Goal: Task Accomplishment & Management: Manage account settings

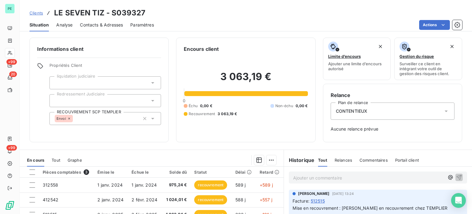
scroll to position [31, 0]
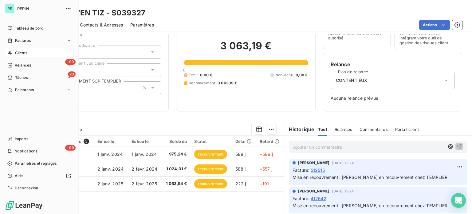
click at [20, 50] on span "Clients" at bounding box center [21, 53] width 12 height 6
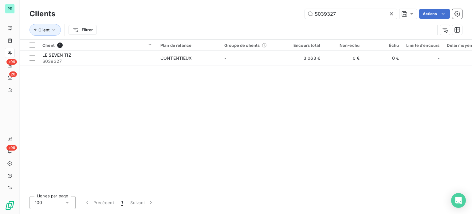
drag, startPoint x: 253, startPoint y: 10, endPoint x: 234, endPoint y: 10, distance: 19.0
click at [237, 10] on div "S039327 Actions" at bounding box center [262, 14] width 399 height 10
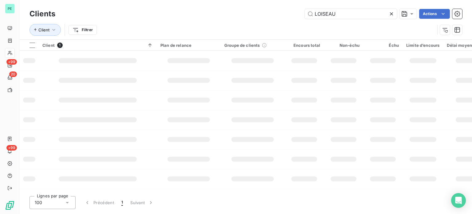
type input "LOISEAU"
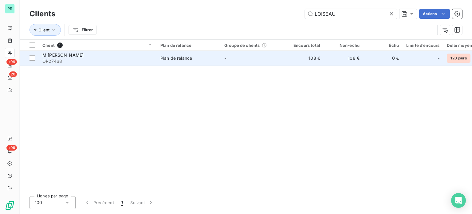
click at [222, 56] on td "-" at bounding box center [253, 58] width 64 height 15
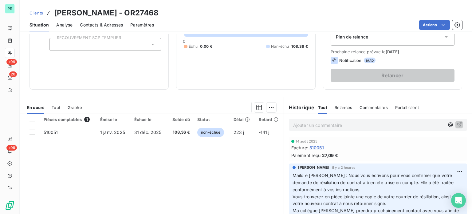
scroll to position [92, 0]
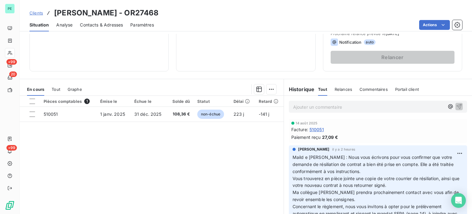
click at [301, 108] on p "Ajouter un commentaire ﻿" at bounding box center [368, 107] width 151 height 8
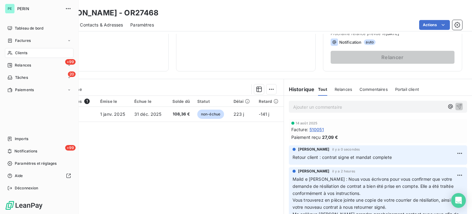
click at [22, 49] on div "Clients" at bounding box center [39, 53] width 69 height 10
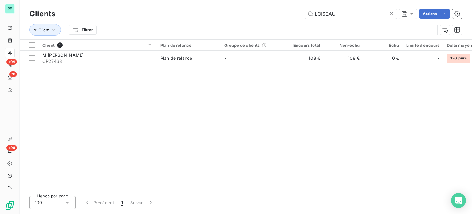
drag, startPoint x: 340, startPoint y: 13, endPoint x: 268, endPoint y: 7, distance: 72.7
click at [269, 7] on div "Clients LOISEAU Actions" at bounding box center [245, 13] width 433 height 13
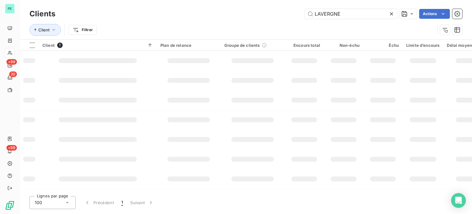
type input "LAVERGNE"
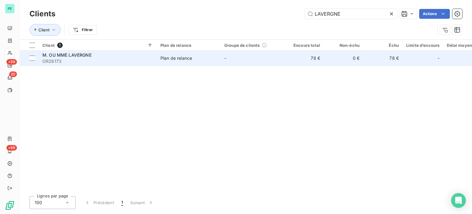
click at [263, 58] on td "-" at bounding box center [253, 58] width 64 height 15
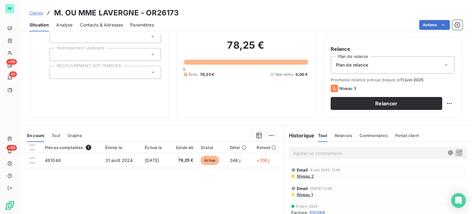
scroll to position [61, 0]
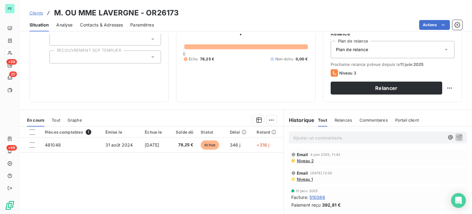
click at [308, 139] on p "Ajouter un commentaire ﻿" at bounding box center [368, 138] width 151 height 8
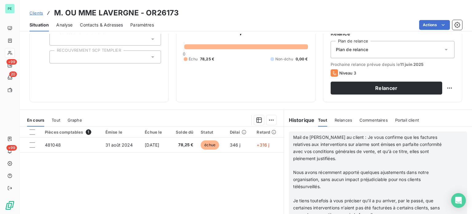
click at [309, 166] on p "﻿" at bounding box center [370, 165] width 154 height 7
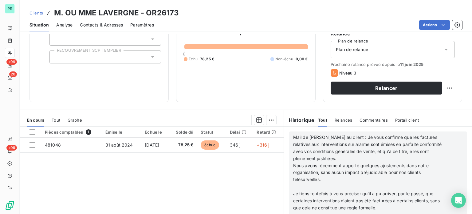
click at [304, 183] on p "﻿" at bounding box center [370, 186] width 154 height 7
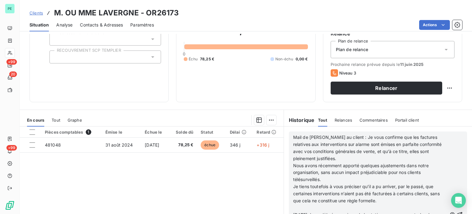
scroll to position [31, 0]
click at [299, 205] on p "﻿" at bounding box center [370, 207] width 154 height 7
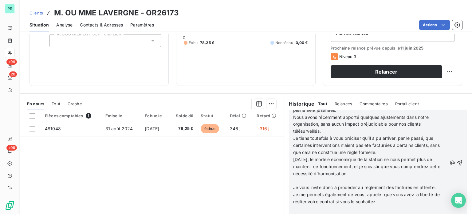
scroll to position [92, 0]
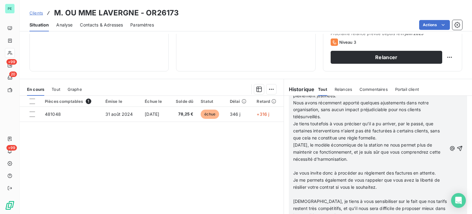
click at [307, 164] on p "﻿" at bounding box center [370, 165] width 154 height 7
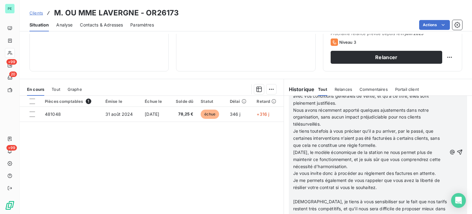
click at [298, 193] on p "﻿" at bounding box center [370, 194] width 154 height 7
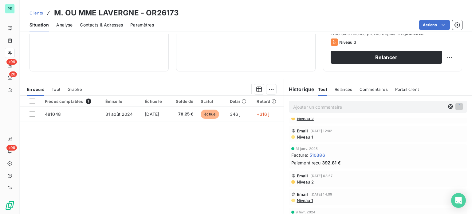
scroll to position [153, 0]
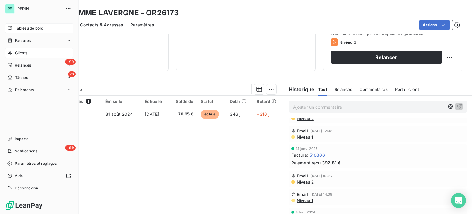
click at [25, 28] on span "Tableau de bord" at bounding box center [29, 29] width 29 height 6
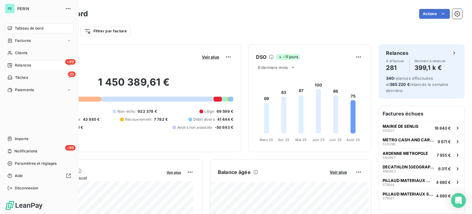
click at [20, 66] on span "Relances" at bounding box center [23, 65] width 16 height 6
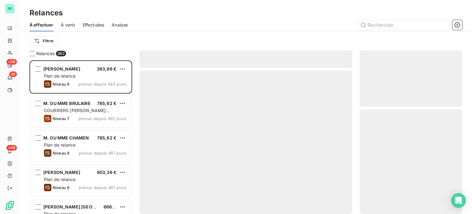
scroll to position [149, 98]
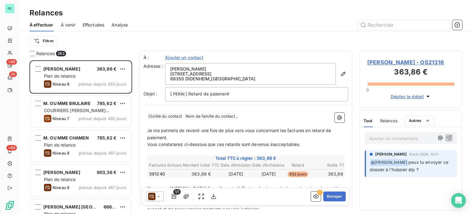
click at [97, 23] on span "Effectuées" at bounding box center [94, 25] width 22 height 6
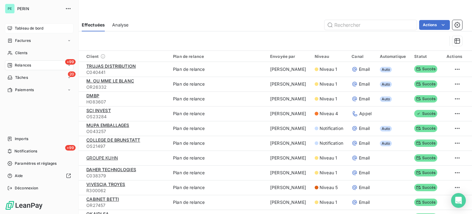
click at [23, 27] on span "Tableau de bord" at bounding box center [29, 29] width 29 height 6
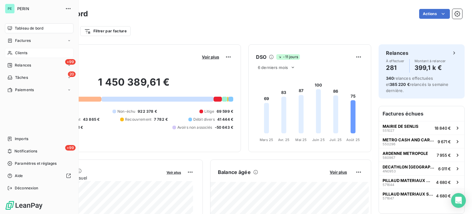
click at [18, 50] on span "Clients" at bounding box center [21, 53] width 12 height 6
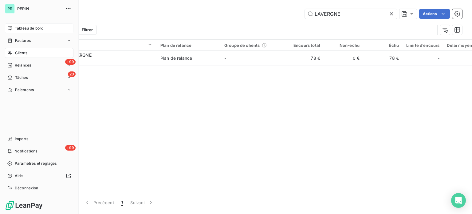
click at [23, 52] on span "Clients" at bounding box center [21, 53] width 12 height 6
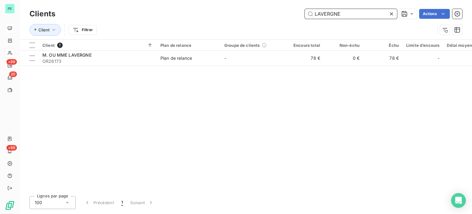
drag, startPoint x: 341, startPoint y: 15, endPoint x: 283, endPoint y: 12, distance: 58.2
click at [283, 12] on div "LAVERGNE Actions" at bounding box center [262, 14] width 399 height 10
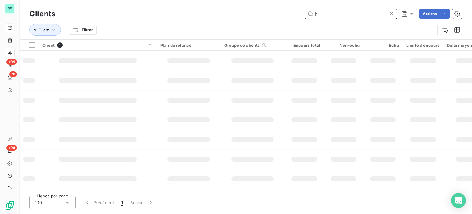
type input "hd"
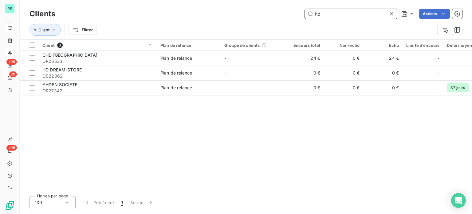
drag, startPoint x: 331, startPoint y: 11, endPoint x: 279, endPoint y: 11, distance: 52.2
click at [279, 11] on div "hd Actions" at bounding box center [262, 14] width 399 height 10
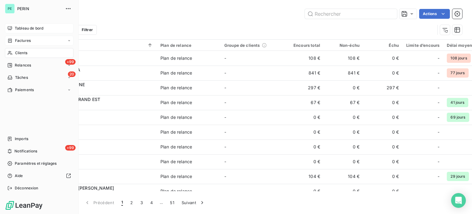
click at [26, 40] on span "Factures" at bounding box center [23, 41] width 16 height 6
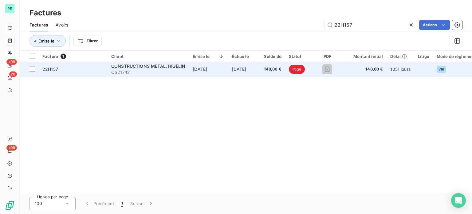
click at [205, 70] on td "[DATE]" at bounding box center [208, 69] width 39 height 15
click at [147, 64] on span "CONSTRUCTIONS METAL. HIGELIN" at bounding box center [148, 65] width 74 height 5
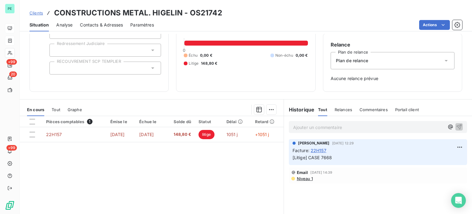
scroll to position [61, 0]
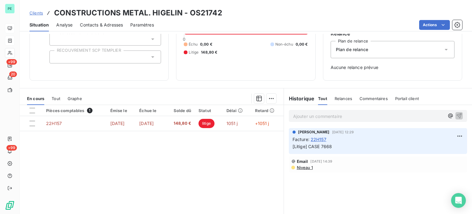
click at [120, 23] on span "Contacts & Adresses" at bounding box center [101, 25] width 43 height 6
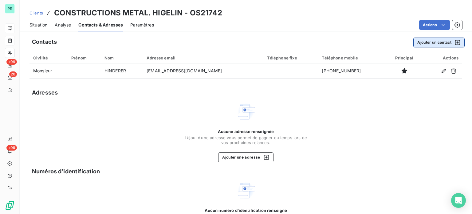
click at [431, 40] on button "Ajouter un contact" at bounding box center [438, 42] width 51 height 10
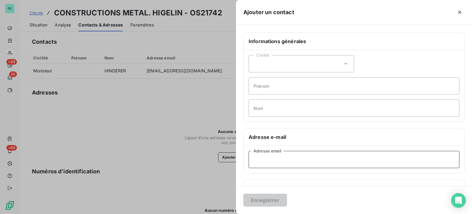
click at [282, 158] on input "Adresse email" at bounding box center [354, 159] width 211 height 17
click at [320, 159] on input "Adresse email" at bounding box center [354, 159] width 211 height 17
paste input "[EMAIL_ADDRESS][DOMAIN_NAME]"
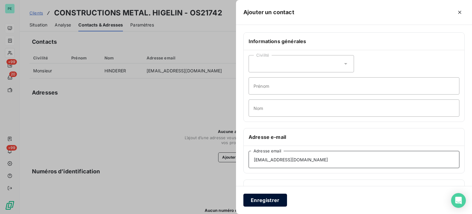
type input "[EMAIL_ADDRESS][DOMAIN_NAME]"
click at [272, 198] on button "Enregistrer" at bounding box center [265, 199] width 44 height 13
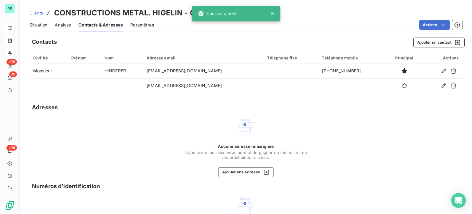
click at [41, 25] on span "Situation" at bounding box center [38, 25] width 18 height 6
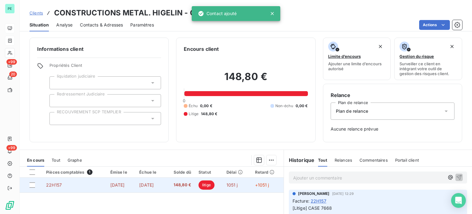
click at [184, 183] on span "148,80 €" at bounding box center [180, 185] width 22 height 6
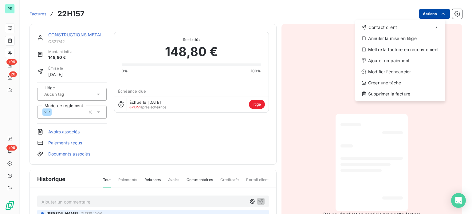
click at [425, 11] on html "PE +99 20 +99 Factures 22H157 Actions Contact client Annuler la mise en litige …" at bounding box center [236, 107] width 472 height 214
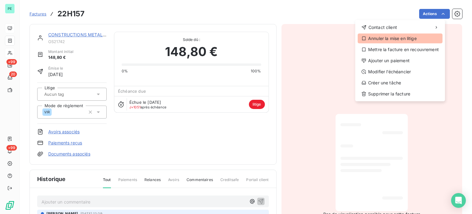
click at [399, 36] on div "Annuler la mise en litige" at bounding box center [400, 38] width 85 height 10
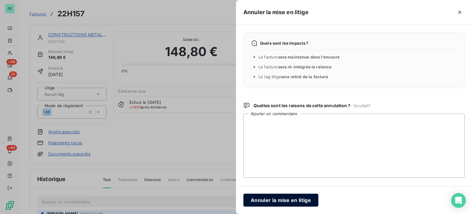
click at [284, 201] on button "Annuler la mise en litige" at bounding box center [280, 199] width 75 height 13
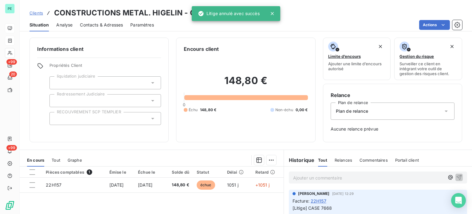
scroll to position [31, 0]
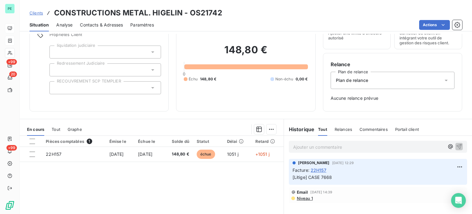
click at [421, 78] on div "Plan de relance" at bounding box center [393, 80] width 124 height 17
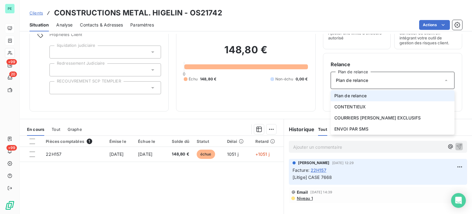
click at [421, 78] on div "Plan de relance" at bounding box center [393, 80] width 124 height 17
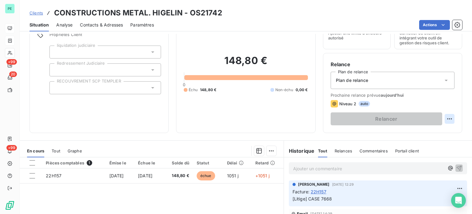
click at [446, 117] on html "PE +99 20 +99 Clients CONSTRUCTIONS METAL. HIGELIN - OS21742 Situation Analyse …" at bounding box center [236, 107] width 472 height 214
click at [442, 131] on div "Replanifier cette action" at bounding box center [419, 132] width 55 height 10
select select "7"
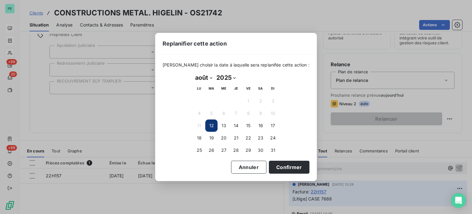
click at [212, 123] on button "12" at bounding box center [211, 125] width 12 height 12
click at [209, 124] on button "12" at bounding box center [211, 125] width 12 height 12
click at [281, 164] on button "Confirmer" at bounding box center [289, 166] width 41 height 13
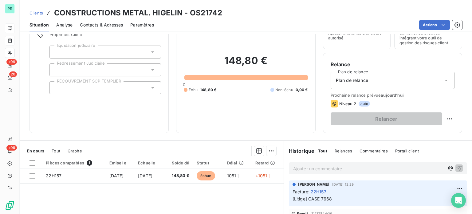
click at [395, 103] on div "Niveau 2 auto" at bounding box center [393, 103] width 124 height 7
drag, startPoint x: 379, startPoint y: 97, endPoint x: 384, endPoint y: 90, distance: 9.3
click at [384, 90] on div "Relance Plan de relance Plan de relance Prochaine relance prévue [DATE] Niveau …" at bounding box center [393, 93] width 124 height 65
click at [406, 98] on div "Prochaine relance prévue [DATE] Niveau 2 auto Relancer" at bounding box center [393, 108] width 124 height 33
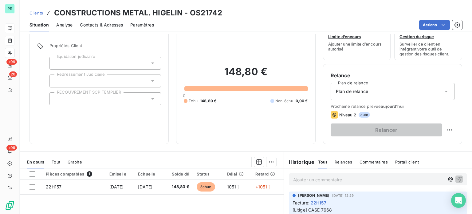
scroll to position [18, 0]
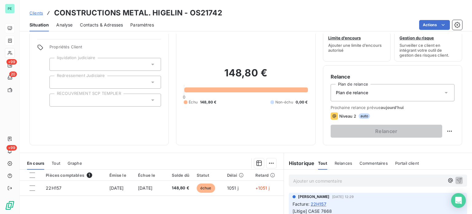
click at [348, 109] on span "Prochaine relance prévue [DATE]" at bounding box center [393, 107] width 124 height 5
click at [446, 128] on html "PE +99 20 +99 Clients CONSTRUCTIONS METAL. HIGELIN - OS21742 Situation Analyse …" at bounding box center [236, 107] width 472 height 214
click at [430, 145] on div "Replanifier cette action" at bounding box center [419, 144] width 55 height 10
select select "7"
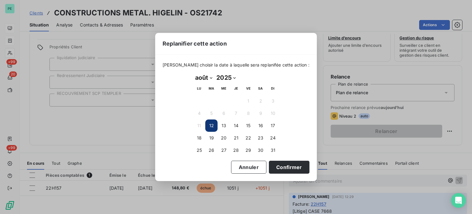
click at [212, 123] on button "12" at bounding box center [211, 125] width 12 height 12
drag, startPoint x: 273, startPoint y: 163, endPoint x: 281, endPoint y: 166, distance: 7.5
click at [274, 163] on button "Confirmer" at bounding box center [289, 166] width 41 height 13
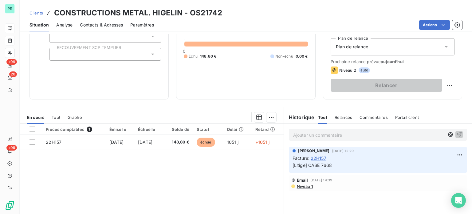
scroll to position [80, 0]
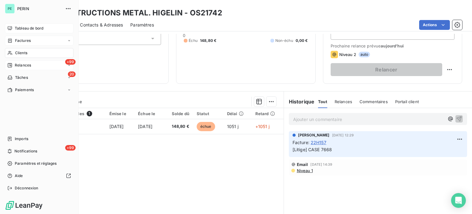
drag, startPoint x: 19, startPoint y: 65, endPoint x: 62, endPoint y: 63, distance: 42.8
click at [19, 65] on span "Relances" at bounding box center [23, 65] width 16 height 6
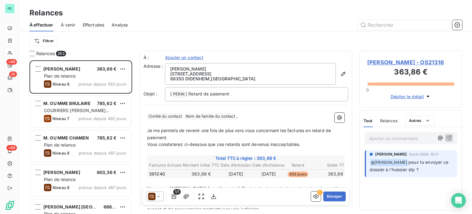
scroll to position [149, 98]
click at [48, 38] on html "PE +99 20 +99 Relances À effectuer À venir Effectuées Analyse Filtrer Relances …" at bounding box center [236, 107] width 472 height 214
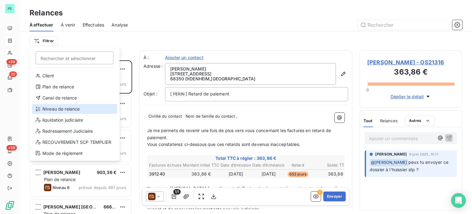
click at [59, 107] on div "Niveau de relance" at bounding box center [74, 109] width 85 height 10
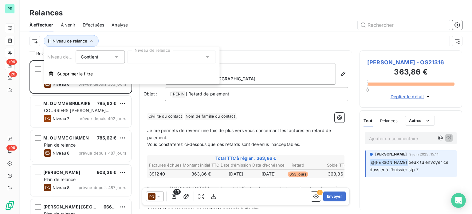
click at [147, 51] on div at bounding box center [171, 56] width 88 height 13
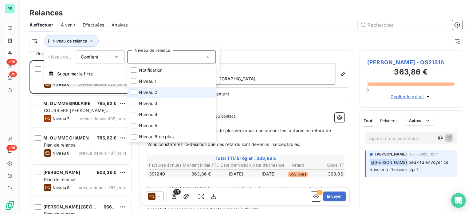
click at [146, 90] on span "Niveau 2" at bounding box center [148, 92] width 18 height 6
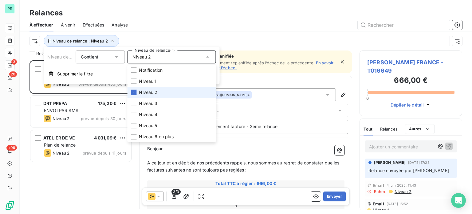
scroll to position [149, 98]
click at [159, 26] on div at bounding box center [298, 25] width 327 height 10
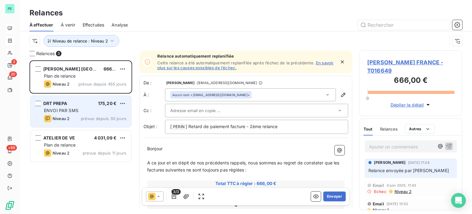
click at [71, 121] on div "Niveau 2 prévue depuis 30 jours" at bounding box center [85, 118] width 82 height 7
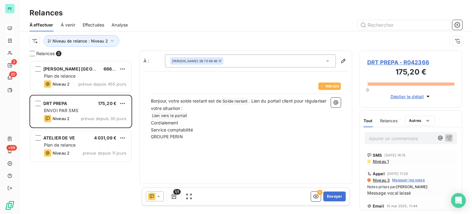
scroll to position [149, 98]
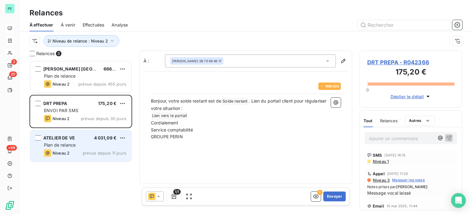
click at [76, 140] on div "ATELIER DE VE 4 031,09 €" at bounding box center [85, 138] width 82 height 6
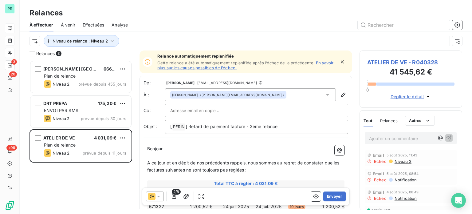
click at [96, 22] on span "Effectuées" at bounding box center [94, 25] width 22 height 6
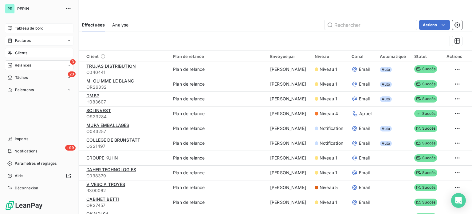
click at [24, 51] on span "Clients" at bounding box center [21, 53] width 12 height 6
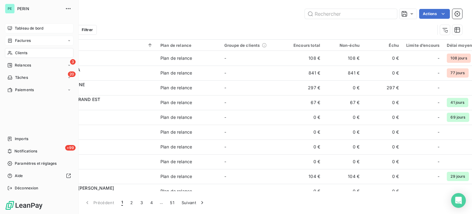
click at [17, 38] on span "Factures" at bounding box center [23, 41] width 16 height 6
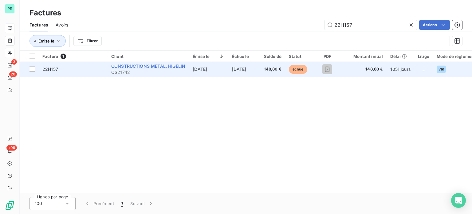
click at [171, 66] on span "CONSTRUCTIONS METAL. HIGELIN" at bounding box center [148, 65] width 74 height 5
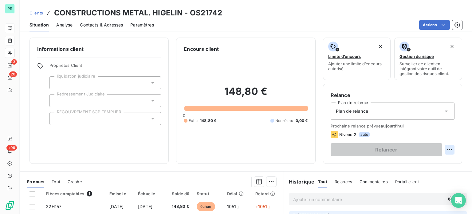
click at [447, 149] on html "PE 3 20 +99 Clients CONSTRUCTIONS METAL. HIGELIN - OS21742 Situation Analyse Co…" at bounding box center [236, 107] width 472 height 214
click at [435, 163] on div "Replanifier cette action" at bounding box center [419, 163] width 55 height 10
select select "7"
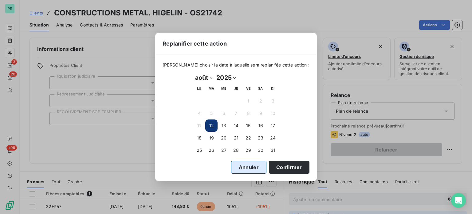
click at [241, 168] on button "Annuler" at bounding box center [248, 166] width 35 height 13
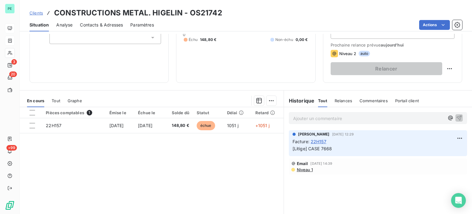
scroll to position [92, 0]
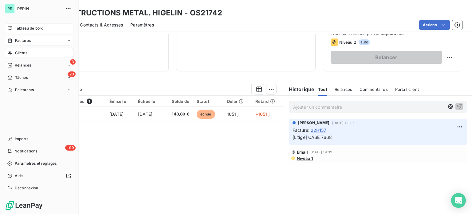
click at [19, 26] on span "Tableau de bord" at bounding box center [29, 29] width 29 height 6
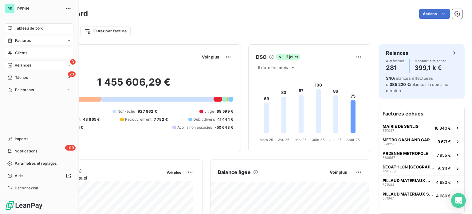
click at [26, 66] on span "Relances" at bounding box center [23, 65] width 16 height 6
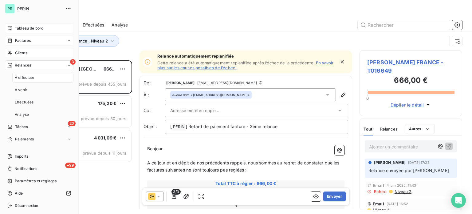
scroll to position [149, 98]
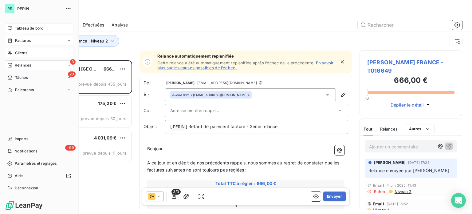
drag, startPoint x: 19, startPoint y: 28, endPoint x: 23, endPoint y: 28, distance: 4.3
click at [19, 28] on span "Tableau de bord" at bounding box center [29, 29] width 29 height 6
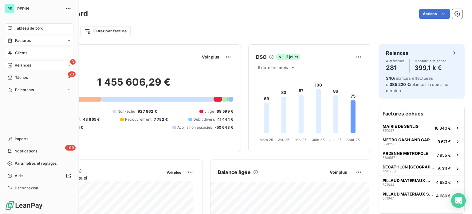
click at [22, 52] on span "Clients" at bounding box center [21, 53] width 12 height 6
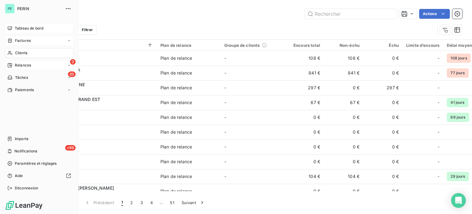
click at [17, 41] on span "Factures" at bounding box center [23, 41] width 16 height 6
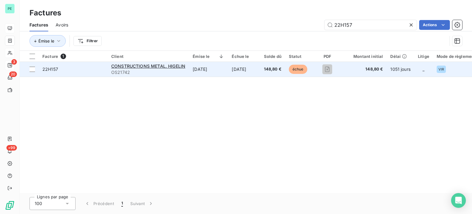
click at [280, 70] on span "148,80 €" at bounding box center [273, 69] width 18 height 6
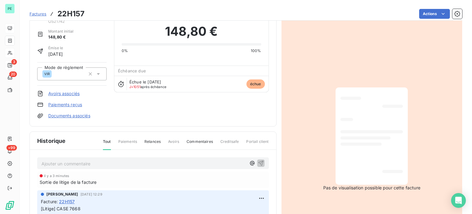
scroll to position [31, 0]
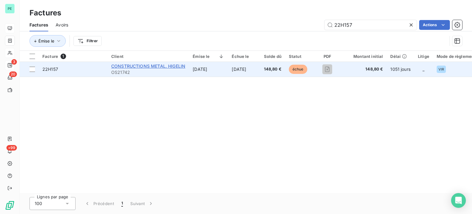
click at [171, 66] on span "CONSTRUCTIONS METAL. HIGELIN" at bounding box center [148, 65] width 74 height 5
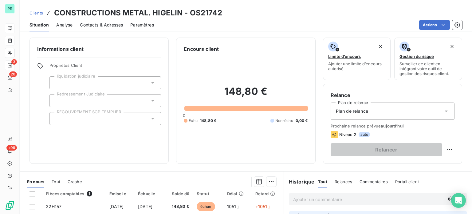
scroll to position [31, 0]
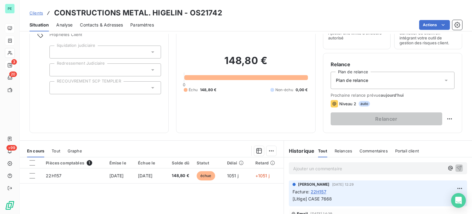
click at [298, 167] on p "Ajouter un commentaire ﻿" at bounding box center [368, 168] width 151 height 8
click at [330, 169] on p "A relancer" at bounding box center [368, 167] width 151 height 7
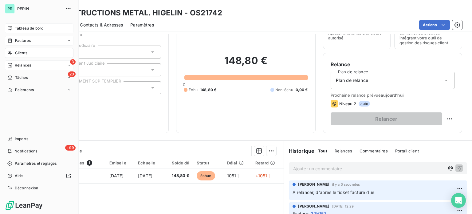
click at [23, 26] on span "Tableau de bord" at bounding box center [29, 29] width 29 height 6
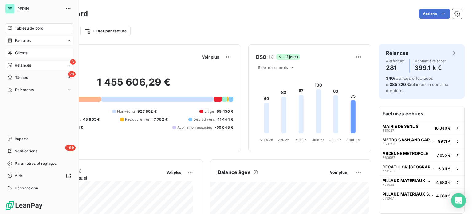
click at [23, 52] on span "Clients" at bounding box center [21, 53] width 12 height 6
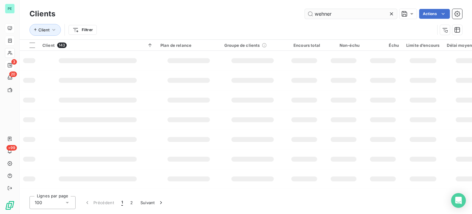
type input "wehner"
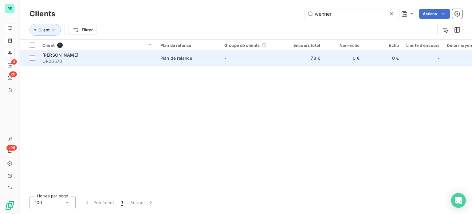
click at [317, 57] on td "78 €" at bounding box center [304, 58] width 39 height 15
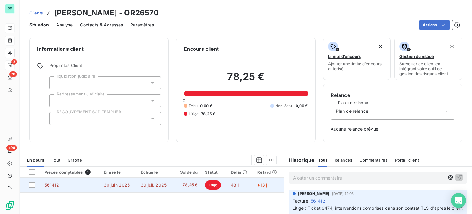
click at [127, 183] on span "30 juin 2025" at bounding box center [117, 184] width 26 height 5
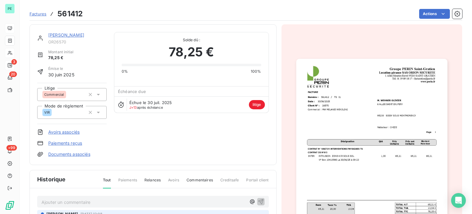
scroll to position [31, 0]
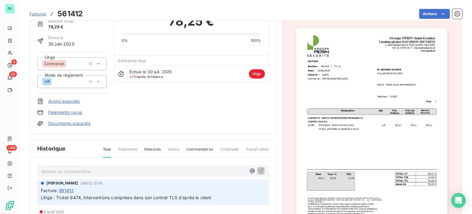
click at [72, 122] on link "Documents associés" at bounding box center [69, 123] width 42 height 6
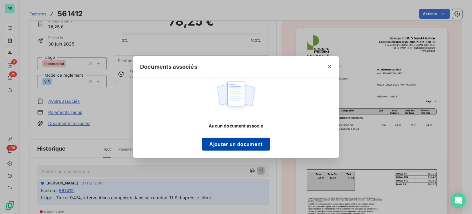
click at [218, 143] on button "Ajouter un document" at bounding box center [236, 143] width 68 height 13
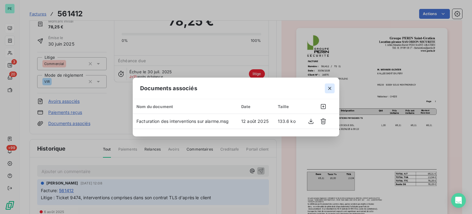
click at [331, 88] on icon "button" at bounding box center [330, 88] width 6 height 6
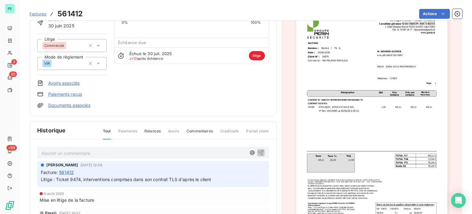
scroll to position [47, 0]
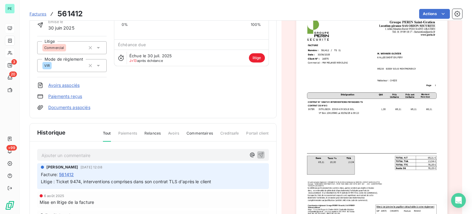
click at [73, 105] on link "Documents associés" at bounding box center [69, 107] width 42 height 6
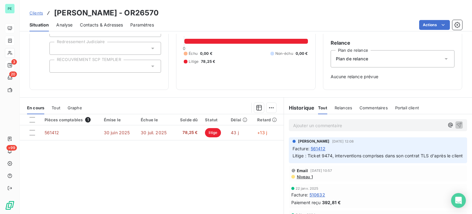
scroll to position [61, 0]
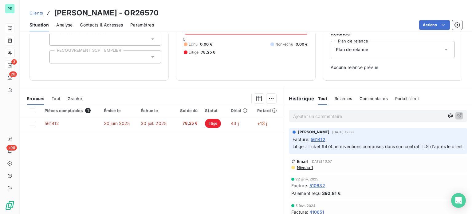
click at [355, 115] on p "Ajouter un commentaire ﻿" at bounding box center [368, 116] width 151 height 8
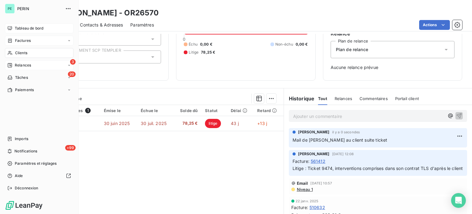
drag, startPoint x: 28, startPoint y: 41, endPoint x: 35, endPoint y: 41, distance: 7.4
click at [28, 41] on span "Factures" at bounding box center [23, 41] width 16 height 6
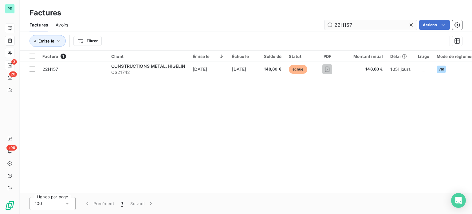
drag, startPoint x: 340, startPoint y: 25, endPoint x: 393, endPoint y: 25, distance: 52.2
click at [392, 25] on input "22H157" at bounding box center [370, 25] width 92 height 10
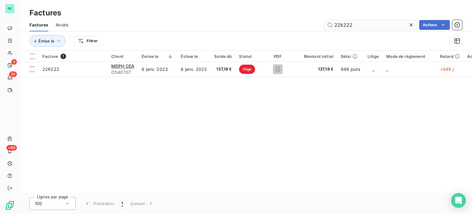
type input "22k222"
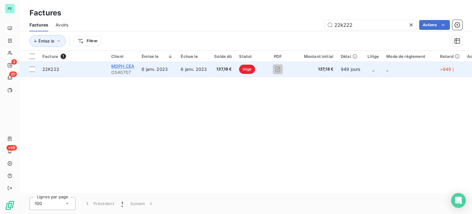
click at [126, 66] on span "MDPH CEA" at bounding box center [122, 65] width 23 height 5
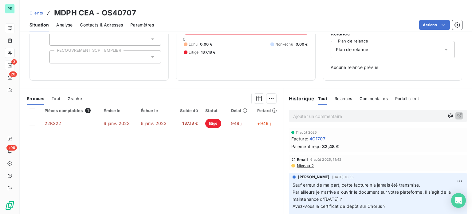
click at [300, 120] on div "Ajouter un commentaire ﻿" at bounding box center [378, 116] width 178 height 12
click at [299, 116] on p "Ajouter un commentaire ﻿" at bounding box center [368, 116] width 151 height 8
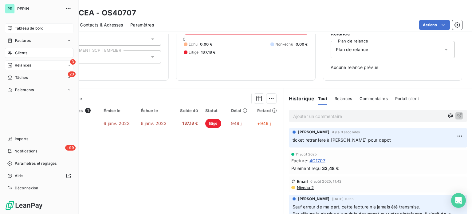
drag, startPoint x: 23, startPoint y: 51, endPoint x: 44, endPoint y: 51, distance: 21.5
click at [23, 51] on span "Clients" at bounding box center [21, 53] width 12 height 6
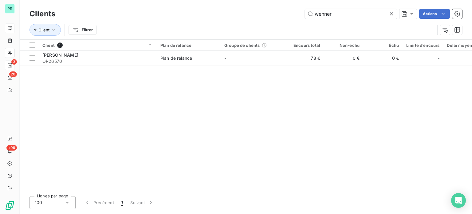
drag, startPoint x: 337, startPoint y: 13, endPoint x: 270, endPoint y: 12, distance: 67.3
click at [270, 12] on div "wehner Actions" at bounding box center [262, 14] width 399 height 10
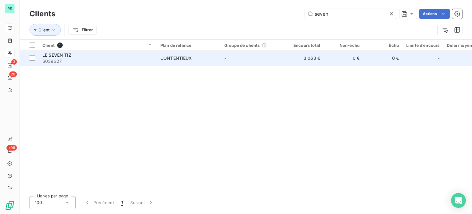
type input "seven"
click at [235, 57] on td "-" at bounding box center [253, 58] width 64 height 15
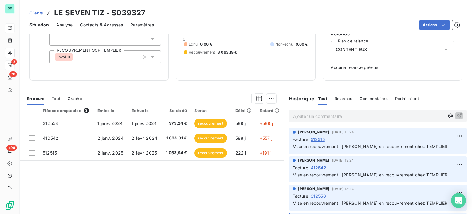
scroll to position [31, 0]
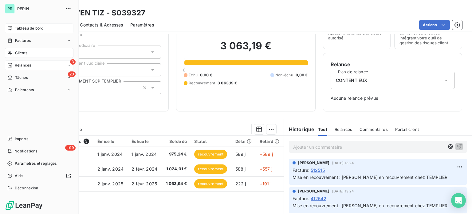
click at [15, 25] on div "Tableau de bord" at bounding box center [39, 28] width 69 height 10
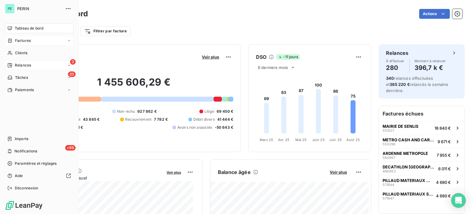
drag, startPoint x: 19, startPoint y: 40, endPoint x: 38, endPoint y: 40, distance: 19.4
click at [19, 40] on span "Factures" at bounding box center [23, 41] width 16 height 6
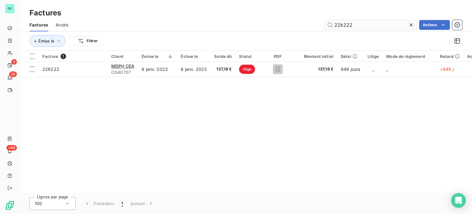
drag, startPoint x: 340, startPoint y: 23, endPoint x: 403, endPoint y: 26, distance: 63.0
click at [401, 26] on input "22k222" at bounding box center [370, 25] width 92 height 10
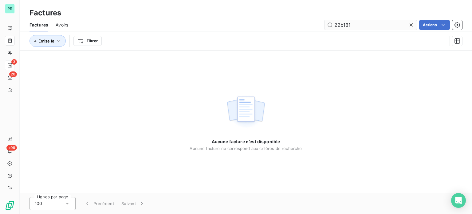
click at [340, 24] on input "22b181" at bounding box center [370, 25] width 92 height 10
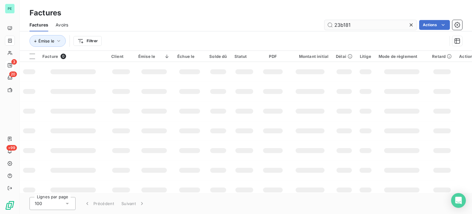
type input "23b181"
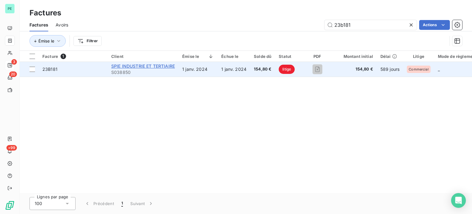
click at [155, 65] on span "SPIE INDUSTRIE ET TERTIAIRE" at bounding box center [143, 65] width 64 height 5
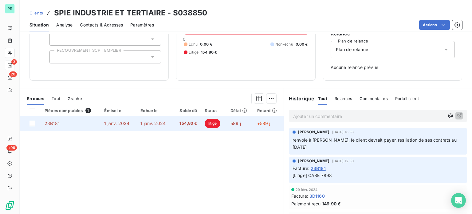
click at [148, 123] on span "1 janv. 2024" at bounding box center [152, 122] width 25 height 5
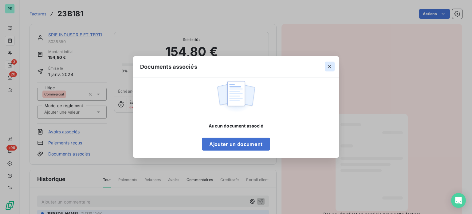
click at [329, 67] on icon "button" at bounding box center [330, 66] width 6 height 6
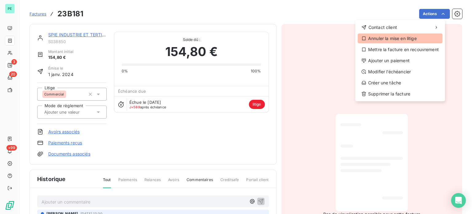
click at [406, 38] on div "Annuler la mise en litige" at bounding box center [400, 38] width 85 height 10
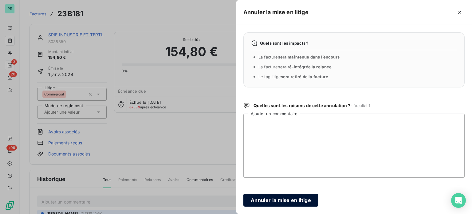
click at [293, 199] on button "Annuler la mise en litige" at bounding box center [280, 199] width 75 height 13
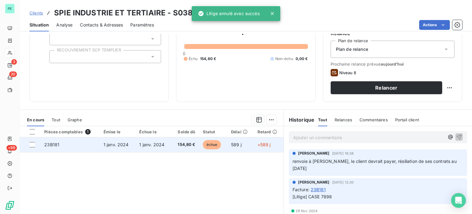
scroll to position [92, 0]
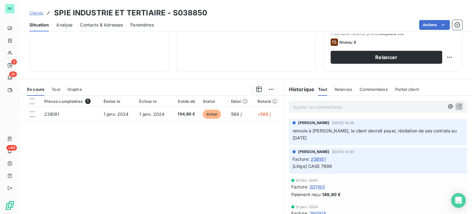
click at [309, 107] on p "Ajouter un commentaire ﻿" at bounding box center [368, 107] width 151 height 8
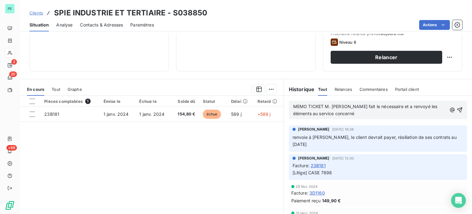
click at [321, 105] on span "MEMO TICKET M. [PERSON_NAME] fait le nécessaire et a renvoyé les éléments au se…" at bounding box center [366, 110] width 146 height 12
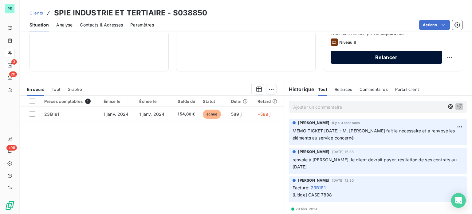
click at [396, 54] on button "Relancer" at bounding box center [387, 57] width 112 height 13
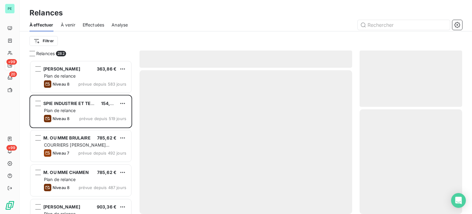
scroll to position [149, 98]
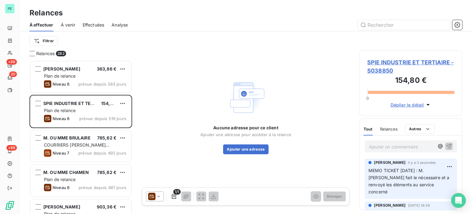
click at [159, 198] on icon at bounding box center [158, 196] width 6 height 6
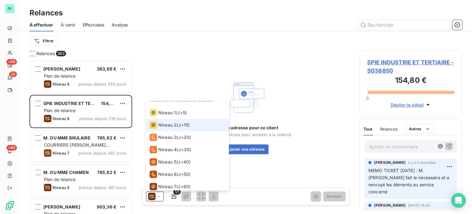
scroll to position [0, 0]
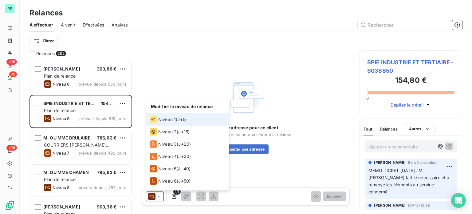
click at [169, 117] on span "Niveau 1" at bounding box center [167, 119] width 18 height 6
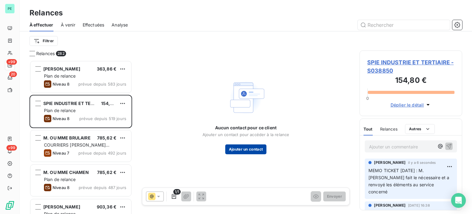
click at [261, 149] on button "Ajouter un contact" at bounding box center [245, 149] width 41 height 10
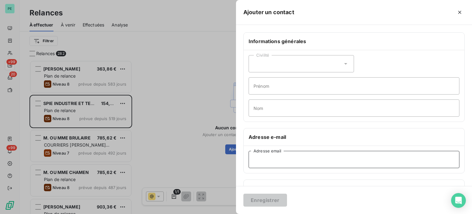
click at [273, 154] on input "Adresse email" at bounding box center [354, 159] width 211 height 17
paste input "[EMAIL_ADDRESS][DOMAIN_NAME]"
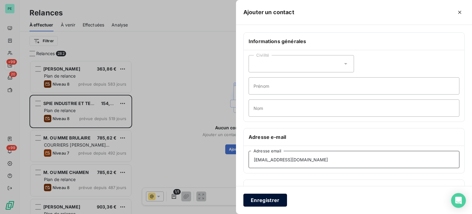
type input "[EMAIL_ADDRESS][DOMAIN_NAME]"
click at [261, 196] on button "Enregistrer" at bounding box center [265, 199] width 44 height 13
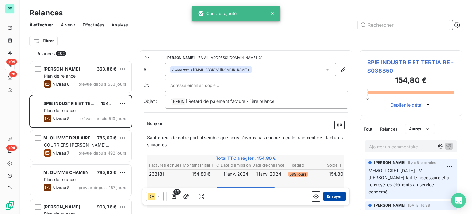
click at [328, 196] on button "Envoyer" at bounding box center [334, 196] width 22 height 10
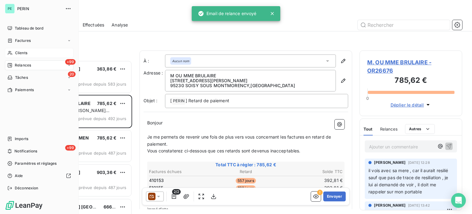
click at [22, 52] on span "Clients" at bounding box center [21, 53] width 12 height 6
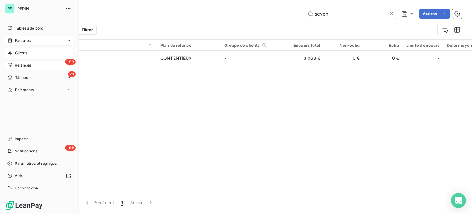
click at [18, 38] on span "Factures" at bounding box center [23, 41] width 16 height 6
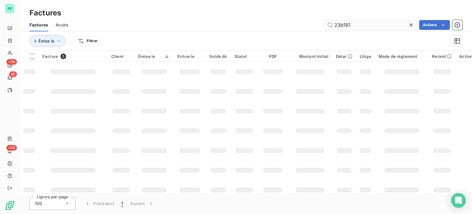
drag, startPoint x: 359, startPoint y: 24, endPoint x: 324, endPoint y: 24, distance: 34.4
click at [329, 24] on input "23b181" at bounding box center [370, 25] width 92 height 10
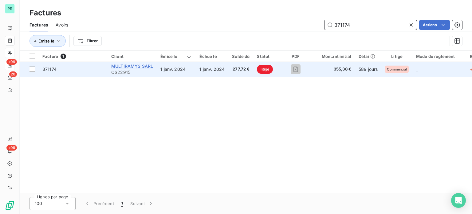
type input "371174"
click at [144, 64] on span "MULTIRAMYS SARL" at bounding box center [132, 65] width 42 height 5
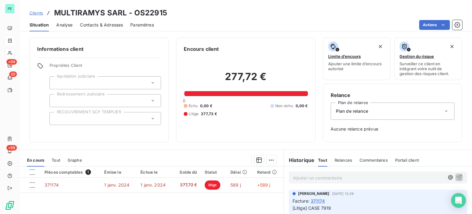
click at [104, 25] on span "Contacts & Adresses" at bounding box center [101, 25] width 43 height 6
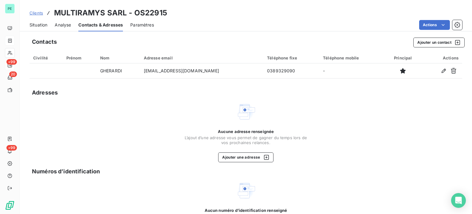
click at [39, 22] on span "Situation" at bounding box center [38, 25] width 18 height 6
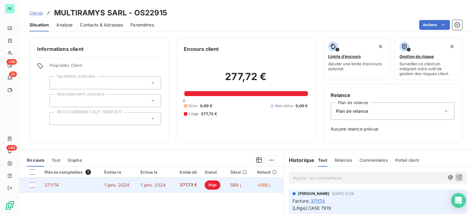
click at [177, 185] on span "277,72 €" at bounding box center [187, 185] width 20 height 6
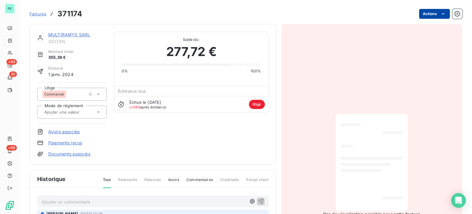
click at [426, 15] on html "PE +99 20 +99 Factures 371174 Actions MULTIRAMYS SARL OS22915 Montant initial 3…" at bounding box center [236, 107] width 472 height 214
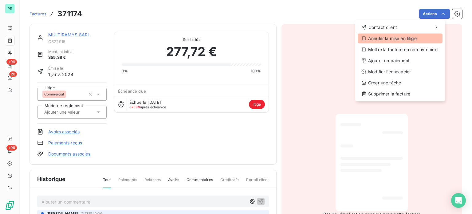
click at [390, 37] on div "Annuler la mise en litige" at bounding box center [400, 38] width 85 height 10
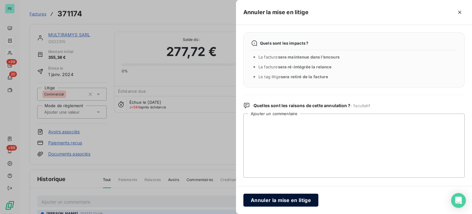
click at [260, 201] on button "Annuler la mise en litige" at bounding box center [280, 199] width 75 height 13
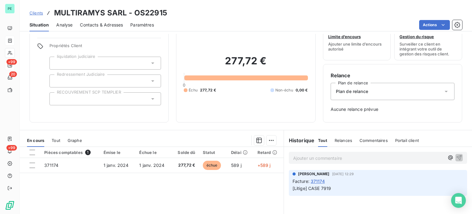
scroll to position [31, 0]
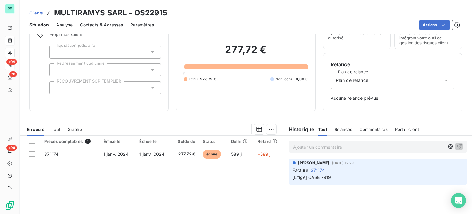
click at [402, 84] on div "Plan de relance" at bounding box center [393, 80] width 124 height 17
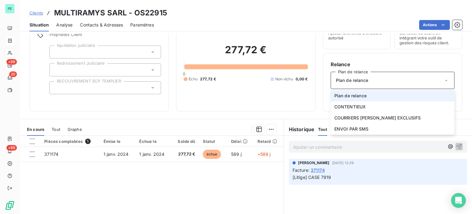
click at [399, 93] on li "Plan de relance" at bounding box center [393, 95] width 124 height 11
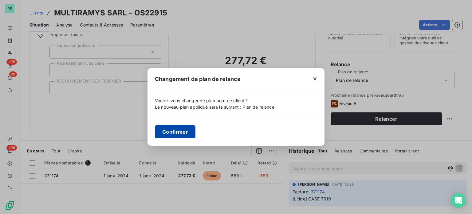
click at [180, 130] on button "Confirmer" at bounding box center [175, 131] width 41 height 13
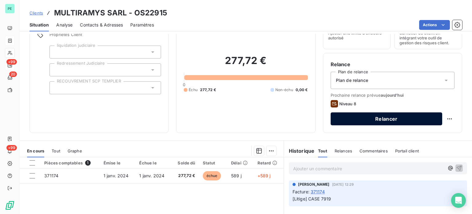
click at [395, 118] on button "Relancer" at bounding box center [387, 118] width 112 height 13
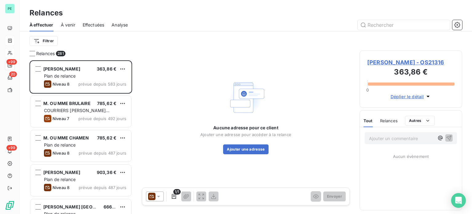
scroll to position [149, 98]
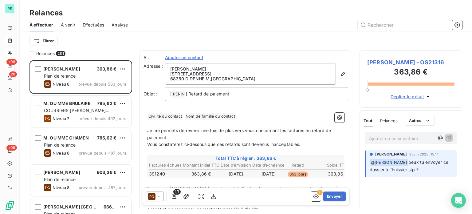
click at [159, 197] on icon at bounding box center [158, 196] width 6 height 6
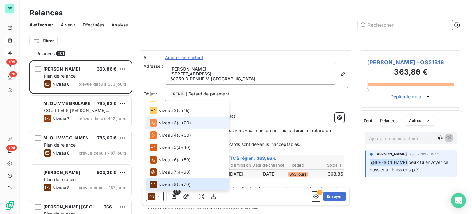
scroll to position [0, 0]
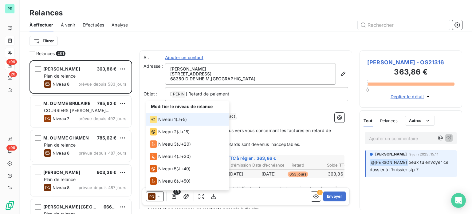
click at [163, 116] on span "Niveau 1" at bounding box center [167, 119] width 18 height 6
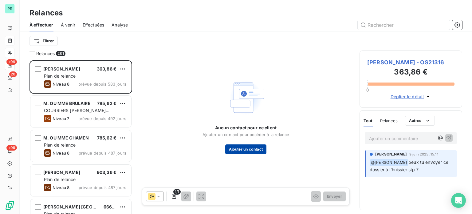
click at [249, 149] on button "Ajouter un contact" at bounding box center [245, 149] width 41 height 10
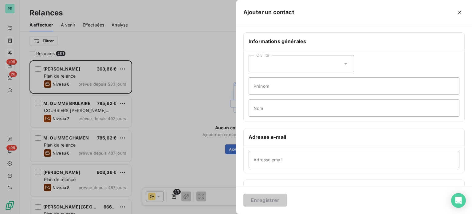
click at [192, 131] on div at bounding box center [236, 107] width 472 height 214
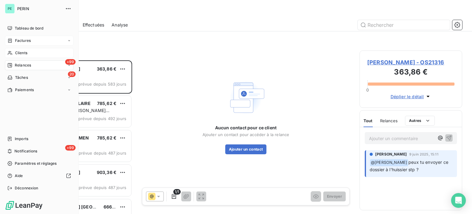
click at [21, 53] on span "Clients" at bounding box center [21, 53] width 12 height 6
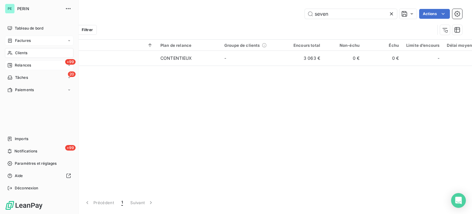
click at [28, 37] on div "Factures" at bounding box center [39, 41] width 69 height 10
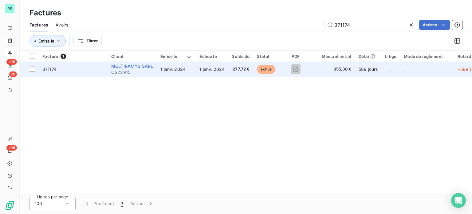
click at [137, 66] on span "MULTIRAMYS SARL" at bounding box center [132, 65] width 42 height 5
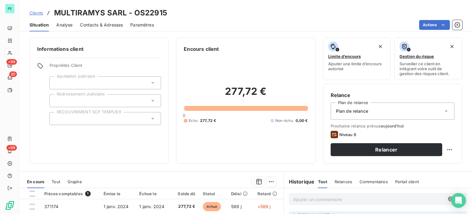
scroll to position [31, 0]
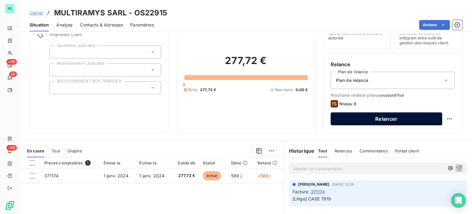
click at [343, 118] on button "Relancer" at bounding box center [387, 118] width 112 height 13
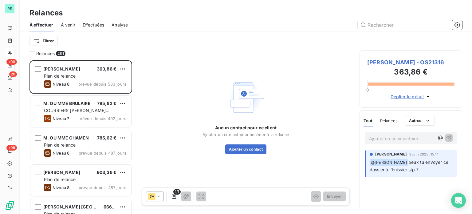
scroll to position [149, 98]
click at [371, 27] on input "text" at bounding box center [404, 25] width 92 height 10
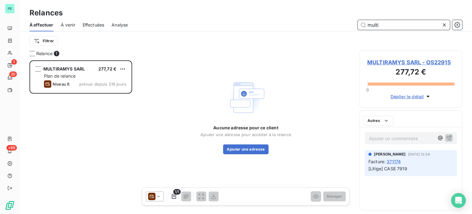
scroll to position [149, 98]
type input "multi"
click at [158, 196] on icon at bounding box center [158, 196] width 3 height 2
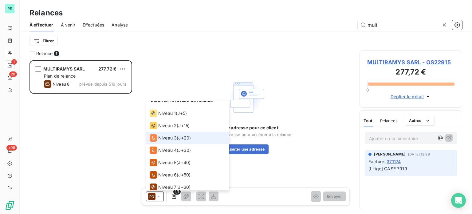
scroll to position [0, 0]
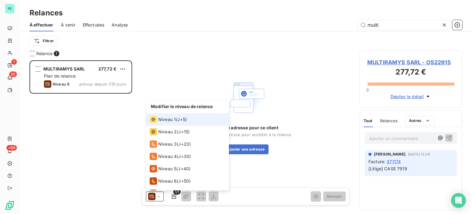
click at [162, 118] on span "Niveau 1" at bounding box center [167, 119] width 18 height 6
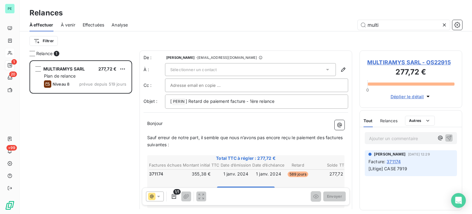
click at [242, 69] on div "Sélectionner un contact" at bounding box center [250, 69] width 171 height 13
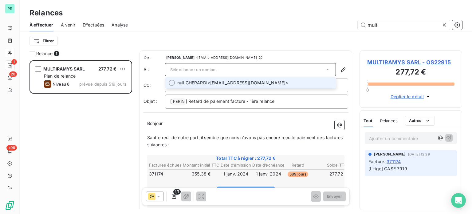
click at [242, 79] on li "null GHERARDI <[EMAIL_ADDRESS][DOMAIN_NAME]>" at bounding box center [250, 82] width 171 height 11
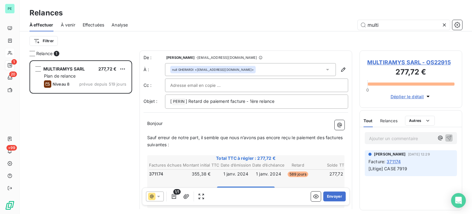
click at [249, 83] on div at bounding box center [256, 85] width 173 height 9
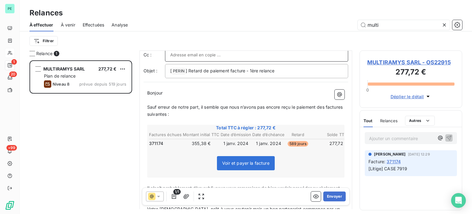
scroll to position [31, 0]
click at [332, 194] on button "Envoyer" at bounding box center [334, 196] width 22 height 10
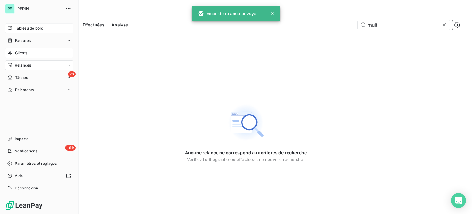
click at [25, 27] on span "Tableau de bord" at bounding box center [29, 29] width 29 height 6
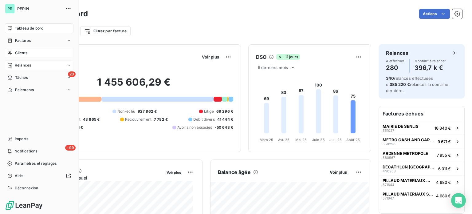
click at [18, 52] on span "Clients" at bounding box center [21, 53] width 12 height 6
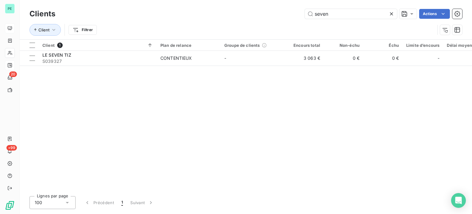
drag, startPoint x: 329, startPoint y: 14, endPoint x: 288, endPoint y: 14, distance: 40.6
click at [289, 14] on div "seven Actions" at bounding box center [262, 14] width 399 height 10
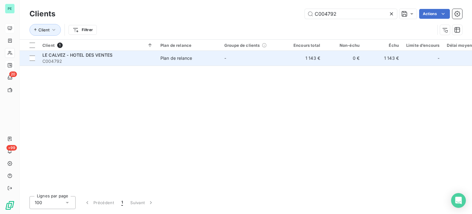
type input "C004792"
click at [279, 58] on td "-" at bounding box center [253, 58] width 64 height 15
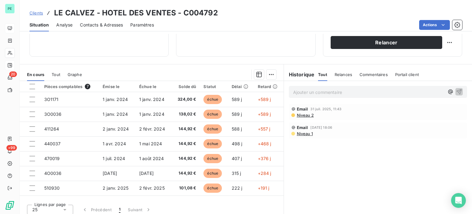
scroll to position [111, 0]
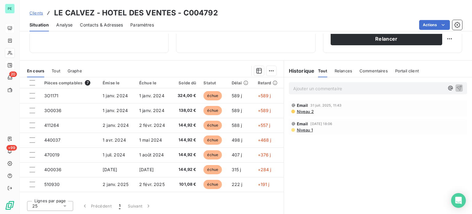
click at [297, 88] on p "Ajouter un commentaire ﻿" at bounding box center [368, 88] width 151 height 8
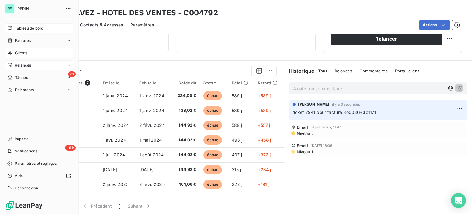
click at [21, 52] on span "Clients" at bounding box center [21, 53] width 12 height 6
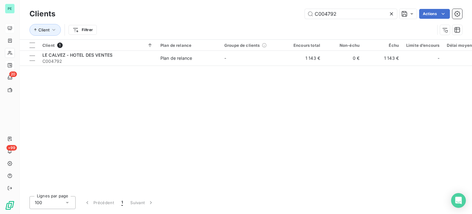
drag, startPoint x: 342, startPoint y: 14, endPoint x: 294, endPoint y: 10, distance: 48.1
click at [298, 10] on div "C004792 Actions" at bounding box center [262, 14] width 399 height 10
type input "OS22810"
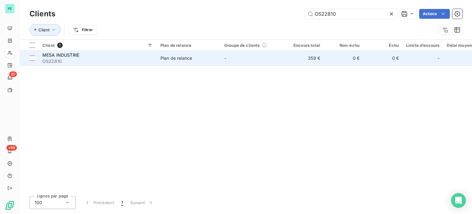
click at [292, 53] on td "359 €" at bounding box center [304, 58] width 39 height 15
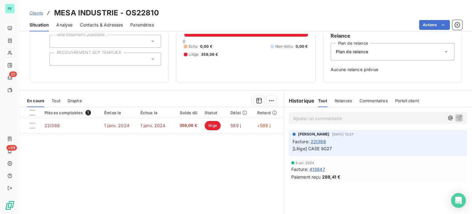
scroll to position [61, 0]
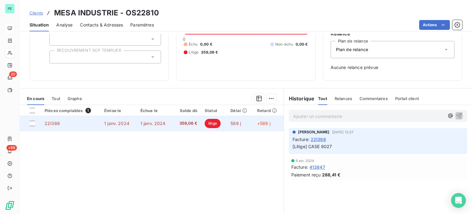
click at [189, 122] on span "359,06 €" at bounding box center [186, 123] width 21 height 6
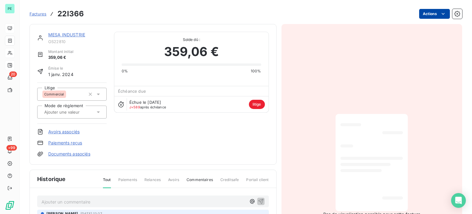
click at [431, 15] on html "PE 20 +99 Factures 22I366 Actions MESA INDUSTRIE OS22810 Montant initial 359,06…" at bounding box center [236, 107] width 472 height 214
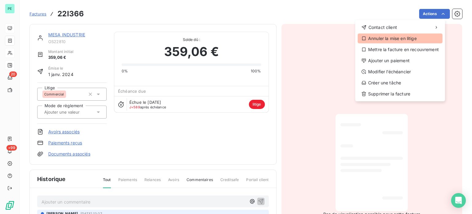
click at [396, 39] on div "Annuler la mise en litige" at bounding box center [400, 38] width 85 height 10
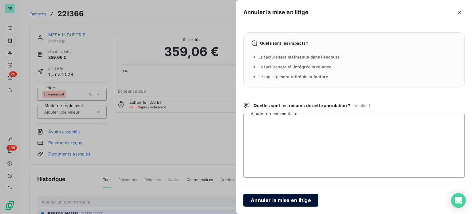
click at [276, 200] on button "Annuler la mise en litige" at bounding box center [280, 199] width 75 height 13
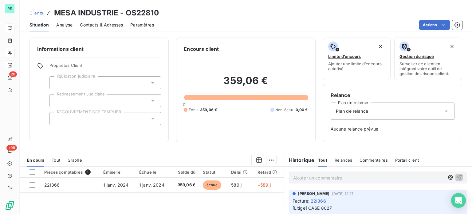
click at [301, 179] on p "Ajouter un commentaire ﻿" at bounding box center [368, 178] width 151 height 8
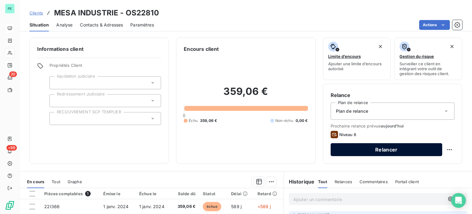
click at [364, 146] on button "Relancer" at bounding box center [387, 149] width 112 height 13
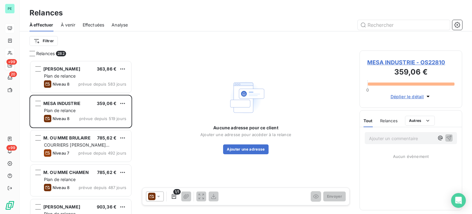
scroll to position [149, 98]
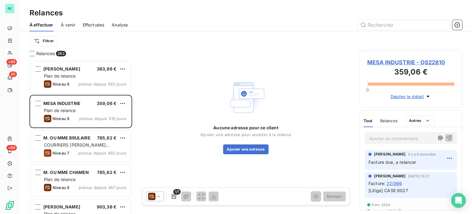
click at [160, 195] on icon at bounding box center [158, 196] width 6 height 6
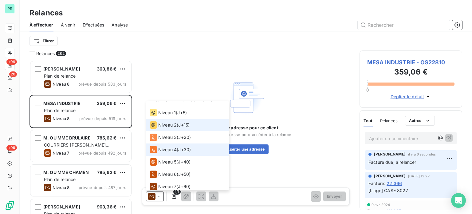
scroll to position [0, 0]
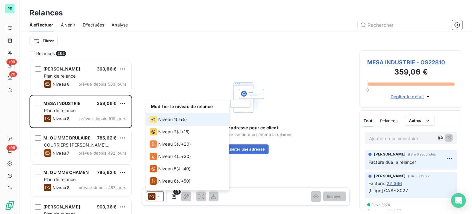
click at [172, 120] on span "Niveau 1" at bounding box center [167, 119] width 18 height 6
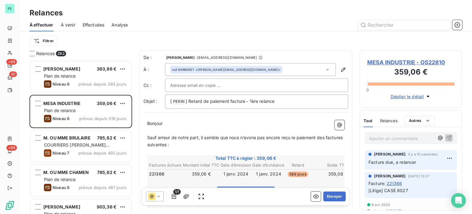
click at [324, 69] on icon at bounding box center [327, 69] width 6 height 6
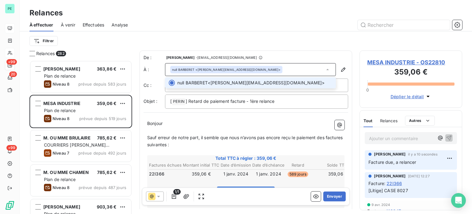
click at [324, 69] on icon at bounding box center [327, 69] width 6 height 6
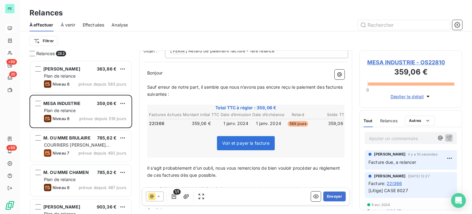
scroll to position [61, 0]
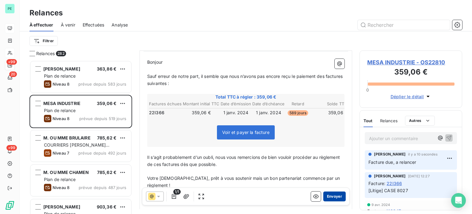
click at [329, 194] on button "Envoyer" at bounding box center [334, 196] width 22 height 10
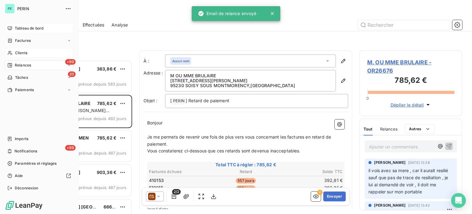
drag, startPoint x: 19, startPoint y: 31, endPoint x: 18, endPoint y: 28, distance: 3.3
click at [18, 28] on span "Tableau de bord" at bounding box center [29, 29] width 29 height 6
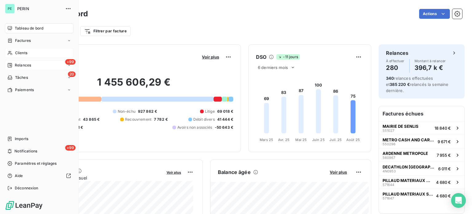
click at [18, 50] on span "Clients" at bounding box center [21, 53] width 12 height 6
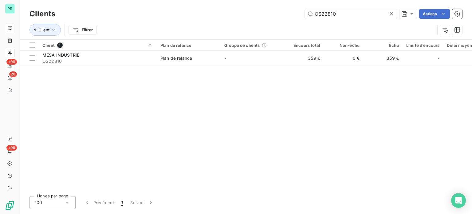
drag, startPoint x: 340, startPoint y: 14, endPoint x: 304, endPoint y: 14, distance: 35.9
click at [310, 14] on input "OS22810" at bounding box center [351, 14] width 92 height 10
type input "C003649"
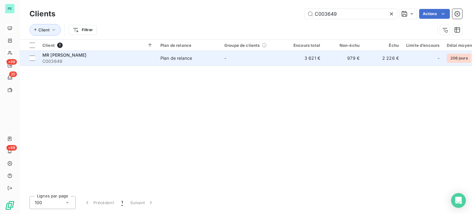
click at [300, 57] on td "3 621 €" at bounding box center [304, 58] width 39 height 15
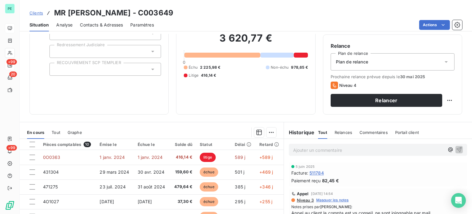
scroll to position [61, 0]
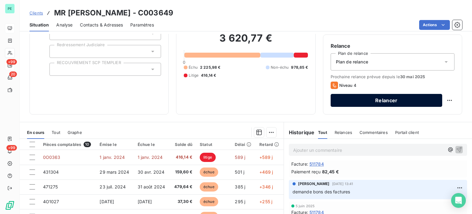
click at [394, 99] on button "Relancer" at bounding box center [387, 100] width 112 height 13
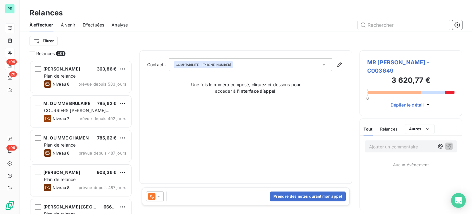
scroll to position [149, 98]
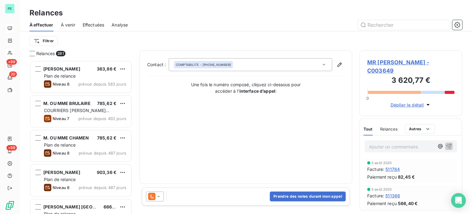
click at [159, 197] on icon at bounding box center [158, 196] width 6 height 6
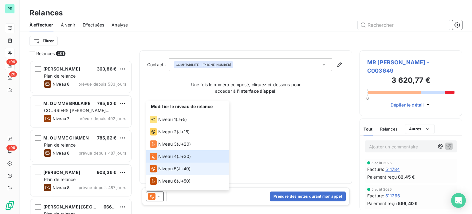
click at [169, 169] on span "Niveau 5" at bounding box center [167, 168] width 18 height 6
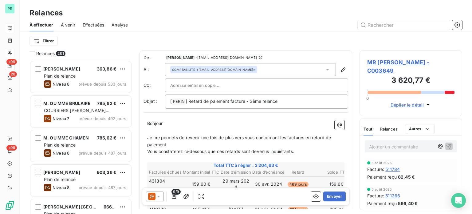
click at [293, 83] on div at bounding box center [256, 85] width 173 height 9
click at [316, 67] on div "COMPTABILITE <[EMAIL_ADDRESS][DOMAIN_NAME]>" at bounding box center [250, 69] width 171 height 13
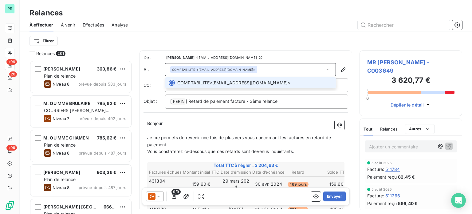
click at [316, 67] on div "COMPTABILITE <[EMAIL_ADDRESS][DOMAIN_NAME]>" at bounding box center [250, 69] width 171 height 13
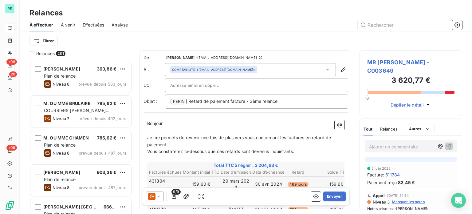
scroll to position [123, 0]
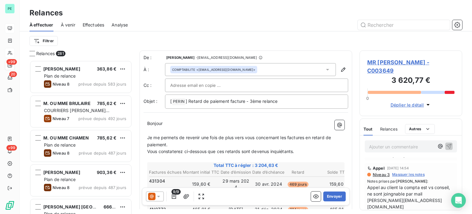
click at [209, 86] on input "text" at bounding box center [203, 85] width 66 height 9
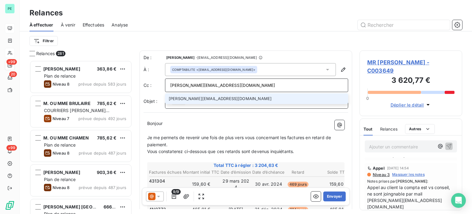
type input "[PERSON_NAME][EMAIL_ADDRESS][DOMAIN_NAME]"
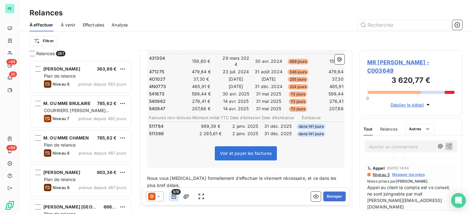
click at [175, 196] on icon "button" at bounding box center [174, 196] width 6 height 6
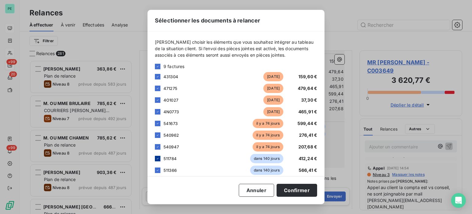
click at [159, 159] on icon at bounding box center [158, 158] width 4 height 4
click at [158, 169] on icon at bounding box center [158, 170] width 4 height 4
click at [286, 188] on button "Confirmer" at bounding box center [297, 189] width 41 height 13
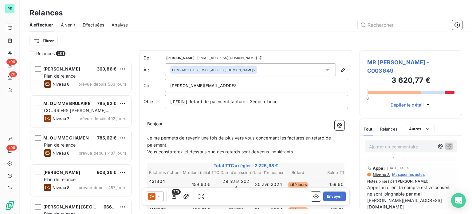
scroll to position [0, 0]
click at [329, 197] on button "Envoyer" at bounding box center [334, 196] width 22 height 10
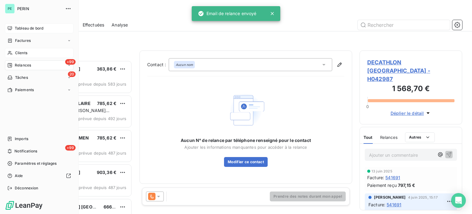
drag, startPoint x: 20, startPoint y: 52, endPoint x: 62, endPoint y: 52, distance: 42.1
click at [20, 52] on span "Clients" at bounding box center [21, 53] width 12 height 6
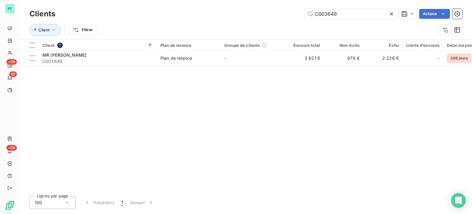
drag, startPoint x: 338, startPoint y: 16, endPoint x: 272, endPoint y: 8, distance: 66.5
click at [275, 9] on div "C003649 Actions" at bounding box center [262, 14] width 399 height 10
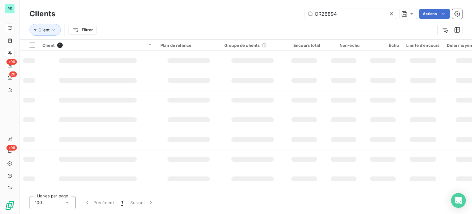
type input "OR26894"
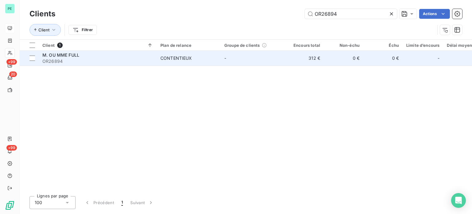
click at [184, 60] on div "CONTENTIEUX" at bounding box center [176, 58] width 32 height 6
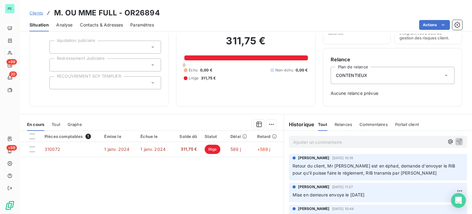
scroll to position [61, 0]
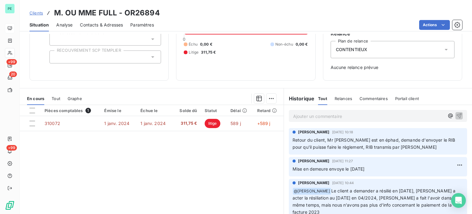
click at [302, 116] on p "Ajouter un commentaire ﻿" at bounding box center [368, 116] width 151 height 8
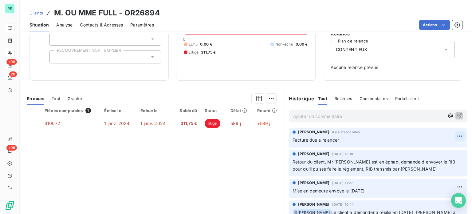
click at [452, 135] on html "PE +99 20 +99 Clients M. OU MME FULL - OR26894 Situation Analyse Contacts & Adr…" at bounding box center [236, 107] width 472 height 214
click at [438, 160] on div "Supprimer" at bounding box center [435, 160] width 34 height 10
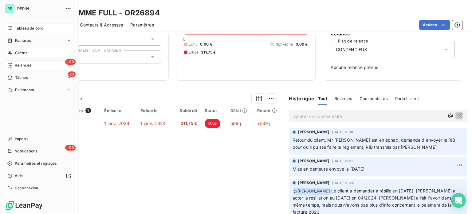
drag, startPoint x: 25, startPoint y: 52, endPoint x: 37, endPoint y: 52, distance: 12.0
click at [25, 52] on span "Clients" at bounding box center [21, 53] width 12 height 6
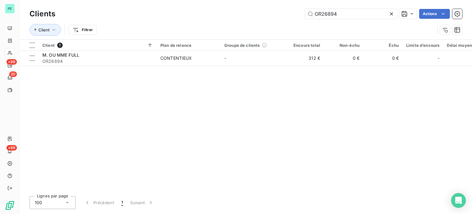
drag, startPoint x: 340, startPoint y: 13, endPoint x: 270, endPoint y: 8, distance: 70.3
click at [270, 8] on div "Clients OR26894 Actions" at bounding box center [245, 13] width 433 height 13
type input "OS21667"
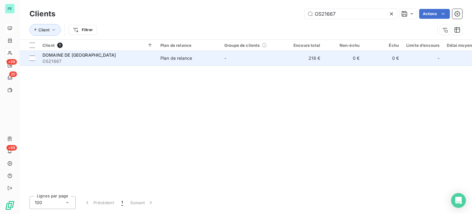
click at [230, 57] on td "-" at bounding box center [253, 58] width 64 height 15
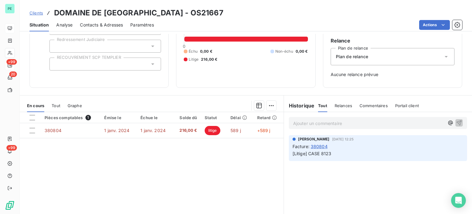
scroll to position [61, 0]
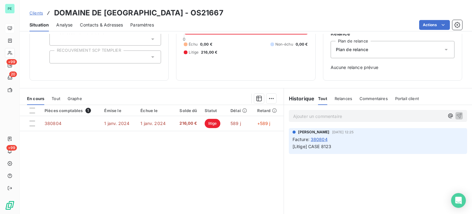
click at [297, 116] on p "Ajouter un commentaire ﻿" at bounding box center [368, 116] width 151 height 8
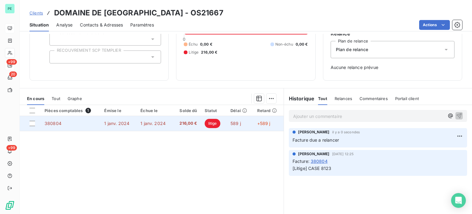
click at [193, 124] on span "216,00 €" at bounding box center [187, 123] width 20 height 6
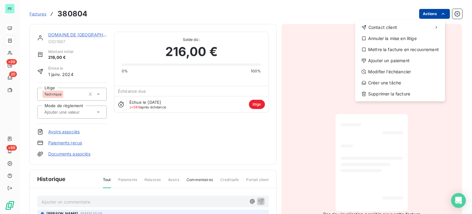
click at [423, 15] on html "PE +99 20 +99 Factures 380804 Actions Contact client Annuler la mise en litige …" at bounding box center [236, 107] width 472 height 214
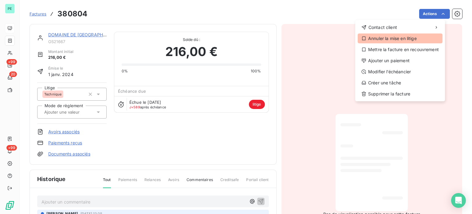
click at [396, 38] on div "Annuler la mise en litige" at bounding box center [400, 38] width 85 height 10
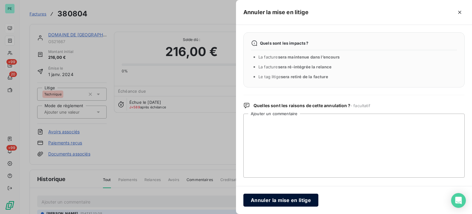
click at [278, 202] on button "Annuler la mise en litige" at bounding box center [280, 199] width 75 height 13
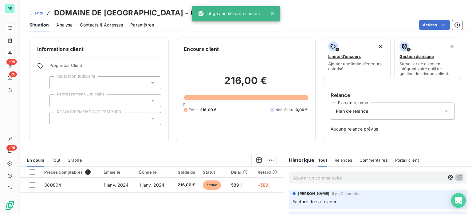
click at [91, 23] on span "Contacts & Adresses" at bounding box center [101, 25] width 43 height 6
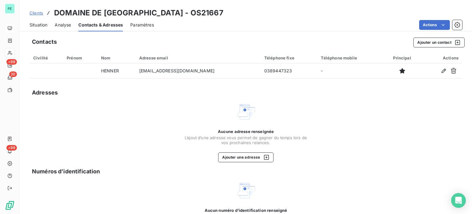
click at [37, 23] on span "Situation" at bounding box center [38, 25] width 18 height 6
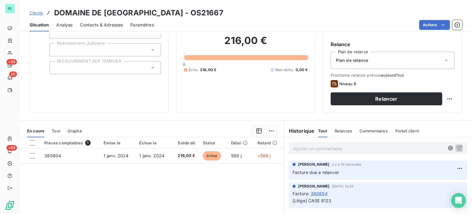
scroll to position [61, 0]
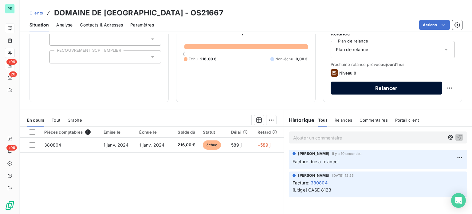
click at [407, 92] on button "Relancer" at bounding box center [387, 87] width 112 height 13
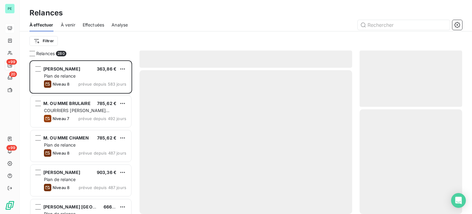
scroll to position [149, 98]
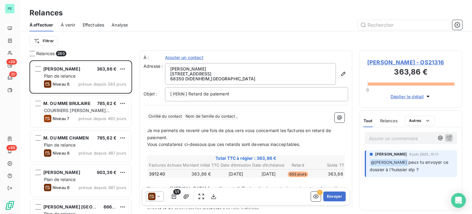
drag, startPoint x: 157, startPoint y: 194, endPoint x: 160, endPoint y: 191, distance: 4.1
click at [157, 194] on icon at bounding box center [158, 196] width 6 height 6
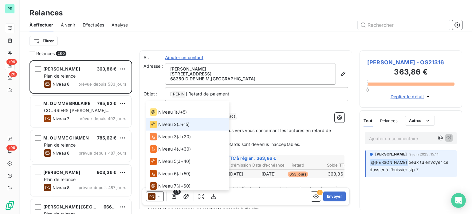
scroll to position [0, 0]
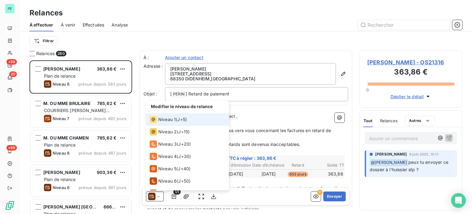
click at [166, 119] on span "Niveau 1" at bounding box center [167, 119] width 18 height 6
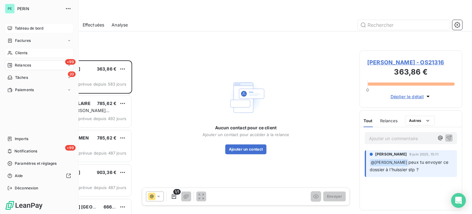
drag, startPoint x: 23, startPoint y: 52, endPoint x: 35, endPoint y: 52, distance: 12.0
click at [23, 52] on span "Clients" at bounding box center [21, 53] width 12 height 6
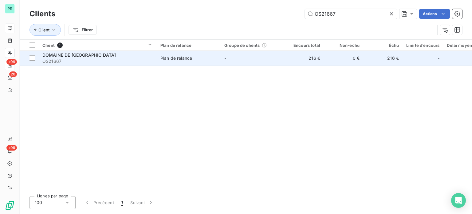
click at [260, 60] on td "-" at bounding box center [253, 58] width 64 height 15
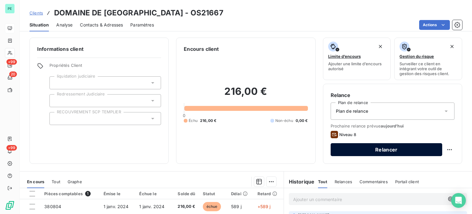
click at [389, 145] on button "Relancer" at bounding box center [387, 149] width 112 height 13
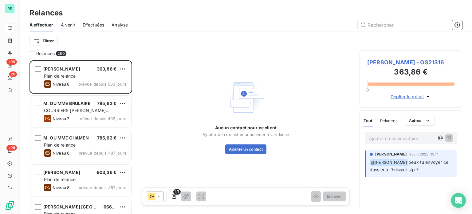
scroll to position [149, 98]
click at [366, 21] on input "text" at bounding box center [404, 25] width 92 height 10
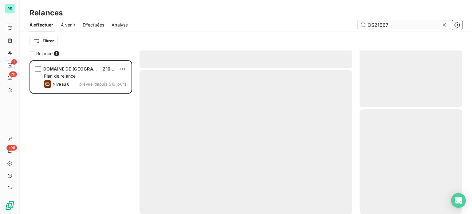
scroll to position [149, 98]
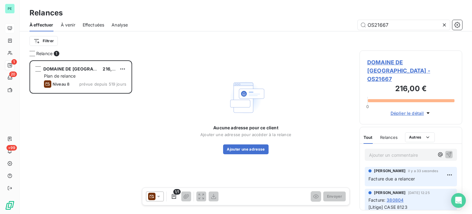
type input "OS21667"
click at [159, 197] on icon at bounding box center [158, 196] width 6 height 6
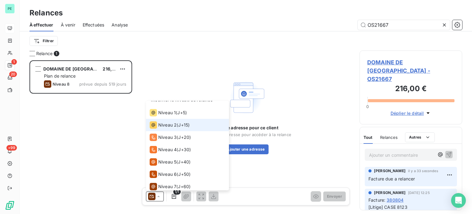
scroll to position [0, 0]
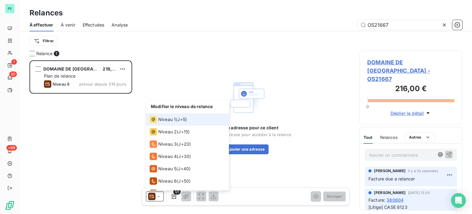
click at [167, 116] on div "Niveau 1" at bounding box center [163, 119] width 26 height 7
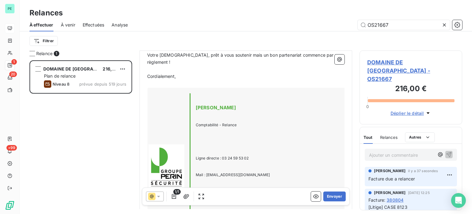
scroll to position [288, 0]
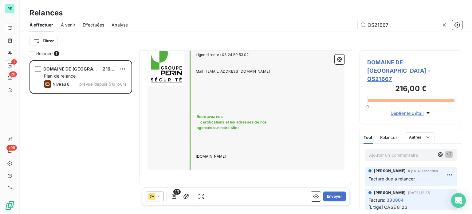
click at [255, 176] on div "Bonjour ﻿ Sauf erreur de notre part, il semble que nous n’avons pas encore reçu…" at bounding box center [245, 5] width 205 height 352
click at [250, 174] on p "﻿" at bounding box center [245, 173] width 197 height 7
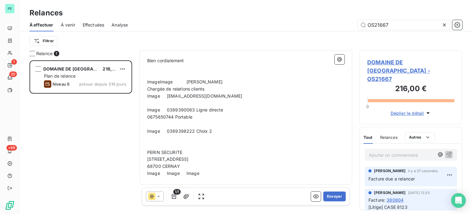
scroll to position [603, 0]
drag, startPoint x: 176, startPoint y: 81, endPoint x: 147, endPoint y: 79, distance: 29.6
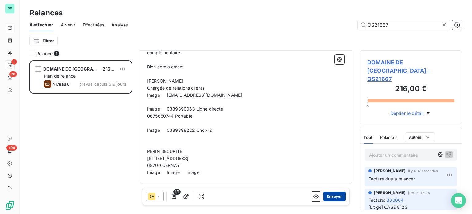
click at [330, 195] on button "Envoyer" at bounding box center [334, 196] width 22 height 10
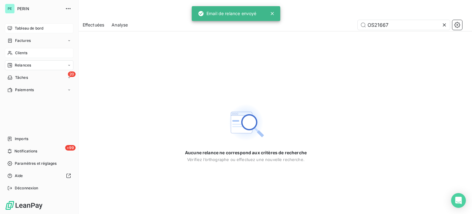
click at [22, 51] on span "Clients" at bounding box center [21, 53] width 12 height 6
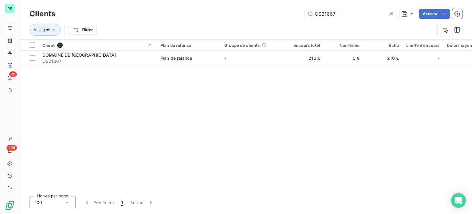
drag, startPoint x: 318, startPoint y: 14, endPoint x: 275, endPoint y: 9, distance: 43.9
click at [283, 10] on div "OS21667 Actions" at bounding box center [262, 14] width 399 height 10
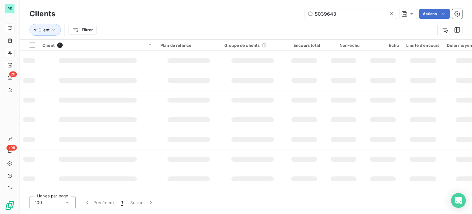
type input "S039643"
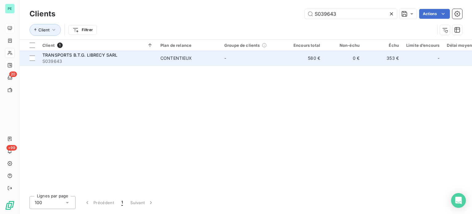
click at [251, 60] on td "-" at bounding box center [253, 58] width 64 height 15
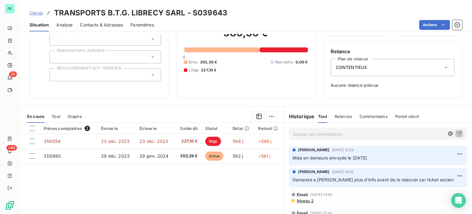
scroll to position [61, 0]
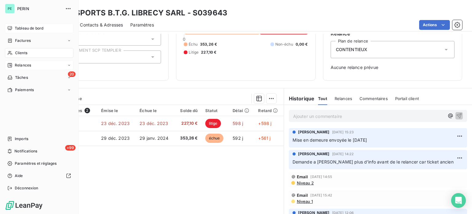
drag, startPoint x: 20, startPoint y: 52, endPoint x: 45, endPoint y: 53, distance: 25.5
click at [20, 52] on span "Clients" at bounding box center [21, 53] width 12 height 6
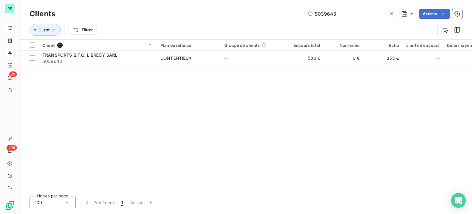
drag, startPoint x: 341, startPoint y: 12, endPoint x: 294, endPoint y: 11, distance: 47.0
click at [295, 11] on div "S039643 Actions" at bounding box center [262, 14] width 399 height 10
type input "S071087"
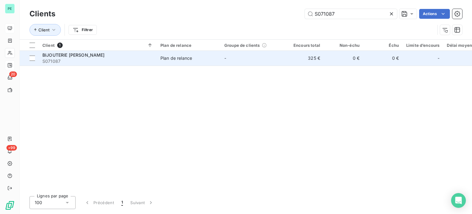
click at [294, 61] on td "325 €" at bounding box center [304, 58] width 39 height 15
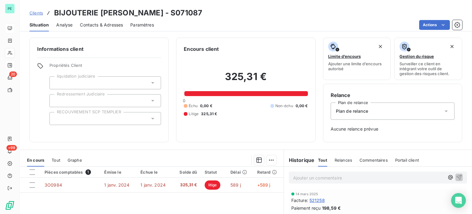
click at [92, 23] on span "Contacts & Adresses" at bounding box center [101, 25] width 43 height 6
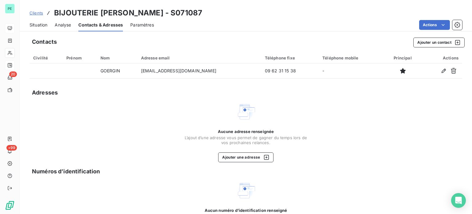
click at [37, 24] on span "Situation" at bounding box center [38, 25] width 18 height 6
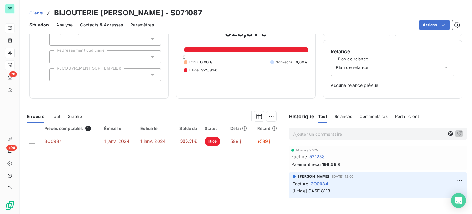
scroll to position [61, 0]
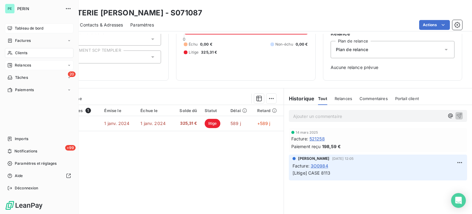
drag, startPoint x: 17, startPoint y: 51, endPoint x: 44, endPoint y: 49, distance: 27.7
click at [17, 51] on span "Clients" at bounding box center [21, 53] width 12 height 6
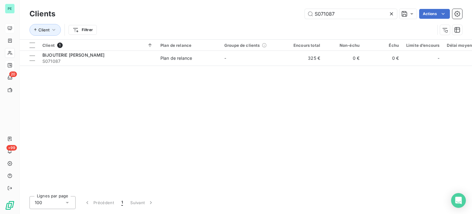
drag, startPoint x: 339, startPoint y: 12, endPoint x: 285, endPoint y: 11, distance: 54.7
click at [297, 11] on div "S071087 Actions" at bounding box center [262, 14] width 399 height 10
type input "S402365"
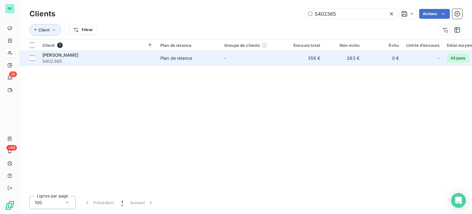
click at [290, 58] on td "358 €" at bounding box center [304, 58] width 39 height 15
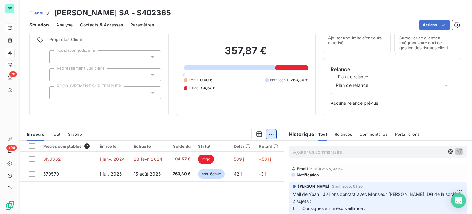
scroll to position [61, 0]
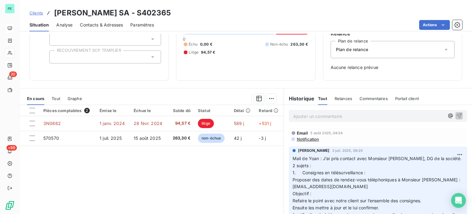
click at [307, 118] on p "Ajouter un commentaire ﻿" at bounding box center [368, 116] width 151 height 8
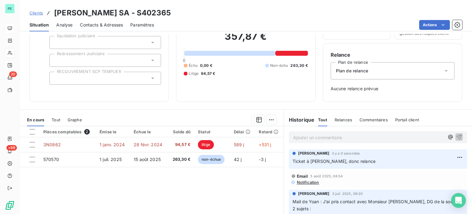
scroll to position [31, 0]
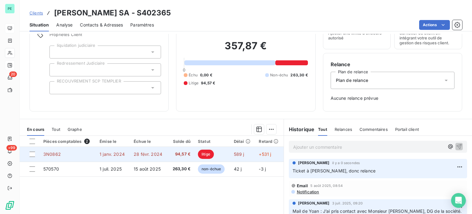
click at [135, 152] on span "28 févr. 2024" at bounding box center [148, 153] width 29 height 5
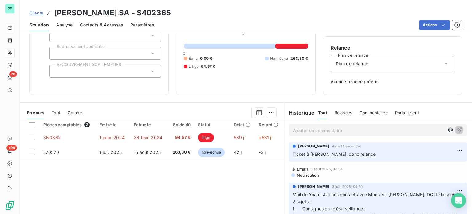
scroll to position [61, 0]
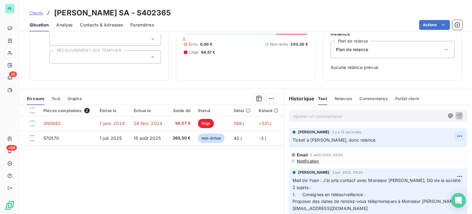
click at [451, 136] on html "PE 20 +99 Clients [PERSON_NAME] SA - S402365 Situation Analyse Contacts & Adres…" at bounding box center [236, 107] width 472 height 214
click at [440, 159] on div "Supprimer" at bounding box center [435, 160] width 34 height 10
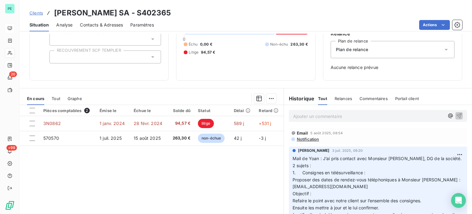
click at [342, 116] on p "Ajouter un commentaire ﻿" at bounding box center [368, 116] width 151 height 8
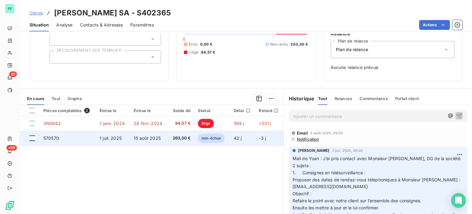
click at [33, 138] on div at bounding box center [32, 138] width 6 height 6
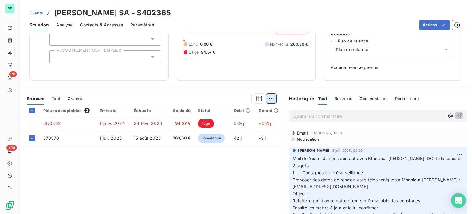
click at [267, 97] on html "PE 20 +99 Clients [PERSON_NAME] SA - S402365 Situation Analyse Contacts & Adres…" at bounding box center [236, 107] width 472 height 214
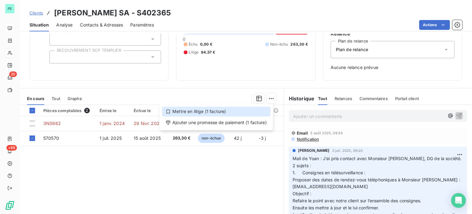
click at [254, 112] on div "Mettre en litige (1 facture)" at bounding box center [216, 111] width 108 height 10
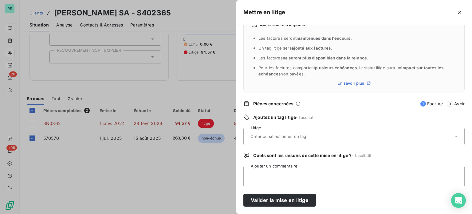
scroll to position [28, 0]
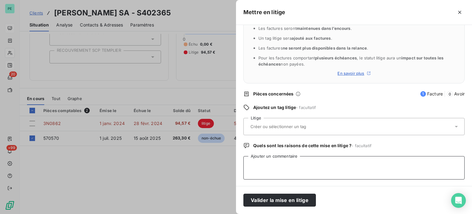
click at [282, 163] on textarea "Ajouter un commentaire" at bounding box center [353, 167] width 221 height 23
type textarea "CASE"
click at [460, 13] on icon "button" at bounding box center [459, 12] width 3 height 3
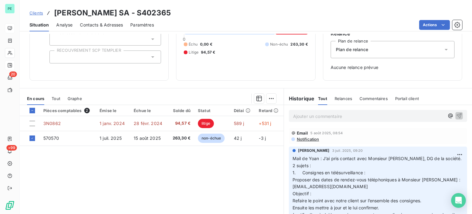
click at [333, 118] on p "Ajouter un commentaire ﻿" at bounding box center [368, 116] width 151 height 8
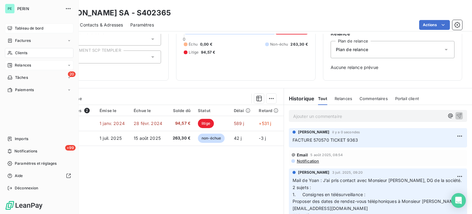
click at [22, 50] on div "Clients" at bounding box center [39, 53] width 69 height 10
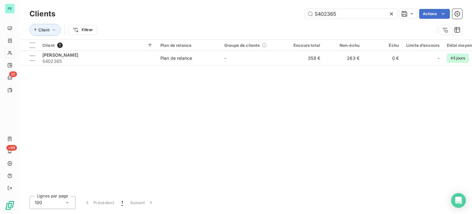
drag, startPoint x: 339, startPoint y: 13, endPoint x: 303, endPoint y: 13, distance: 36.3
click at [308, 13] on input "S402365" at bounding box center [351, 14] width 92 height 10
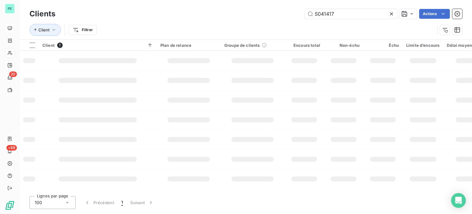
type input "S041417"
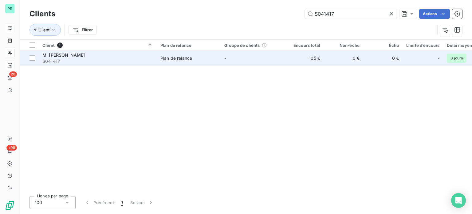
click at [274, 58] on td "-" at bounding box center [253, 58] width 64 height 15
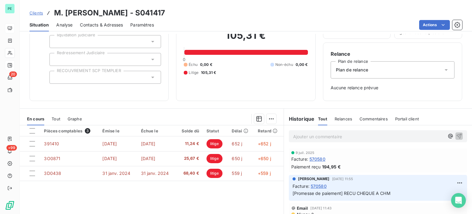
scroll to position [31, 0]
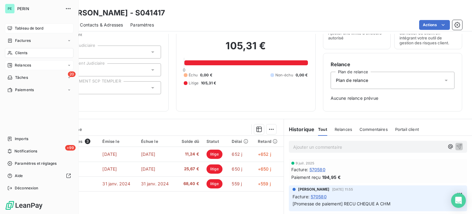
click at [22, 51] on span "Clients" at bounding box center [21, 53] width 12 height 6
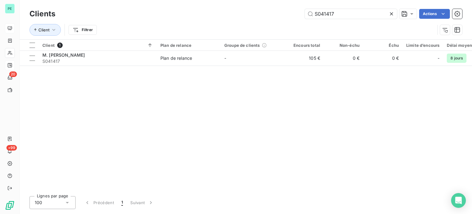
drag, startPoint x: 342, startPoint y: 13, endPoint x: 304, endPoint y: 12, distance: 38.7
click at [307, 13] on input "S041417" at bounding box center [351, 14] width 92 height 10
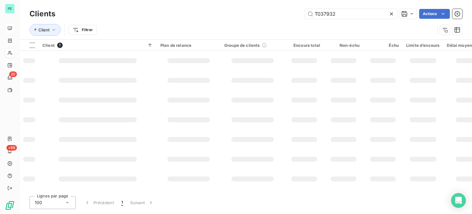
type input "T037932"
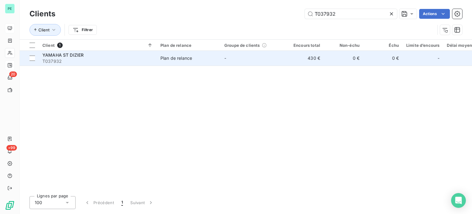
click at [296, 56] on td "430 €" at bounding box center [304, 58] width 39 height 15
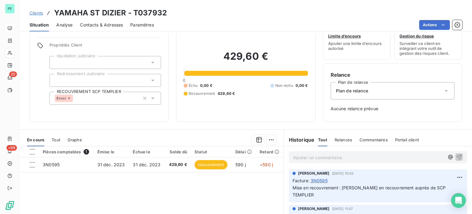
scroll to position [31, 0]
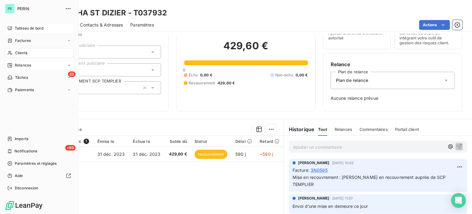
click at [23, 51] on span "Clients" at bounding box center [21, 53] width 12 height 6
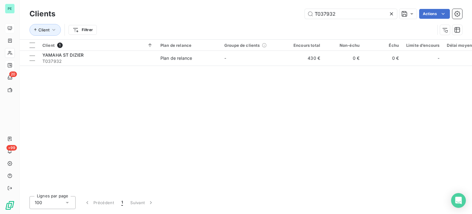
drag, startPoint x: 348, startPoint y: 10, endPoint x: 304, endPoint y: 10, distance: 44.2
click at [305, 10] on input "T037932" at bounding box center [351, 14] width 92 height 10
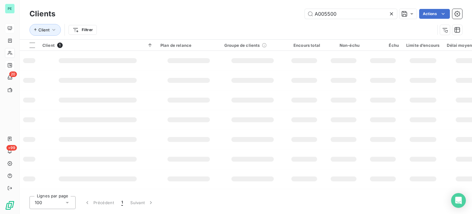
type input "A005500"
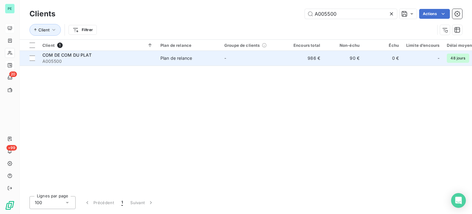
click at [273, 57] on td "-" at bounding box center [253, 58] width 64 height 15
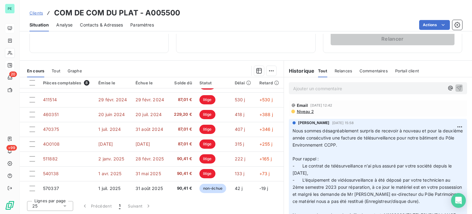
click at [302, 88] on p "Ajouter un commentaire ﻿" at bounding box center [368, 88] width 151 height 8
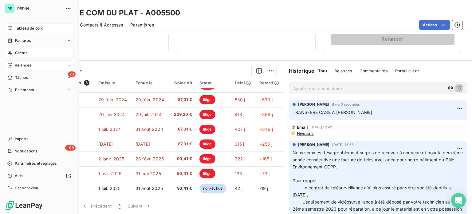
click at [21, 50] on div "Clients" at bounding box center [39, 53] width 69 height 10
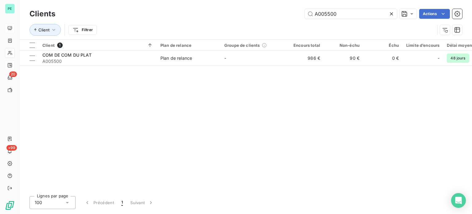
drag, startPoint x: 340, startPoint y: 16, endPoint x: 290, endPoint y: 14, distance: 50.4
click at [294, 14] on div "A005500 Actions" at bounding box center [262, 14] width 399 height 10
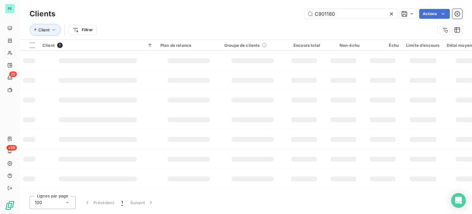
type input "C901180"
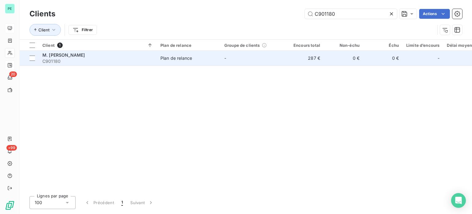
click at [263, 57] on td "-" at bounding box center [253, 58] width 64 height 15
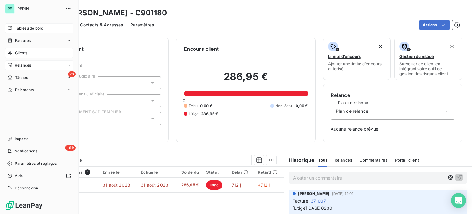
click at [20, 52] on span "Clients" at bounding box center [21, 53] width 12 height 6
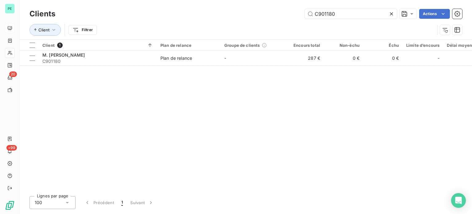
drag, startPoint x: 337, startPoint y: 11, endPoint x: 285, endPoint y: 11, distance: 51.6
click at [289, 11] on div "C901180 Actions" at bounding box center [262, 14] width 399 height 10
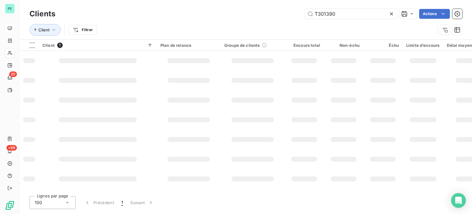
type input "T301390"
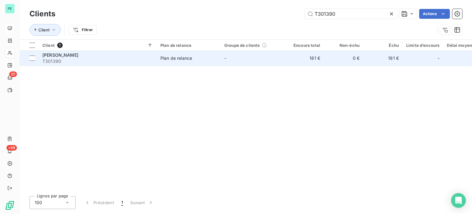
click at [257, 62] on td "-" at bounding box center [253, 58] width 64 height 15
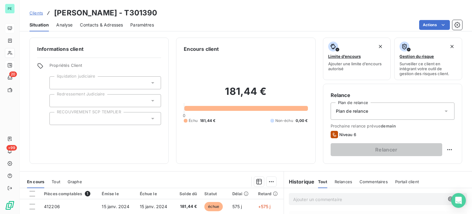
click at [97, 25] on span "Contacts & Adresses" at bounding box center [101, 25] width 43 height 6
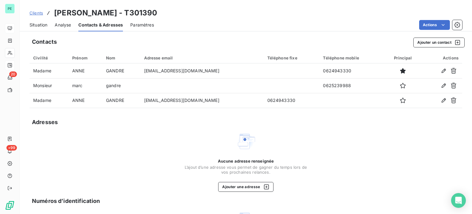
click at [33, 24] on span "Situation" at bounding box center [38, 25] width 18 height 6
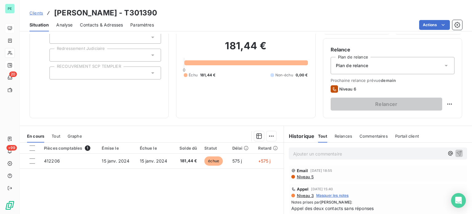
scroll to position [61, 0]
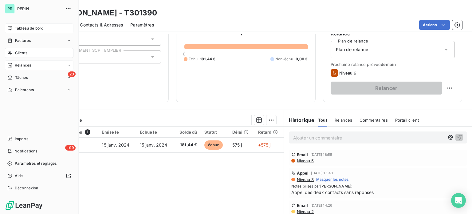
drag, startPoint x: 21, startPoint y: 53, endPoint x: 39, endPoint y: 52, distance: 18.8
click at [21, 53] on span "Clients" at bounding box center [21, 53] width 12 height 6
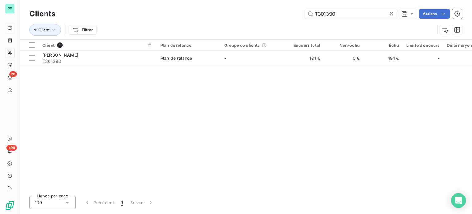
drag, startPoint x: 342, startPoint y: 11, endPoint x: 294, endPoint y: 7, distance: 48.1
click at [296, 7] on div "Clients T301390 Actions" at bounding box center [245, 13] width 433 height 13
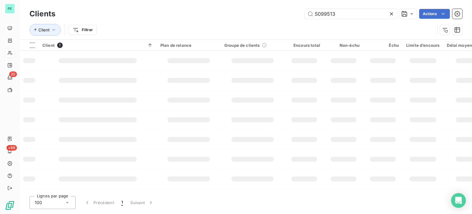
type input "S099513"
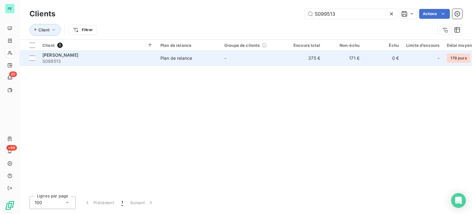
click at [239, 63] on td "-" at bounding box center [253, 58] width 64 height 15
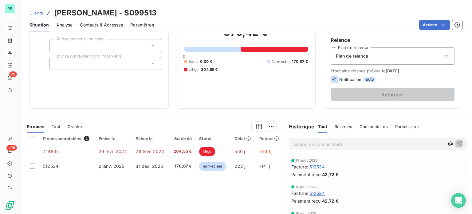
scroll to position [31, 0]
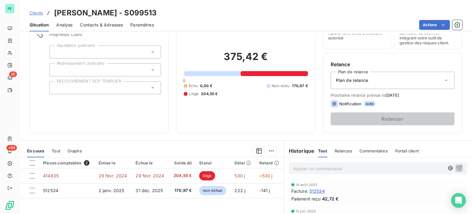
click at [92, 25] on span "Contacts & Adresses" at bounding box center [101, 25] width 43 height 6
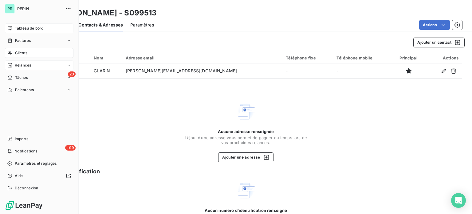
drag, startPoint x: 20, startPoint y: 51, endPoint x: 66, endPoint y: 48, distance: 45.6
click at [21, 52] on span "Clients" at bounding box center [21, 53] width 12 height 6
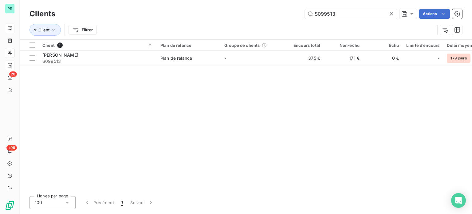
drag, startPoint x: 284, startPoint y: 13, endPoint x: 261, endPoint y: 10, distance: 23.2
click at [263, 11] on div "S099513 Actions" at bounding box center [262, 14] width 399 height 10
type input "A005487"
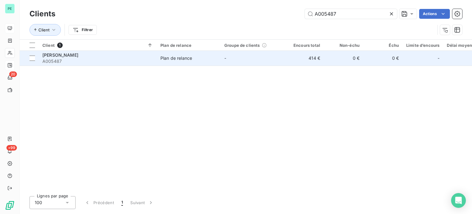
click at [259, 58] on td "-" at bounding box center [253, 58] width 64 height 15
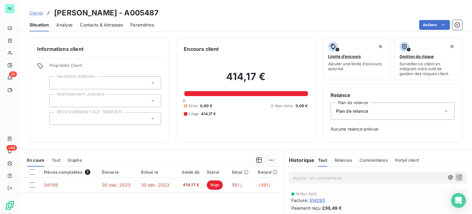
scroll to position [31, 0]
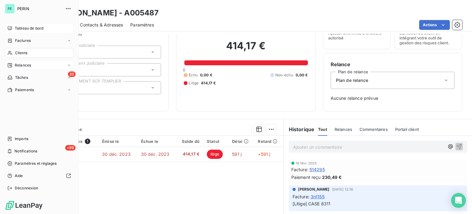
drag, startPoint x: 18, startPoint y: 51, endPoint x: 41, endPoint y: 51, distance: 22.1
click at [18, 51] on span "Clients" at bounding box center [21, 53] width 12 height 6
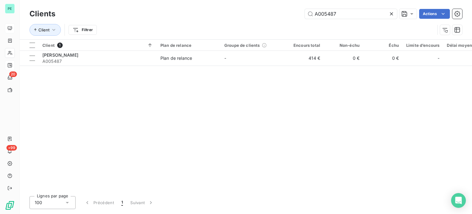
drag, startPoint x: 314, startPoint y: 10, endPoint x: 274, endPoint y: 8, distance: 39.7
click at [277, 8] on div "Clients A005487 Actions" at bounding box center [245, 13] width 433 height 13
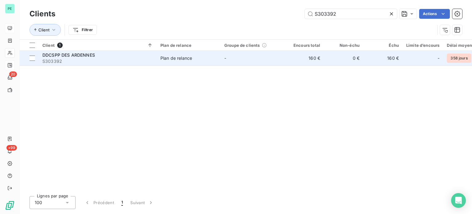
type input "S303392"
click at [319, 58] on td "160 €" at bounding box center [304, 58] width 39 height 15
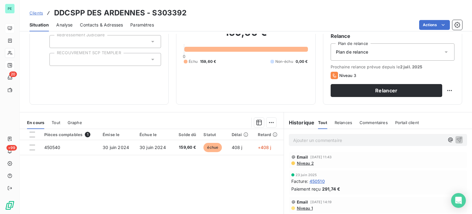
scroll to position [61, 0]
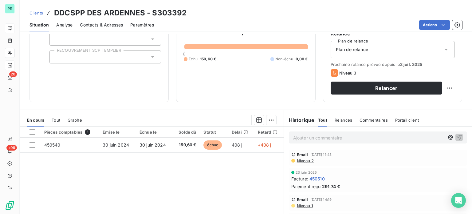
click at [95, 21] on div "Contacts & Adresses" at bounding box center [101, 24] width 43 height 13
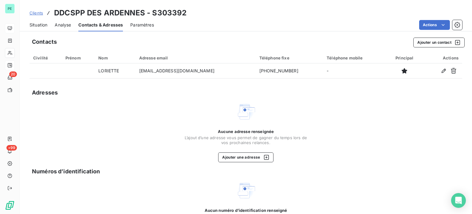
click at [31, 24] on span "Situation" at bounding box center [38, 25] width 18 height 6
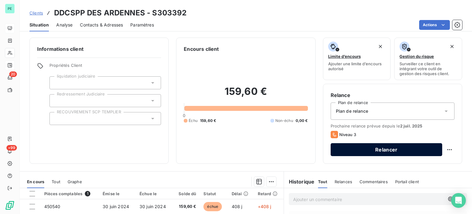
click at [368, 152] on button "Relancer" at bounding box center [387, 149] width 112 height 13
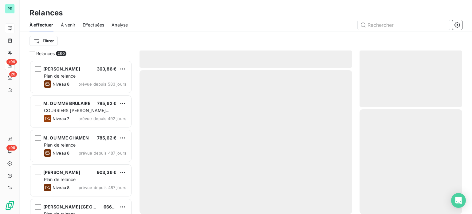
scroll to position [149, 98]
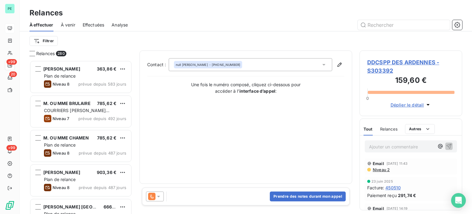
click at [159, 198] on icon at bounding box center [158, 196] width 6 height 6
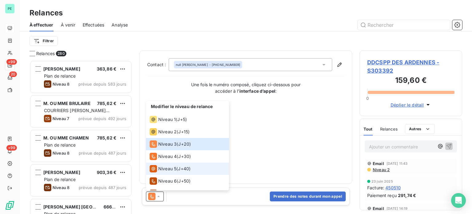
click at [171, 167] on span "Niveau 5" at bounding box center [167, 168] width 18 height 6
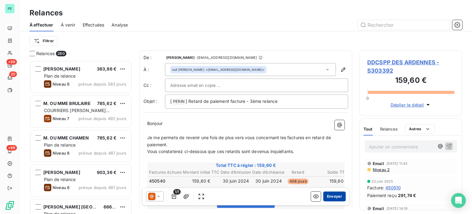
click at [333, 196] on button "Envoyer" at bounding box center [334, 196] width 22 height 10
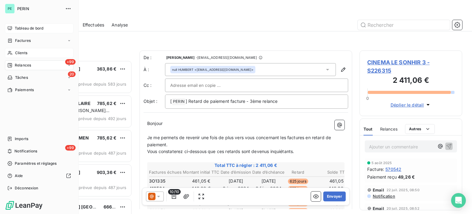
drag, startPoint x: 31, startPoint y: 54, endPoint x: 35, endPoint y: 53, distance: 4.1
click at [31, 54] on div "Clients" at bounding box center [39, 53] width 69 height 10
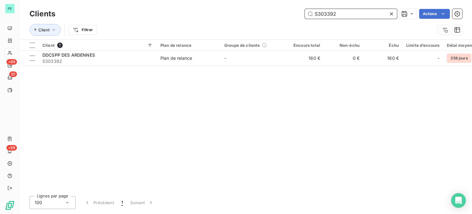
click at [354, 16] on input "S303392" at bounding box center [351, 14] width 92 height 10
paste input "099496"
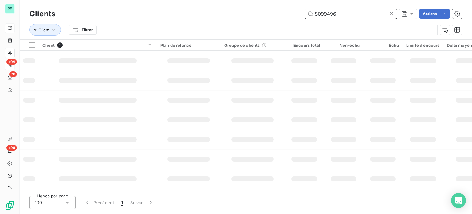
type input "S099496"
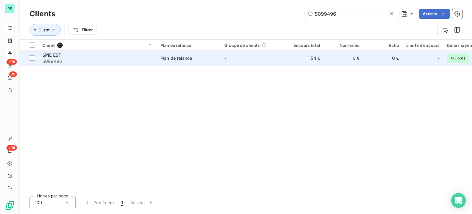
click at [265, 62] on td "-" at bounding box center [253, 58] width 64 height 15
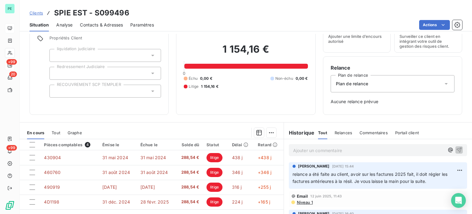
scroll to position [58, 0]
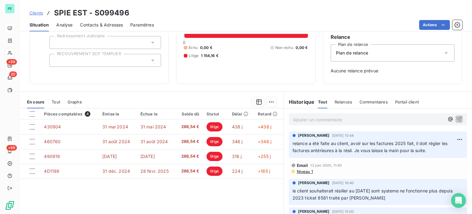
click at [59, 102] on span "Tout" at bounding box center [56, 101] width 9 height 5
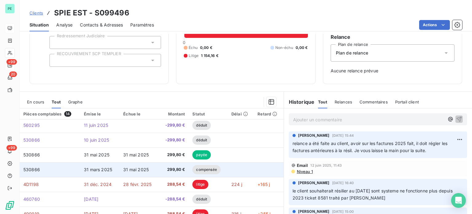
scroll to position [0, 0]
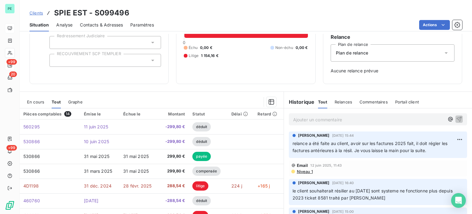
click at [40, 99] on span "En cours" at bounding box center [35, 101] width 17 height 5
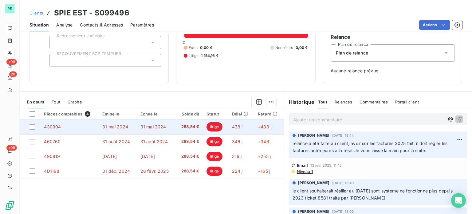
click at [187, 125] on span "288,54 €" at bounding box center [189, 127] width 20 height 6
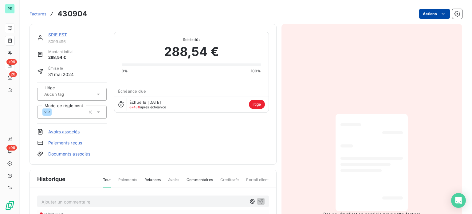
click at [432, 14] on html "PE +99 20 +99 Factures 430904 Actions SPIE EST S099496 Montant initial 288,54 €…" at bounding box center [236, 107] width 472 height 214
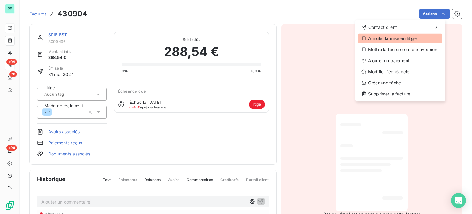
click at [405, 38] on div "Annuler la mise en litige" at bounding box center [400, 38] width 85 height 10
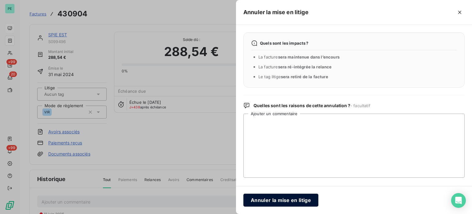
click at [271, 201] on button "Annuler la mise en litige" at bounding box center [280, 199] width 75 height 13
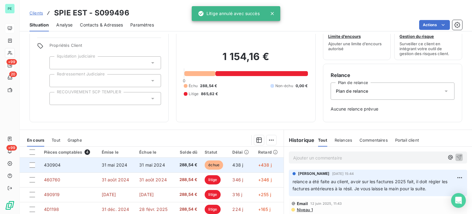
scroll to position [31, 0]
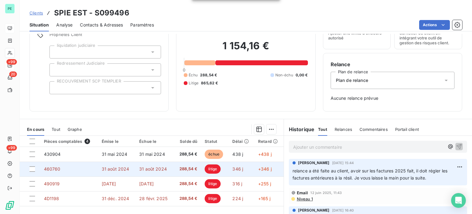
click at [195, 166] on span "288,54 €" at bounding box center [188, 169] width 20 height 6
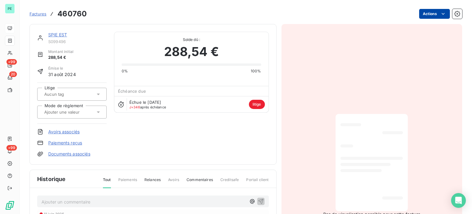
click at [430, 14] on html "PE +99 20 +99 Factures 460760 Actions SPIE EST S099496 Montant initial 288,54 €…" at bounding box center [236, 107] width 472 height 214
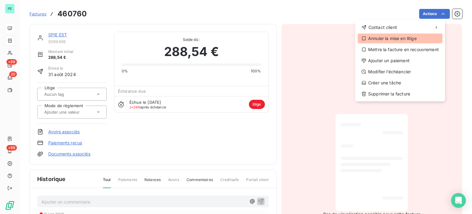
click at [405, 38] on div "Annuler la mise en litige" at bounding box center [400, 38] width 85 height 10
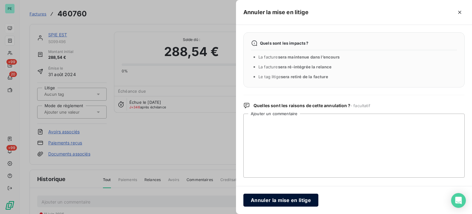
click at [273, 197] on button "Annuler la mise en litige" at bounding box center [280, 199] width 75 height 13
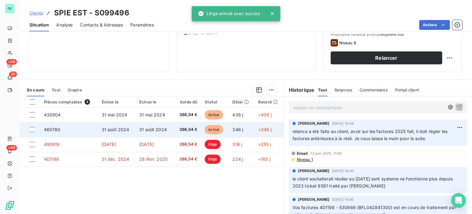
scroll to position [92, 0]
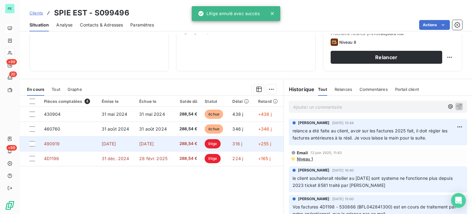
click at [193, 142] on span "288,54 €" at bounding box center [188, 143] width 20 height 6
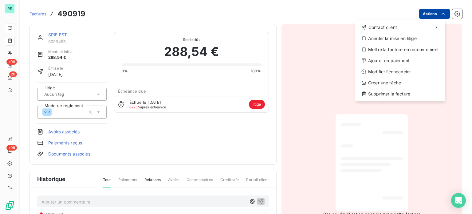
click at [419, 13] on html "PE +99 20 +99 Factures 490919 Actions Contact client Annuler la mise en litige …" at bounding box center [236, 107] width 472 height 214
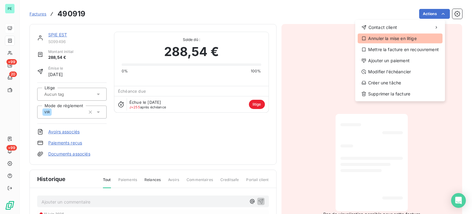
click at [396, 40] on div "Annuler la mise en litige" at bounding box center [400, 38] width 85 height 10
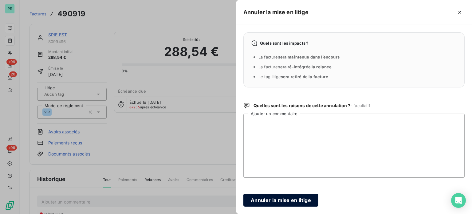
click at [262, 199] on button "Annuler la mise en litige" at bounding box center [280, 199] width 75 height 13
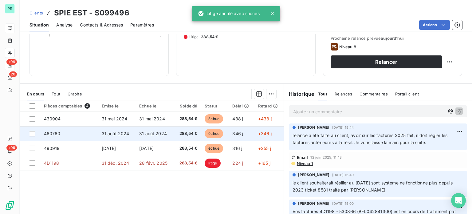
scroll to position [92, 0]
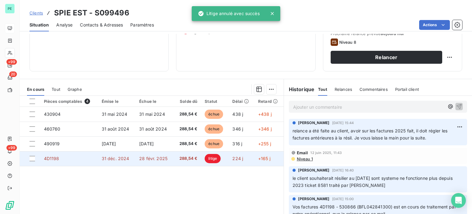
click at [197, 158] on td "288,54 €" at bounding box center [187, 158] width 27 height 15
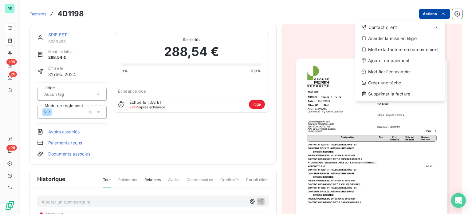
click at [421, 13] on html "PE +99 20 +99 Factures 4D1198 Actions Contact client Annuler la mise en litige …" at bounding box center [236, 107] width 472 height 214
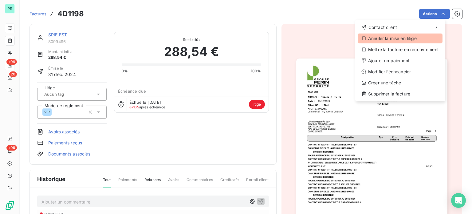
click at [392, 38] on div "Annuler la mise en litige" at bounding box center [400, 38] width 85 height 10
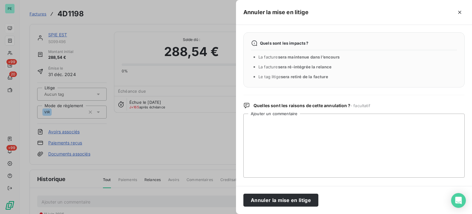
drag, startPoint x: 273, startPoint y: 198, endPoint x: 251, endPoint y: 167, distance: 38.1
click at [273, 199] on button "Annuler la mise en litige" at bounding box center [280, 199] width 75 height 13
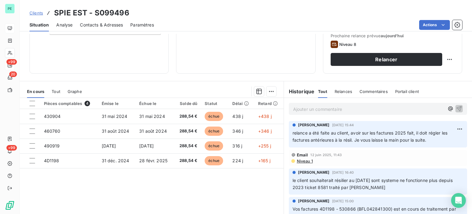
scroll to position [80, 0]
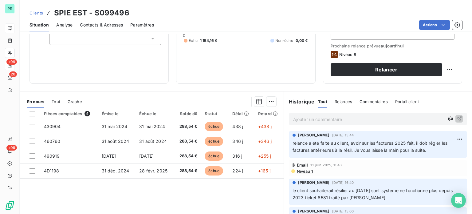
click at [90, 23] on span "Contacts & Adresses" at bounding box center [101, 25] width 43 height 6
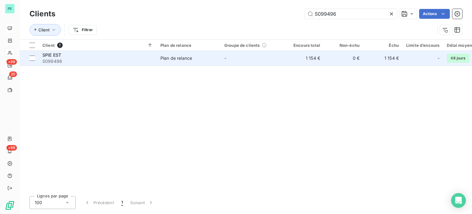
click at [265, 60] on td "-" at bounding box center [253, 58] width 64 height 15
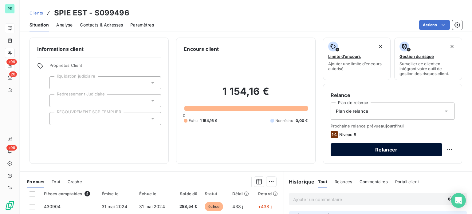
click at [337, 146] on button "Relancer" at bounding box center [387, 149] width 112 height 13
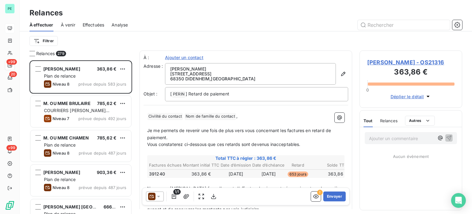
scroll to position [149, 98]
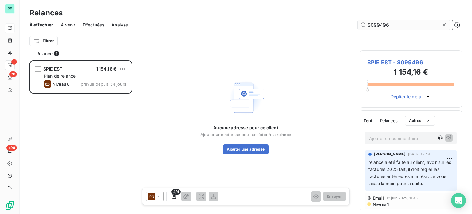
scroll to position [149, 98]
type input "S099496"
click at [161, 196] on icon at bounding box center [158, 196] width 6 height 6
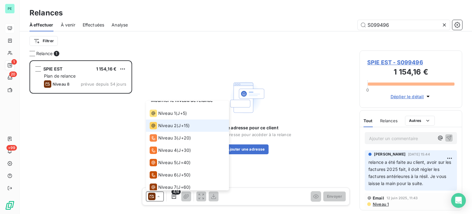
scroll to position [0, 0]
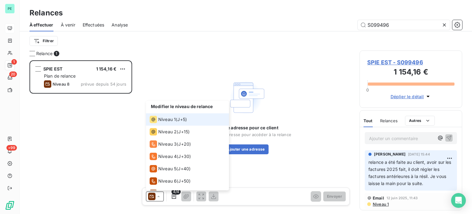
click at [177, 116] on div "Niveau 1 ( J+5 )" at bounding box center [168, 119] width 37 height 7
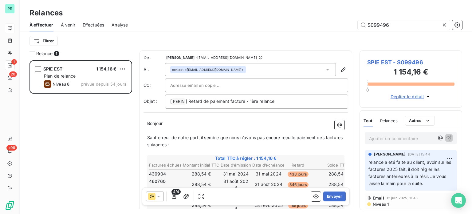
click at [224, 81] on div at bounding box center [256, 85] width 173 height 9
click at [237, 82] on input "text" at bounding box center [256, 85] width 173 height 9
paste input "[PERSON_NAME][EMAIL_ADDRESS][DOMAIN_NAME]"
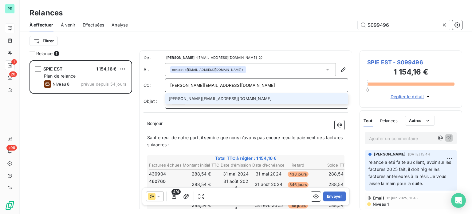
type input "[PERSON_NAME][EMAIL_ADDRESS][DOMAIN_NAME]"
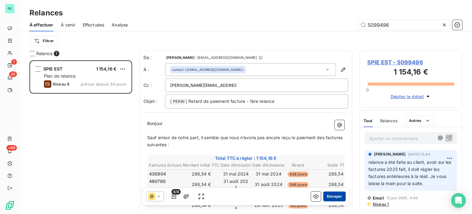
click at [328, 195] on button "Envoyer" at bounding box center [334, 196] width 22 height 10
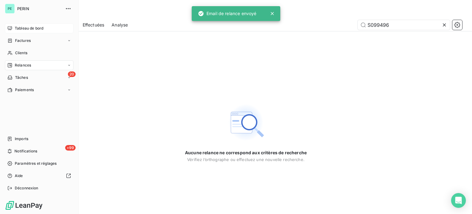
click at [32, 27] on span "Tableau de bord" at bounding box center [29, 29] width 29 height 6
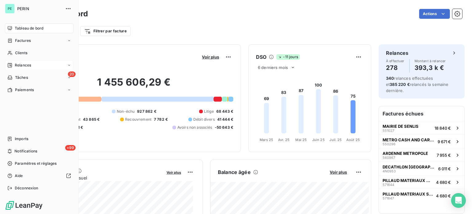
drag, startPoint x: 26, startPoint y: 50, endPoint x: 65, endPoint y: 47, distance: 39.4
click at [26, 50] on span "Clients" at bounding box center [21, 53] width 12 height 6
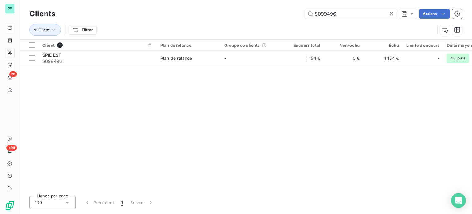
drag, startPoint x: 305, startPoint y: 9, endPoint x: 271, endPoint y: 3, distance: 34.2
click at [278, 4] on div "Clients S099496 Actions Client Filtrer" at bounding box center [246, 19] width 452 height 39
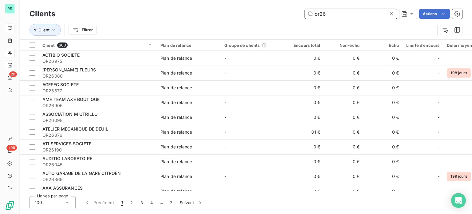
click at [345, 17] on input "or26" at bounding box center [351, 14] width 92 height 10
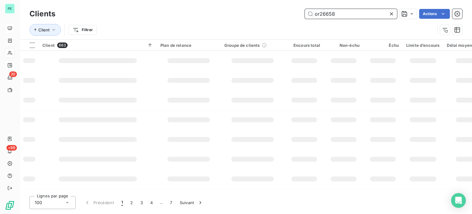
type input "or26658"
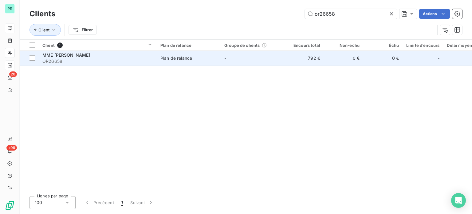
click at [332, 58] on td "0 €" at bounding box center [343, 58] width 39 height 15
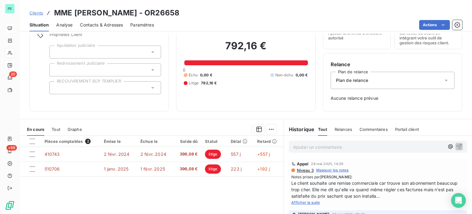
scroll to position [61, 0]
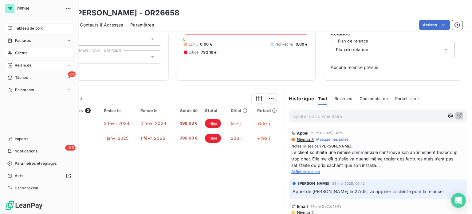
drag, startPoint x: 22, startPoint y: 54, endPoint x: 27, endPoint y: 54, distance: 5.0
click at [22, 54] on span "Clients" at bounding box center [21, 53] width 12 height 6
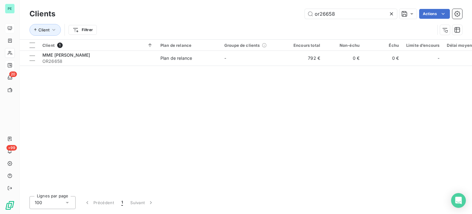
drag, startPoint x: 337, startPoint y: 14, endPoint x: 275, endPoint y: 6, distance: 61.9
click at [275, 7] on div "Clients or26658 Actions Client Filtrer" at bounding box center [246, 19] width 452 height 39
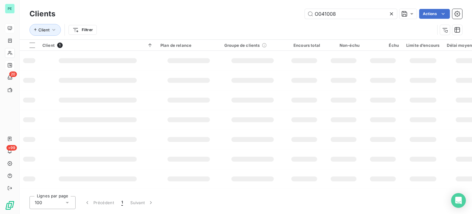
type input "O041008"
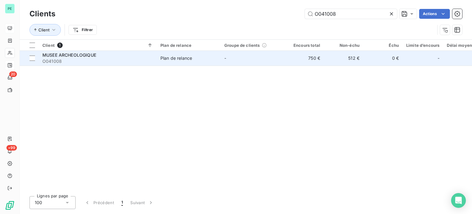
click at [270, 56] on td "-" at bounding box center [253, 58] width 64 height 15
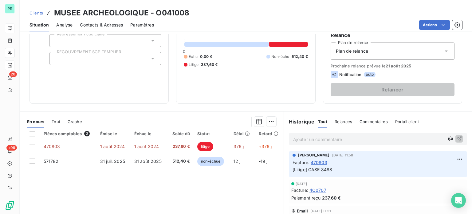
scroll to position [61, 0]
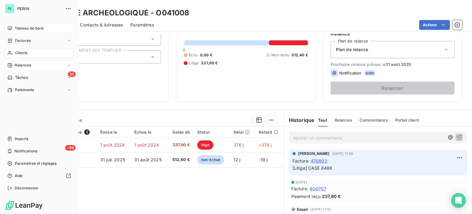
click at [18, 51] on span "Clients" at bounding box center [21, 53] width 12 height 6
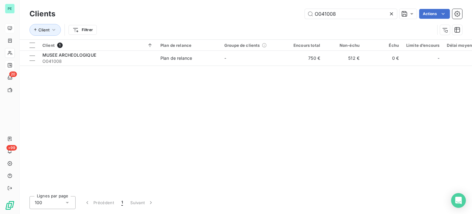
drag, startPoint x: 319, startPoint y: 13, endPoint x: 292, endPoint y: 11, distance: 27.7
click at [295, 11] on div "O041008 Actions" at bounding box center [262, 14] width 399 height 10
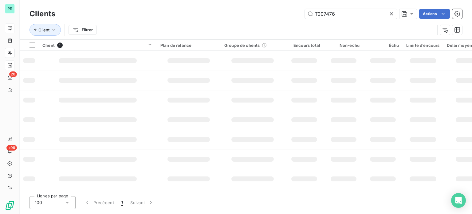
type input "T007476"
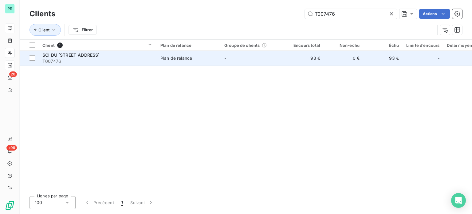
click at [244, 59] on td "-" at bounding box center [253, 58] width 64 height 15
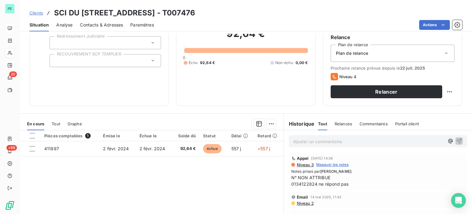
scroll to position [61, 0]
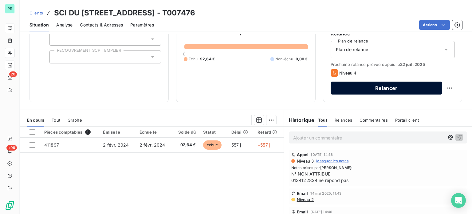
click at [429, 89] on button "Relancer" at bounding box center [387, 87] width 112 height 13
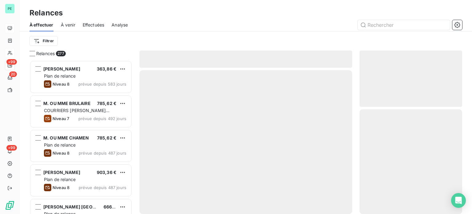
scroll to position [149, 98]
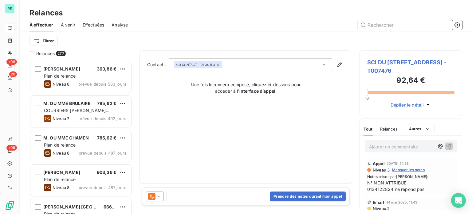
click at [161, 195] on icon at bounding box center [158, 196] width 6 height 6
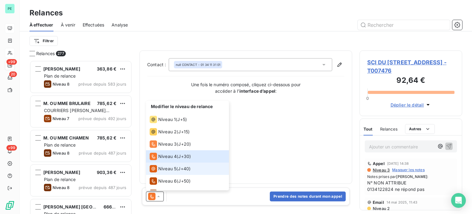
click at [167, 167] on span "Niveau 5" at bounding box center [167, 168] width 18 height 6
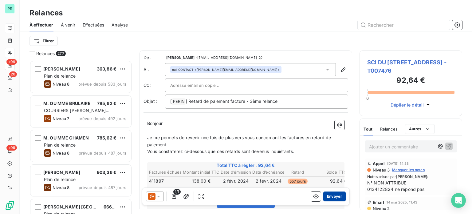
click at [327, 195] on button "Envoyer" at bounding box center [334, 196] width 22 height 10
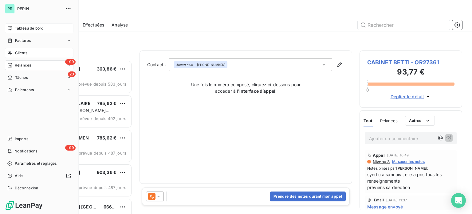
drag, startPoint x: 20, startPoint y: 52, endPoint x: 34, endPoint y: 53, distance: 14.4
click at [20, 52] on span "Clients" at bounding box center [21, 53] width 12 height 6
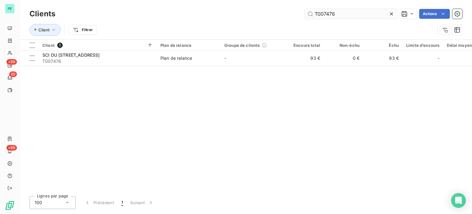
drag, startPoint x: 335, startPoint y: 13, endPoint x: 296, endPoint y: 10, distance: 39.1
click at [299, 10] on div "T007476 Actions" at bounding box center [262, 14] width 399 height 10
type input "M035642"
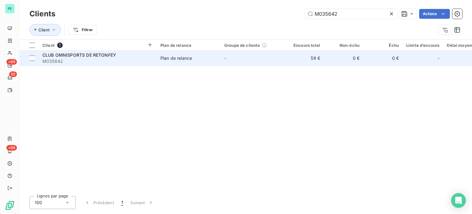
click at [321, 56] on td "59 €" at bounding box center [304, 58] width 39 height 15
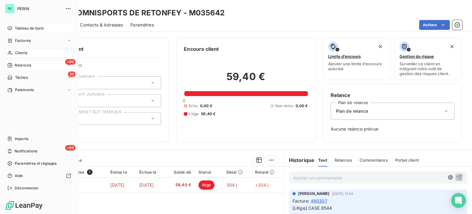
click at [22, 53] on span "Clients" at bounding box center [21, 53] width 12 height 6
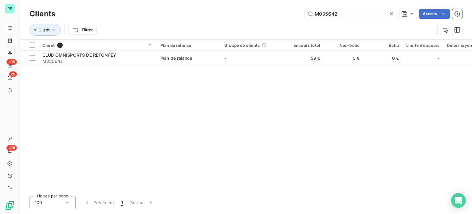
drag, startPoint x: 348, startPoint y: 12, endPoint x: 300, endPoint y: 12, distance: 47.6
click at [300, 12] on div "M035642 Actions" at bounding box center [262, 14] width 399 height 10
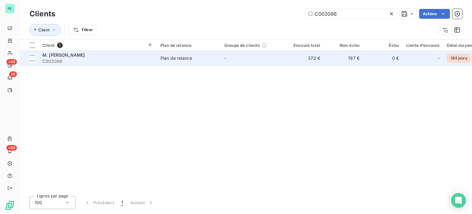
type input "C003096"
click at [306, 63] on td "372 €" at bounding box center [304, 58] width 39 height 15
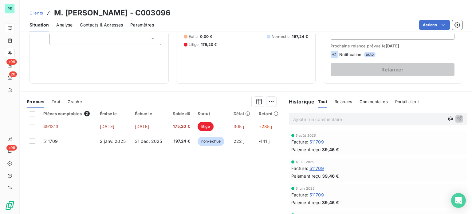
scroll to position [92, 0]
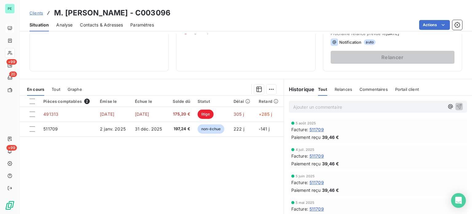
click at [295, 108] on p "Ajouter un commentaire ﻿" at bounding box center [368, 107] width 151 height 8
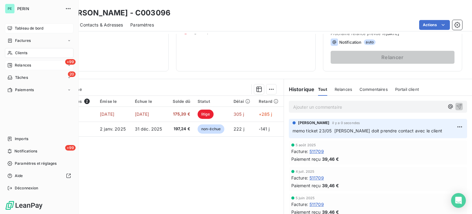
click at [22, 53] on span "Clients" at bounding box center [21, 53] width 12 height 6
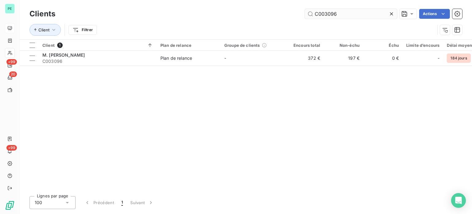
click at [344, 13] on input "C003096" at bounding box center [351, 14] width 92 height 10
type input "A006204"
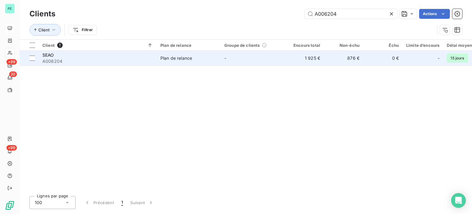
click at [313, 57] on td "1 925 €" at bounding box center [304, 58] width 39 height 15
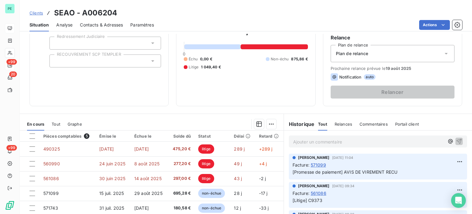
scroll to position [61, 0]
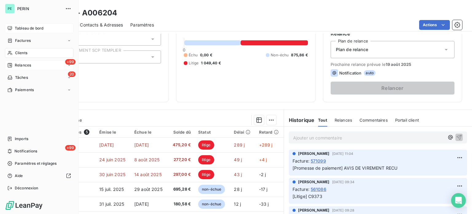
click at [23, 53] on span "Clients" at bounding box center [21, 53] width 12 height 6
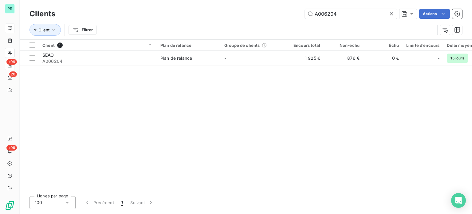
drag, startPoint x: 323, startPoint y: 10, endPoint x: 295, endPoint y: 6, distance: 28.6
click at [307, 8] on div "Clients A006204 Actions" at bounding box center [245, 13] width 433 height 13
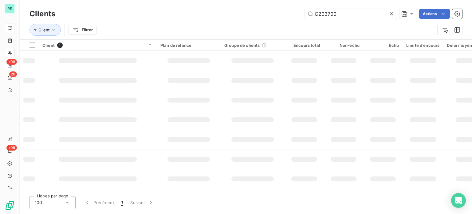
type input "C203700"
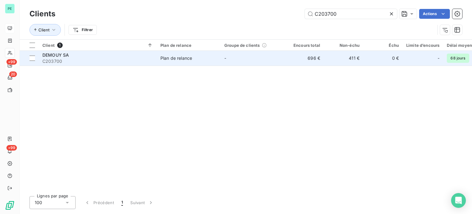
click at [284, 56] on td "-" at bounding box center [253, 58] width 64 height 15
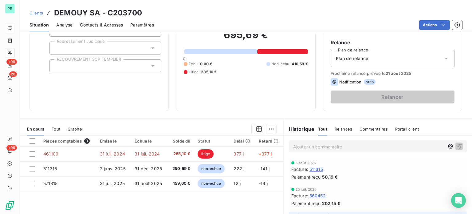
scroll to position [92, 0]
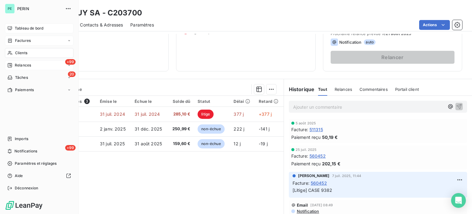
drag, startPoint x: 24, startPoint y: 54, endPoint x: 66, endPoint y: 45, distance: 43.1
click at [24, 54] on span "Clients" at bounding box center [21, 53] width 12 height 6
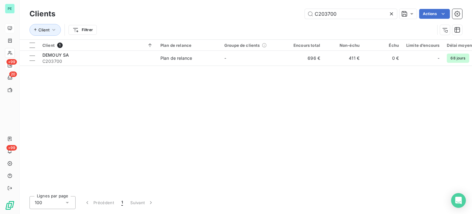
drag, startPoint x: 339, startPoint y: 14, endPoint x: 289, endPoint y: 8, distance: 50.1
click at [289, 8] on div "Clients C203700 Actions" at bounding box center [245, 13] width 433 height 13
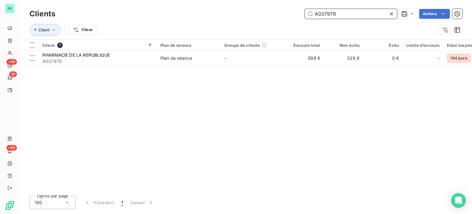
drag, startPoint x: 336, startPoint y: 14, endPoint x: 293, endPoint y: 14, distance: 42.1
click at [293, 14] on div "A037979 Actions" at bounding box center [262, 14] width 399 height 10
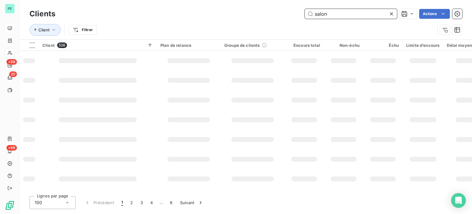
type input "salon"
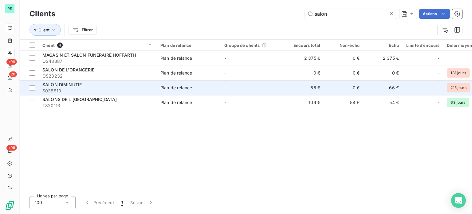
click at [154, 88] on td "SALON DIMINUTIF S038810" at bounding box center [98, 87] width 118 height 15
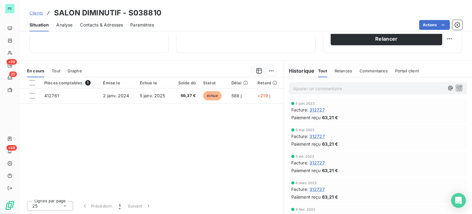
scroll to position [599, 0]
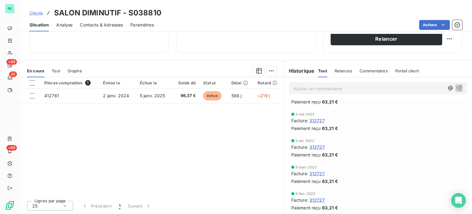
click at [98, 23] on span "Contacts & Adresses" at bounding box center [101, 25] width 43 height 6
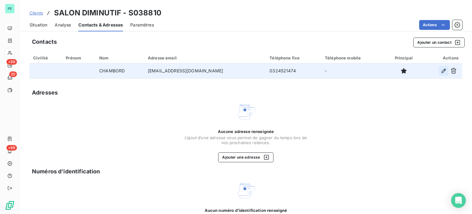
click at [441, 70] on icon "button" at bounding box center [444, 71] width 6 height 6
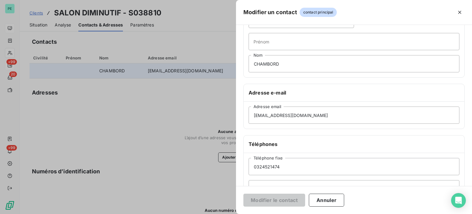
scroll to position [118, 0]
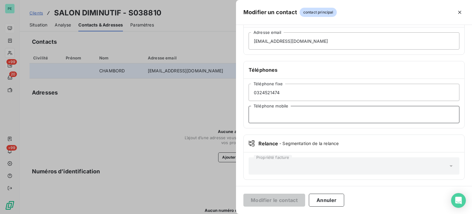
click at [267, 115] on input "Téléphone mobile" at bounding box center [354, 114] width 211 height 17
paste input "0671295966"
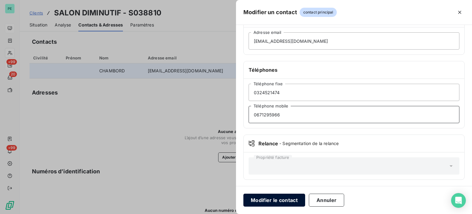
type input "0671295966"
click at [279, 199] on button "Modifier le contact" at bounding box center [274, 199] width 62 height 13
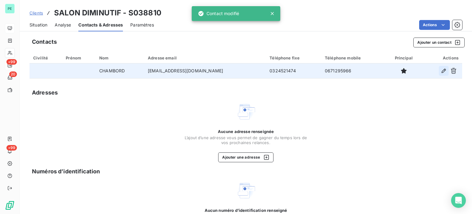
click at [442, 71] on icon "button" at bounding box center [444, 71] width 4 height 4
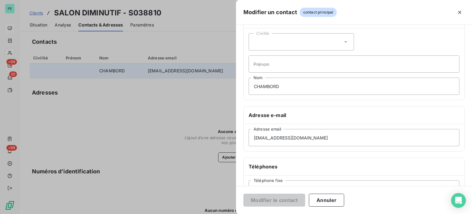
scroll to position [61, 0]
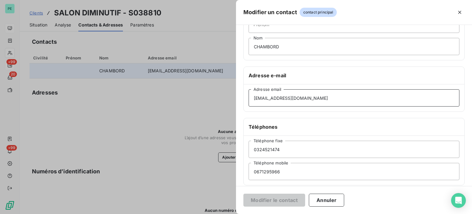
drag, startPoint x: 310, startPoint y: 97, endPoint x: 246, endPoint y: 94, distance: 64.0
click at [246, 94] on div "[EMAIL_ADDRESS][DOMAIN_NAME] Adresse email" at bounding box center [354, 97] width 221 height 27
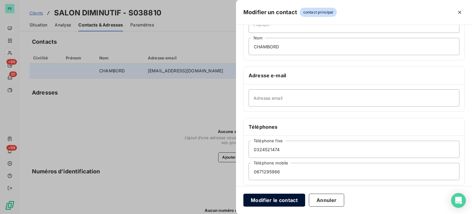
drag, startPoint x: 267, startPoint y: 202, endPoint x: 268, endPoint y: 196, distance: 5.8
click at [268, 202] on button "Modifier le contact" at bounding box center [274, 199] width 62 height 13
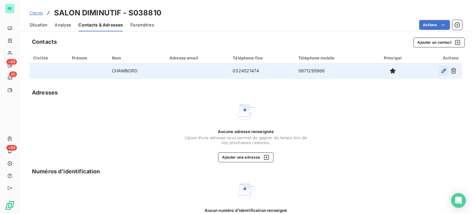
click at [442, 71] on icon "button" at bounding box center [444, 71] width 4 height 4
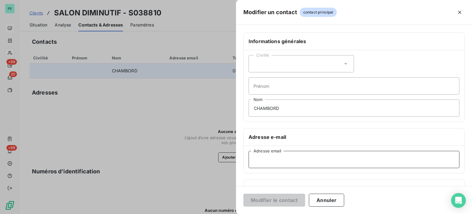
click at [262, 158] on input "Adresse email" at bounding box center [354, 159] width 211 height 17
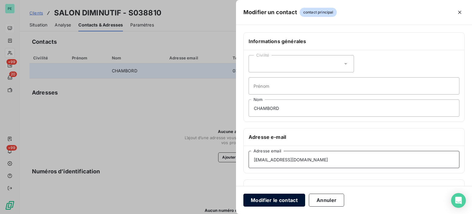
type input "[EMAIL_ADDRESS][DOMAIN_NAME]"
click at [280, 199] on button "Modifier le contact" at bounding box center [274, 199] width 62 height 13
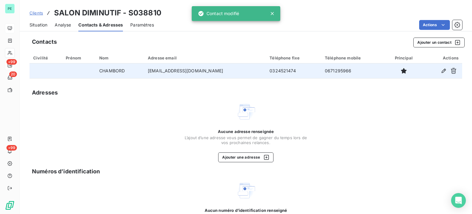
click at [342, 99] on div "Contacts Ajouter un contact Civilité Prénom Nom Adresse email Téléphone fixe Té…" at bounding box center [246, 145] width 452 height 222
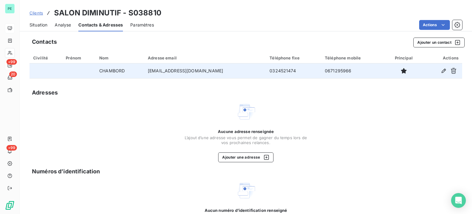
click at [39, 27] on span "Situation" at bounding box center [38, 25] width 18 height 6
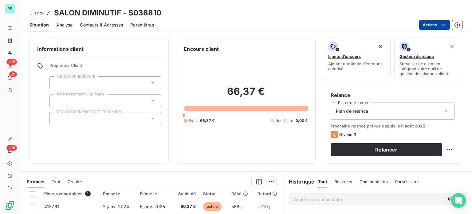
click at [433, 24] on html "PE +99 20 +99 Clients SALON DIMINUTIF - S038810 Situation Analyse Contacts & Ad…" at bounding box center [236, 107] width 472 height 214
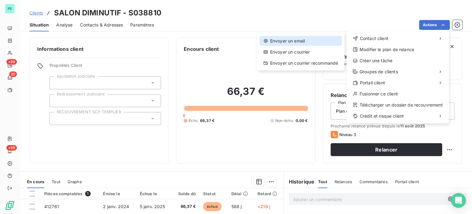
click at [312, 41] on div "Envoyer un email" at bounding box center [301, 41] width 82 height 10
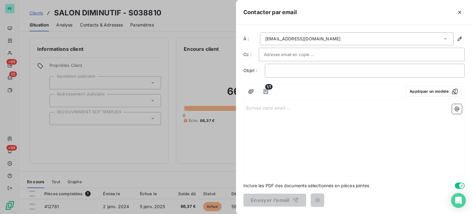
click at [210, 159] on div at bounding box center [236, 107] width 472 height 214
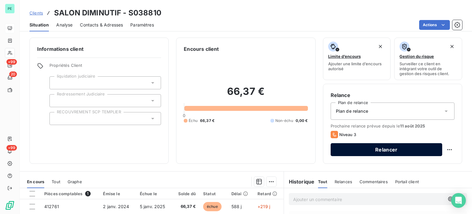
click at [367, 148] on button "Relancer" at bounding box center [387, 149] width 112 height 13
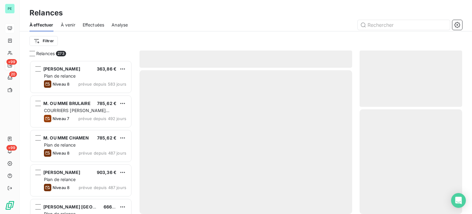
scroll to position [149, 98]
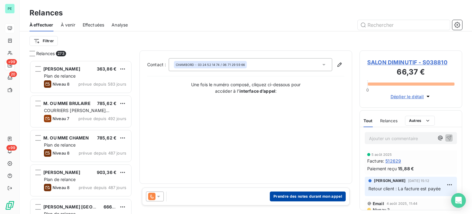
click at [286, 196] on button "Prendre des notes durant mon appel" at bounding box center [308, 196] width 76 height 10
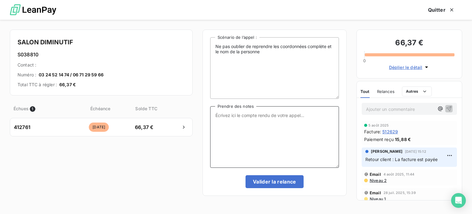
click at [255, 117] on textarea "Prendre des notes" at bounding box center [274, 136] width 129 height 61
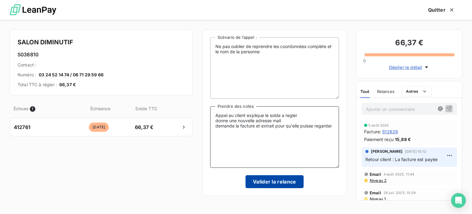
type textarea "Appel au client explique le solde a regler donne une nouvelle adresse mail dema…"
click at [268, 181] on button "Valider la relance" at bounding box center [274, 181] width 58 height 13
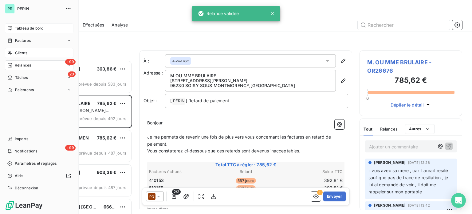
drag, startPoint x: 19, startPoint y: 53, endPoint x: 26, endPoint y: 54, distance: 6.8
click at [19, 53] on span "Clients" at bounding box center [21, 53] width 12 height 6
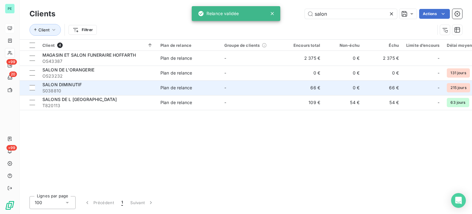
click at [206, 84] on span "Plan de relance" at bounding box center [188, 87] width 57 height 6
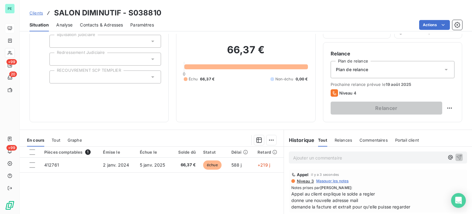
scroll to position [31, 0]
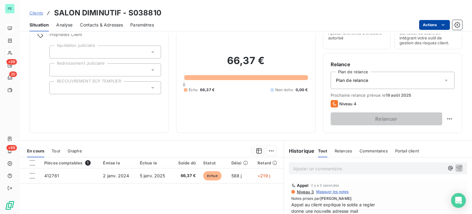
click at [435, 24] on html "PE +99 20 +99 Clients SALON DIMINUTIF - S038810 Situation Analyse Contacts & Ad…" at bounding box center [236, 107] width 472 height 214
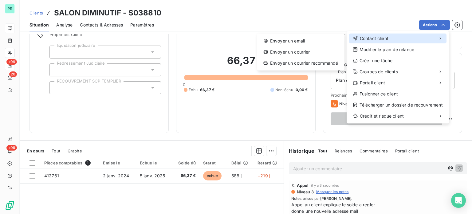
click at [397, 36] on div "Contact client" at bounding box center [397, 38] width 97 height 10
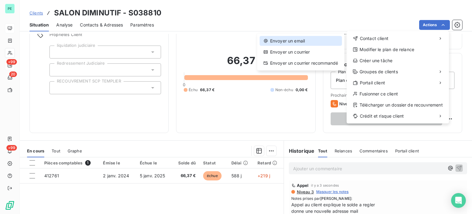
click at [325, 38] on div "Envoyer un email" at bounding box center [301, 41] width 82 height 10
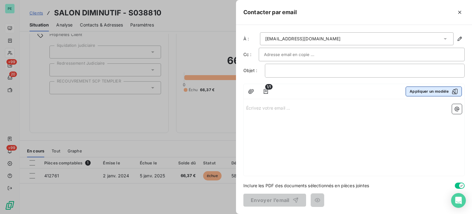
click at [412, 89] on button "Appliquer un modèle" at bounding box center [434, 91] width 56 height 10
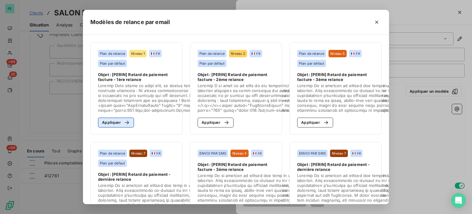
click at [121, 121] on div "button" at bounding box center [125, 122] width 9 height 6
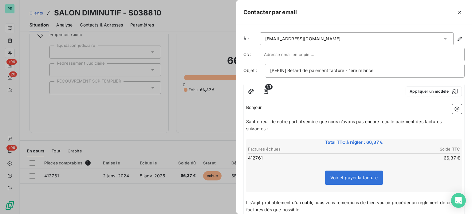
drag, startPoint x: 245, startPoint y: 119, endPoint x: 363, endPoint y: 181, distance: 133.6
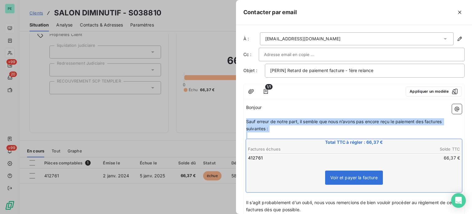
drag, startPoint x: 246, startPoint y: 121, endPoint x: 362, endPoint y: 189, distance: 134.3
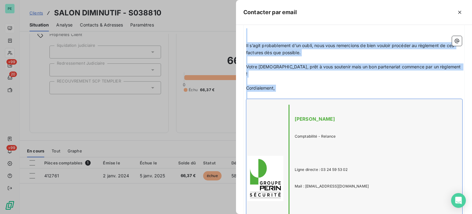
scroll to position [104, 0]
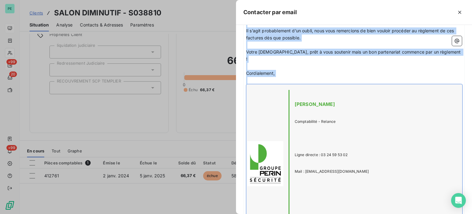
drag, startPoint x: 268, startPoint y: 121, endPoint x: 368, endPoint y: 205, distance: 130.7
click at [368, 205] on div "Bonjour ﻿ ﻿ ﻿ Il s’agit probablement d’un oubli, nous vous remercions de bien v…" at bounding box center [354, 137] width 216 height 277
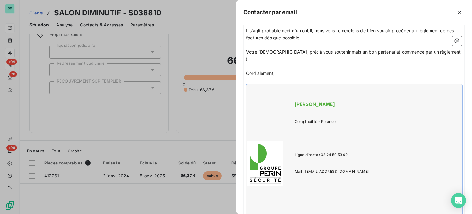
scroll to position [0, 0]
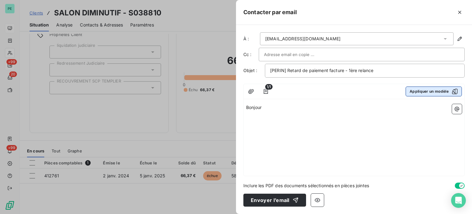
click at [415, 91] on button "Appliquer un modèle" at bounding box center [434, 91] width 56 height 10
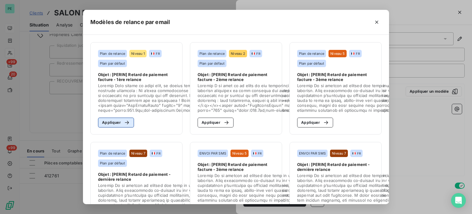
click at [117, 124] on button "Appliquer" at bounding box center [116, 122] width 36 height 10
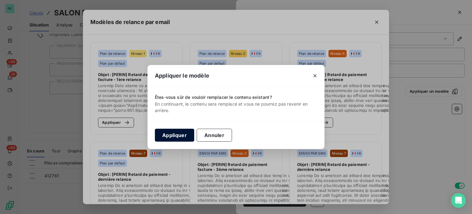
click at [176, 134] on button "Appliquer" at bounding box center [174, 134] width 39 height 13
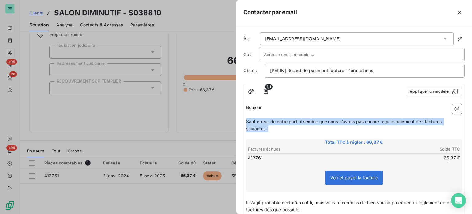
drag, startPoint x: 270, startPoint y: 128, endPoint x: 246, endPoint y: 118, distance: 26.0
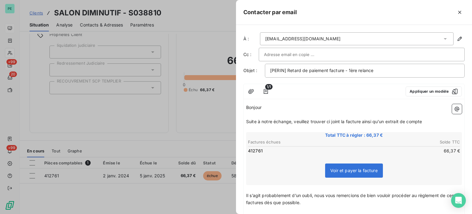
drag, startPoint x: 248, startPoint y: 194, endPoint x: 304, endPoint y: 199, distance: 56.5
click at [304, 199] on p "Il s’agit probablement d’un oubli, nous vous remercions de bien vouloir procéde…" at bounding box center [354, 199] width 216 height 14
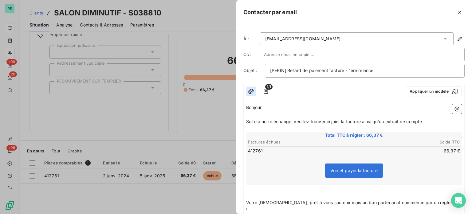
click at [253, 91] on icon "button" at bounding box center [251, 91] width 6 height 6
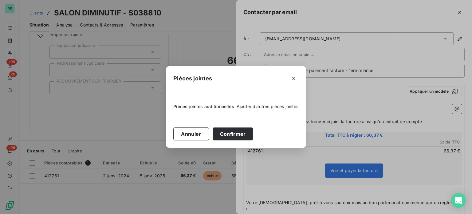
click at [247, 107] on span "Ajouter d’autres pièces jointes" at bounding box center [268, 106] width 62 height 5
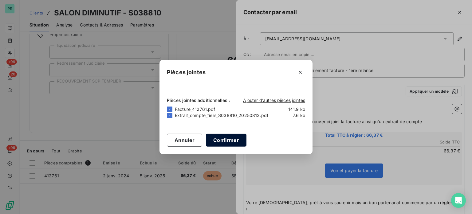
click at [229, 137] on button "Confirmer" at bounding box center [226, 139] width 41 height 13
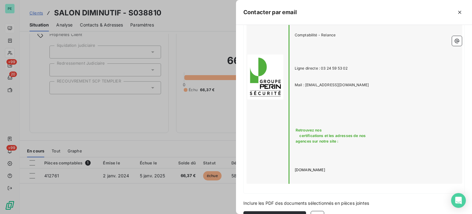
scroll to position [246, 0]
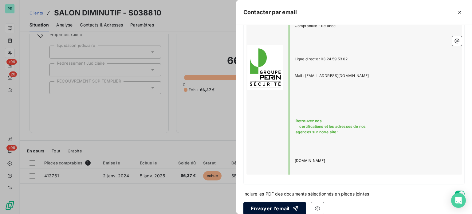
click at [284, 202] on button "Envoyer l’email" at bounding box center [274, 208] width 63 height 13
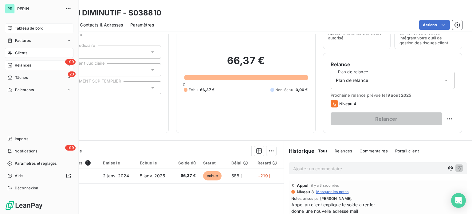
click at [22, 52] on span "Clients" at bounding box center [21, 53] width 12 height 6
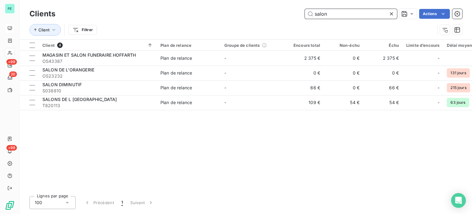
drag, startPoint x: 337, startPoint y: 15, endPoint x: 297, endPoint y: 15, distance: 39.9
click at [297, 15] on div "salon Actions" at bounding box center [262, 14] width 399 height 10
paste input "A037979"
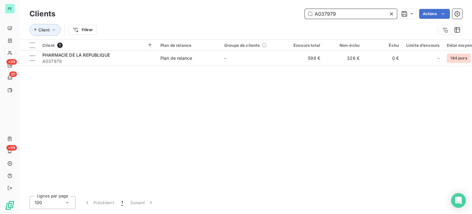
type input "A037979"
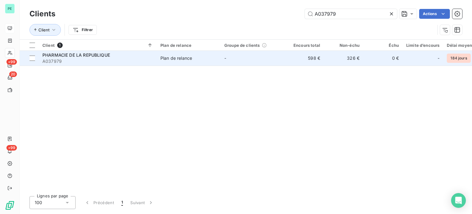
click at [280, 58] on td "-" at bounding box center [253, 58] width 64 height 15
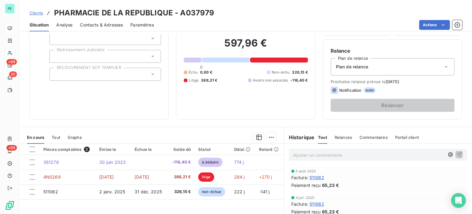
scroll to position [31, 0]
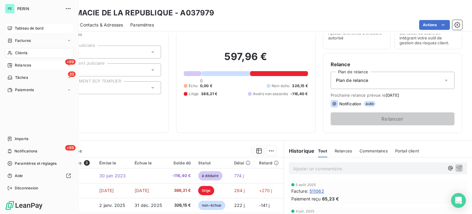
drag, startPoint x: 18, startPoint y: 50, endPoint x: 32, endPoint y: 50, distance: 13.2
click at [18, 50] on div "Clients" at bounding box center [39, 53] width 69 height 10
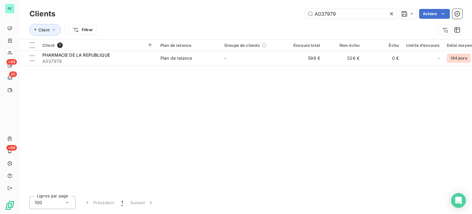
drag, startPoint x: 337, startPoint y: 10, endPoint x: 282, endPoint y: 10, distance: 54.4
click at [282, 10] on div "A037979 Actions" at bounding box center [262, 14] width 399 height 10
type input "OS21672"
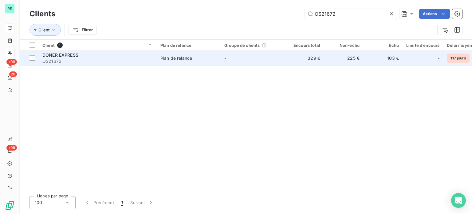
click at [306, 59] on td "329 €" at bounding box center [304, 58] width 39 height 15
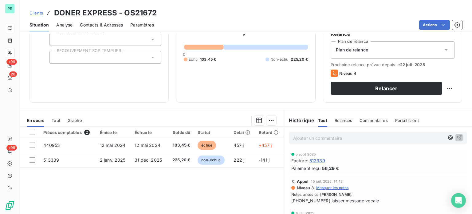
scroll to position [49, 0]
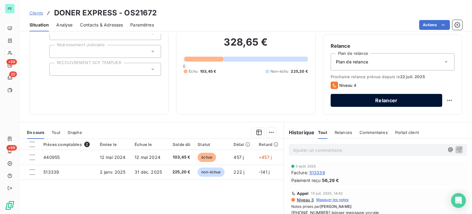
click at [423, 101] on button "Relancer" at bounding box center [387, 100] width 112 height 13
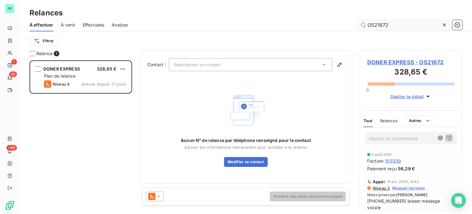
scroll to position [149, 98]
type input "OS21672"
click at [161, 195] on icon at bounding box center [158, 196] width 6 height 6
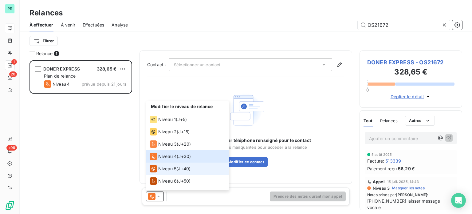
click at [170, 169] on span "Niveau 5" at bounding box center [167, 168] width 18 height 6
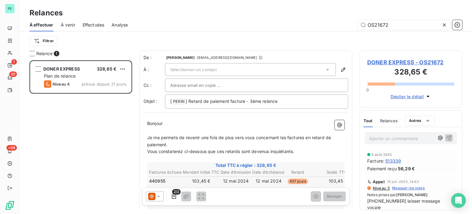
click at [199, 65] on div "Sélectionner un contact" at bounding box center [250, 69] width 171 height 13
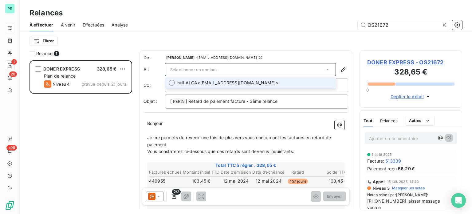
click at [204, 82] on span "null ALCA <[EMAIL_ADDRESS][DOMAIN_NAME]>" at bounding box center [254, 83] width 155 height 6
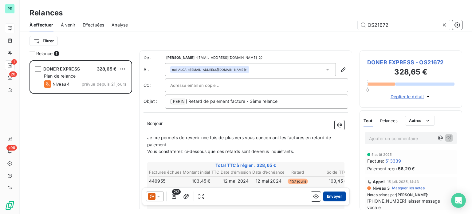
click at [328, 197] on button "Envoyer" at bounding box center [334, 196] width 22 height 10
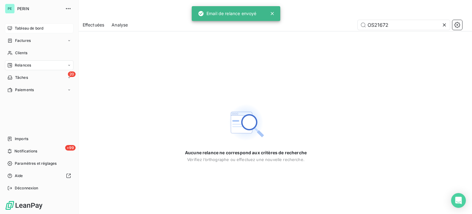
drag, startPoint x: 22, startPoint y: 52, endPoint x: 77, endPoint y: 73, distance: 58.7
click at [22, 52] on span "Clients" at bounding box center [21, 53] width 12 height 6
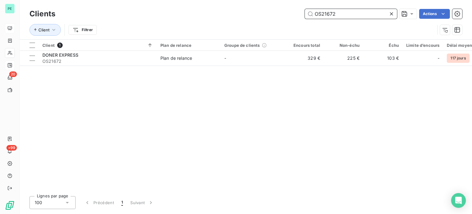
drag, startPoint x: 345, startPoint y: 13, endPoint x: 281, endPoint y: 13, distance: 64.8
click at [281, 13] on div "OS21672 Actions" at bounding box center [262, 14] width 399 height 10
paste input "3159"
type input "OS23159"
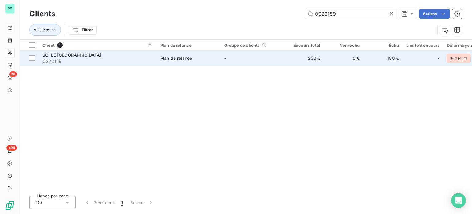
click at [288, 60] on td "250 €" at bounding box center [304, 58] width 39 height 15
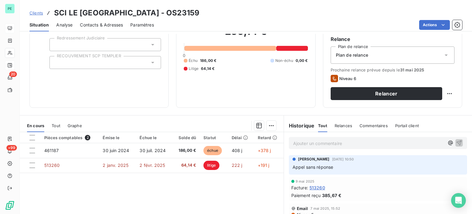
scroll to position [61, 0]
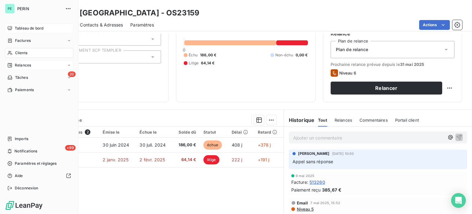
drag, startPoint x: 25, startPoint y: 53, endPoint x: 50, endPoint y: 49, distance: 26.1
click at [25, 53] on span "Clients" at bounding box center [21, 53] width 12 height 6
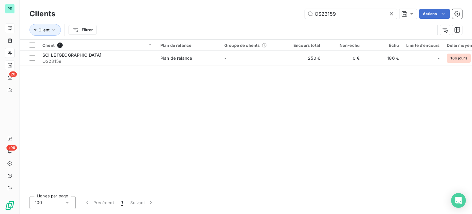
drag, startPoint x: 340, startPoint y: 13, endPoint x: 281, endPoint y: 10, distance: 59.4
click at [281, 11] on div "OS23159 Actions" at bounding box center [262, 14] width 399 height 10
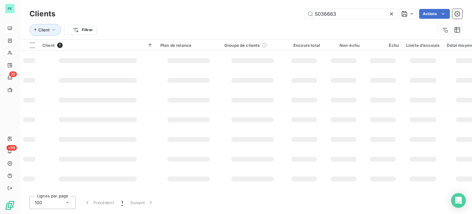
type input "S036663"
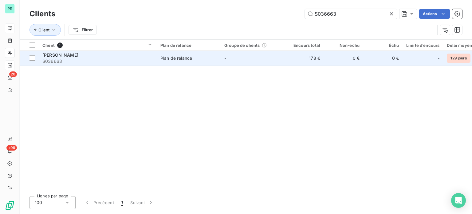
click at [326, 55] on td "0 €" at bounding box center [343, 58] width 39 height 15
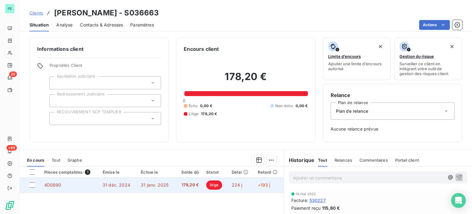
click at [196, 184] on span "178,20 €" at bounding box center [189, 185] width 20 height 6
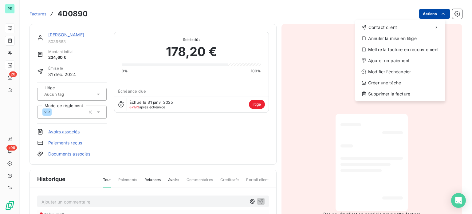
click at [426, 14] on html "PE 20 +99 Factures 4D0890 Actions Contact client Annuler la mise en litige Mett…" at bounding box center [236, 107] width 472 height 214
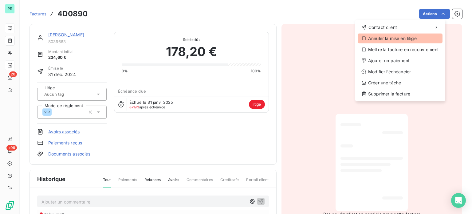
click at [398, 38] on div "Annuler la mise en litige" at bounding box center [400, 38] width 85 height 10
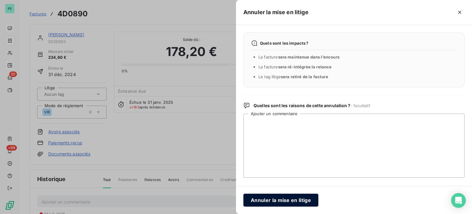
click at [277, 197] on button "Annuler la mise en litige" at bounding box center [280, 199] width 75 height 13
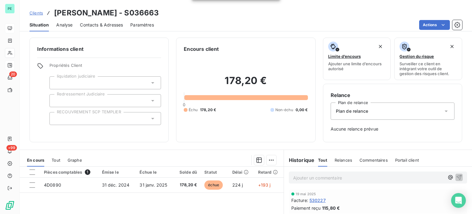
scroll to position [31, 0]
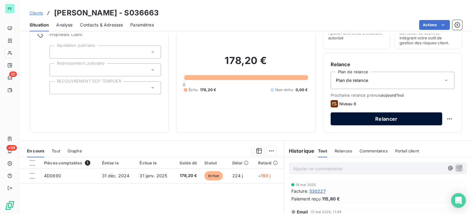
click at [384, 116] on button "Relancer" at bounding box center [387, 118] width 112 height 13
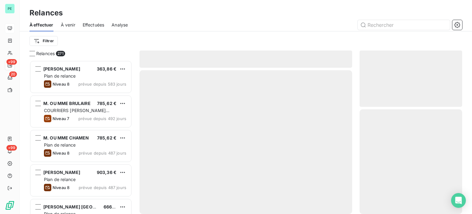
scroll to position [149, 98]
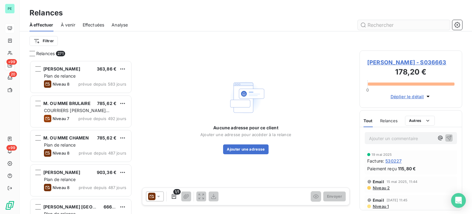
click at [396, 23] on input "text" at bounding box center [404, 25] width 92 height 10
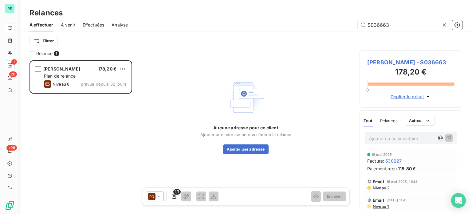
type input "S036663"
click at [160, 196] on icon at bounding box center [158, 196] width 6 height 6
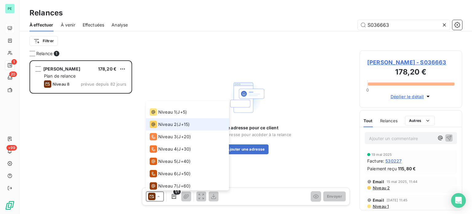
scroll to position [0, 0]
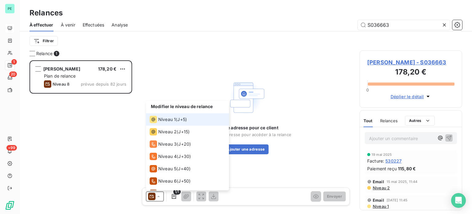
click at [166, 116] on span "Niveau 1" at bounding box center [167, 119] width 18 height 6
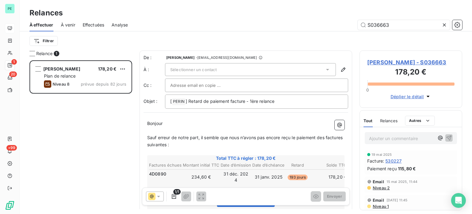
click at [255, 67] on div "Sélectionner un contact" at bounding box center [250, 69] width 171 height 13
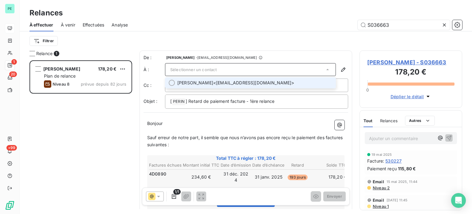
click at [254, 82] on span "[PERSON_NAME] <[EMAIL_ADDRESS][DOMAIN_NAME]>" at bounding box center [254, 83] width 155 height 6
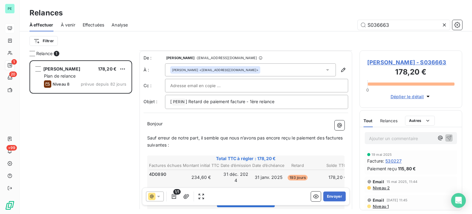
scroll to position [31, 0]
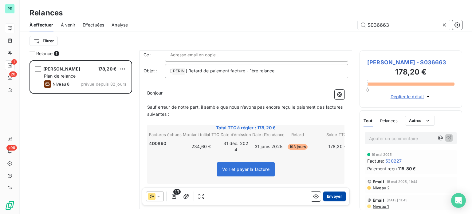
click at [331, 193] on button "Envoyer" at bounding box center [334, 196] width 22 height 10
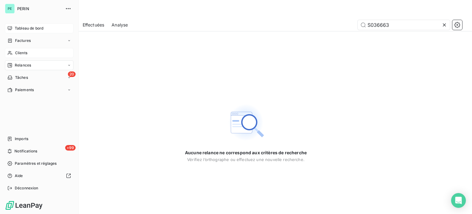
click at [26, 50] on div "Clients" at bounding box center [39, 53] width 69 height 10
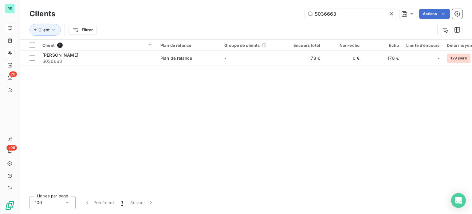
drag, startPoint x: 342, startPoint y: 13, endPoint x: 294, endPoint y: 12, distance: 47.9
click at [294, 12] on div "S036663 Actions" at bounding box center [262, 14] width 399 height 10
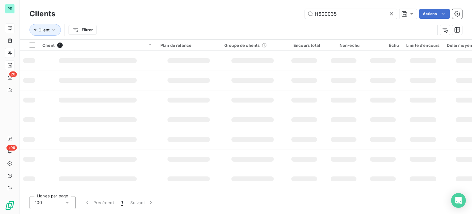
type input "H600035"
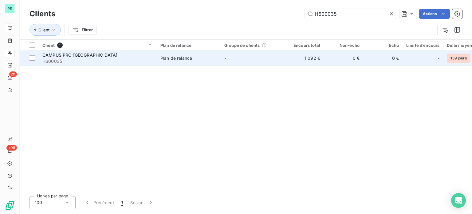
click at [280, 55] on td "-" at bounding box center [253, 58] width 64 height 15
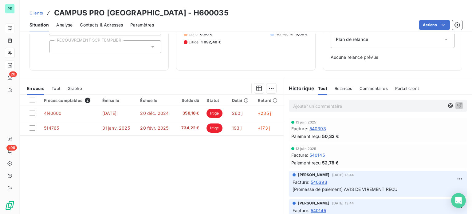
scroll to position [28, 0]
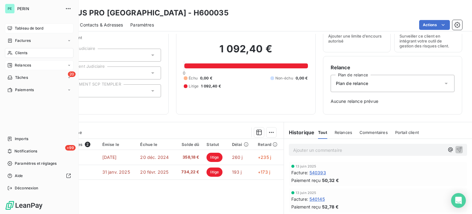
click at [23, 51] on span "Clients" at bounding box center [21, 53] width 12 height 6
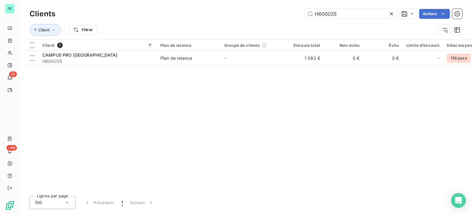
drag, startPoint x: 345, startPoint y: 15, endPoint x: 287, endPoint y: 13, distance: 57.8
click at [287, 13] on div "H600035 Actions" at bounding box center [262, 14] width 399 height 10
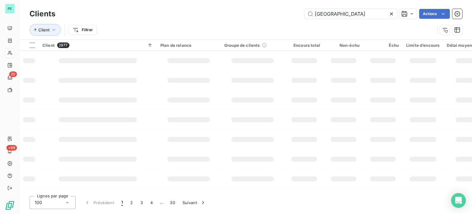
type input "[GEOGRAPHIC_DATA]"
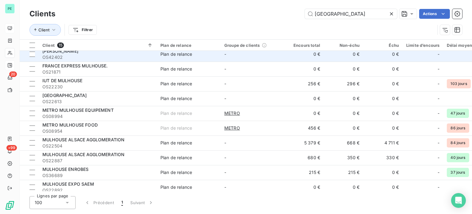
scroll to position [61, 0]
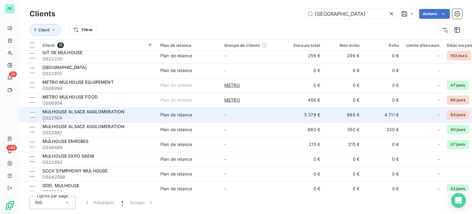
click at [123, 113] on span "MULHOUSE ALSACE AGGLOMERATION" at bounding box center [83, 111] width 82 height 5
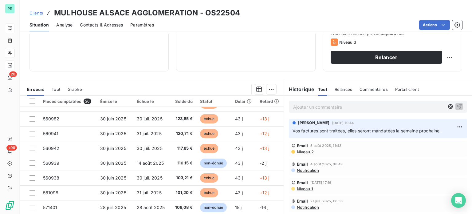
scroll to position [261, 0]
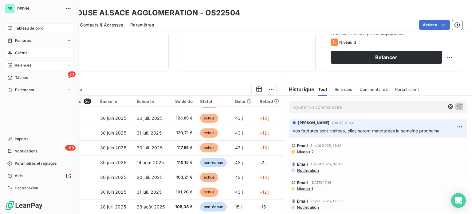
click at [20, 52] on span "Clients" at bounding box center [21, 53] width 12 height 6
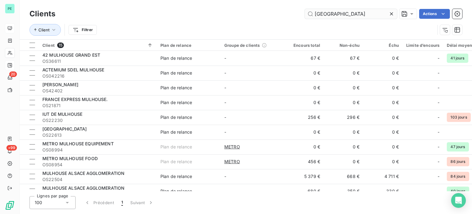
drag, startPoint x: 336, startPoint y: 12, endPoint x: 305, endPoint y: 12, distance: 30.7
click at [305, 12] on input "[GEOGRAPHIC_DATA]" at bounding box center [351, 14] width 92 height 10
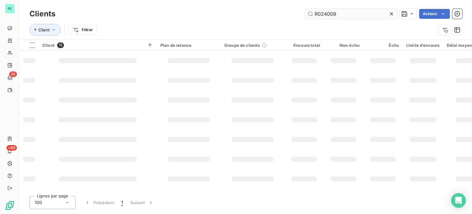
type input "R024009"
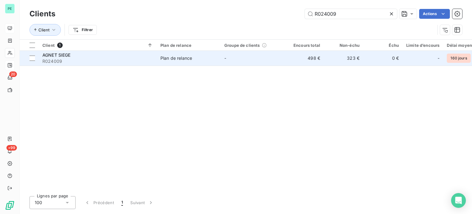
click at [305, 57] on td "498 €" at bounding box center [304, 58] width 39 height 15
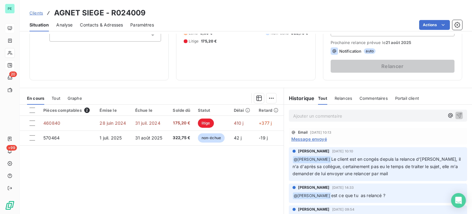
scroll to position [92, 0]
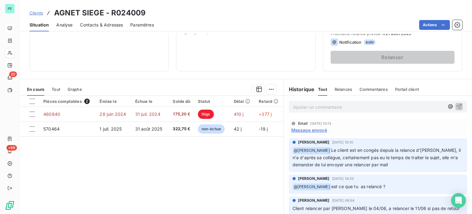
click at [302, 107] on p "Ajouter un commentaire ﻿" at bounding box center [368, 107] width 151 height 8
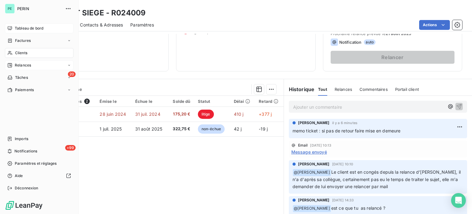
drag, startPoint x: 21, startPoint y: 52, endPoint x: 29, endPoint y: 51, distance: 8.0
click at [21, 52] on span "Clients" at bounding box center [21, 53] width 12 height 6
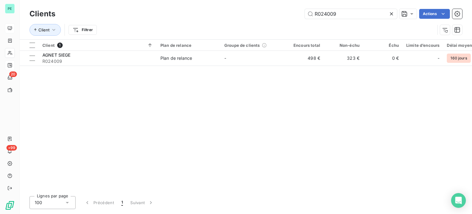
drag, startPoint x: 336, startPoint y: 14, endPoint x: 297, endPoint y: 10, distance: 39.3
click at [297, 10] on div "R024009 Actions" at bounding box center [262, 14] width 399 height 10
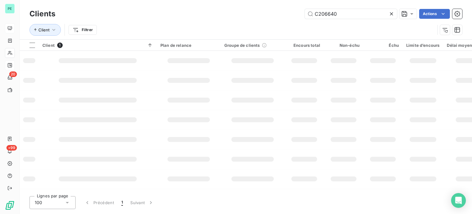
type input "C206640"
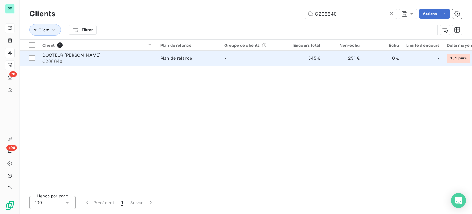
click at [291, 61] on td "545 €" at bounding box center [304, 58] width 39 height 15
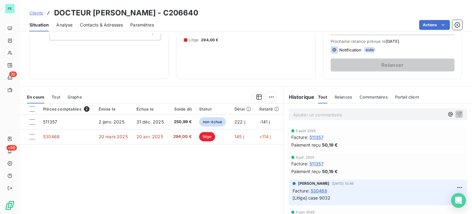
scroll to position [92, 0]
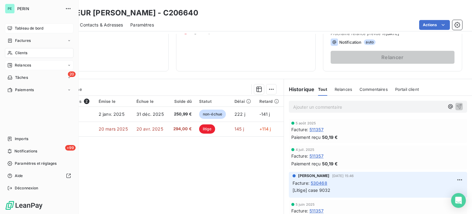
drag, startPoint x: 17, startPoint y: 50, endPoint x: 60, endPoint y: 48, distance: 43.0
click at [18, 50] on div "Clients" at bounding box center [39, 53] width 69 height 10
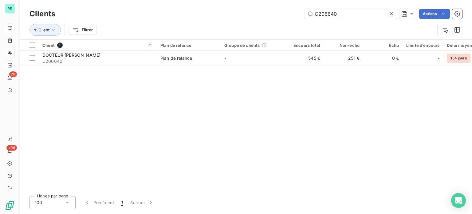
drag, startPoint x: 339, startPoint y: 11, endPoint x: 297, endPoint y: 8, distance: 42.5
click at [297, 8] on div "Clients C206640 Actions" at bounding box center [245, 13] width 433 height 13
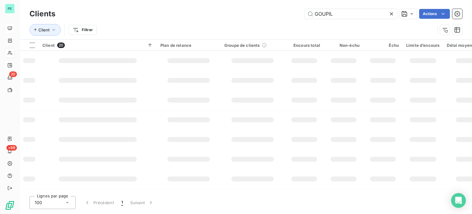
type input "GOUPIL"
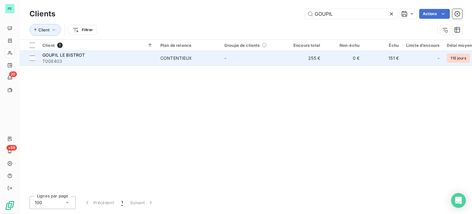
click at [281, 56] on td "-" at bounding box center [253, 58] width 64 height 15
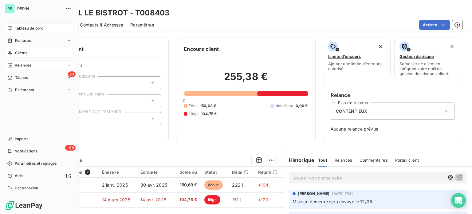
drag, startPoint x: 25, startPoint y: 54, endPoint x: 71, endPoint y: 48, distance: 46.7
click at [25, 54] on span "Clients" at bounding box center [21, 53] width 12 height 6
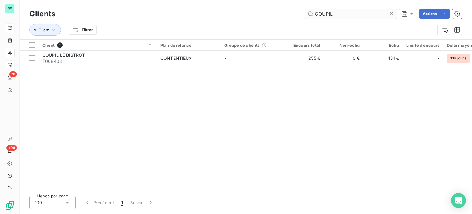
drag, startPoint x: 338, startPoint y: 13, endPoint x: 303, endPoint y: 13, distance: 35.0
click at [311, 13] on input "GOUPIL" at bounding box center [351, 14] width 92 height 10
type input "C040020"
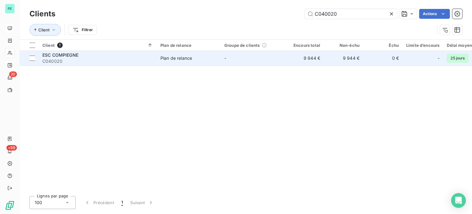
click at [300, 59] on td "9 944 €" at bounding box center [304, 58] width 39 height 15
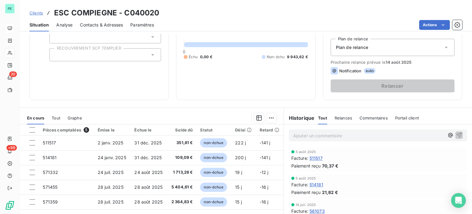
scroll to position [92, 0]
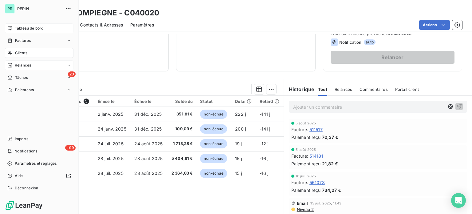
click at [22, 52] on span "Clients" at bounding box center [21, 53] width 12 height 6
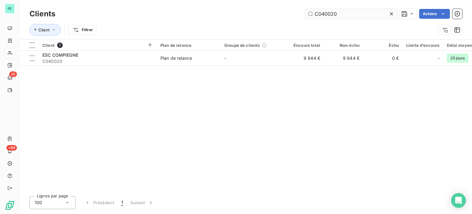
drag, startPoint x: 343, startPoint y: 14, endPoint x: 310, endPoint y: 12, distance: 32.9
click at [312, 12] on input "C040020" at bounding box center [351, 14] width 92 height 10
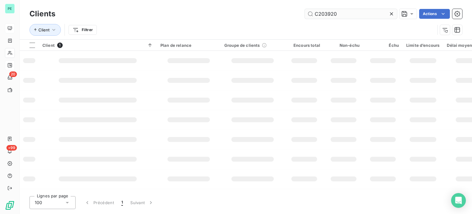
type input "C203920"
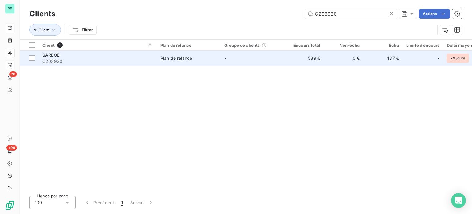
click at [308, 56] on td "539 €" at bounding box center [304, 58] width 39 height 15
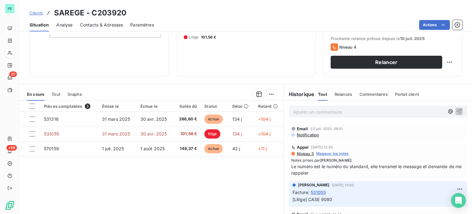
scroll to position [111, 0]
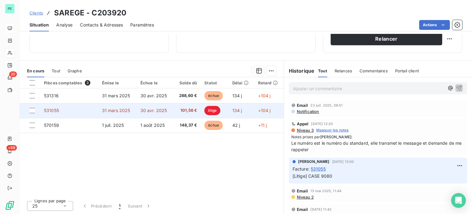
click at [113, 108] on span "31 mars 2025" at bounding box center [116, 110] width 28 height 5
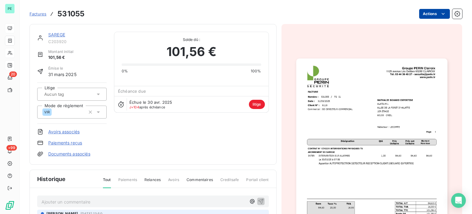
click at [426, 14] on html "PE 20 +99 Factures 531055 Actions SAREGE C203920 Montant initial 101,56 € Émise…" at bounding box center [236, 107] width 472 height 214
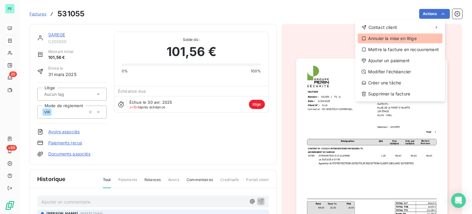
click at [409, 40] on div "Annuler la mise en litige" at bounding box center [400, 38] width 85 height 10
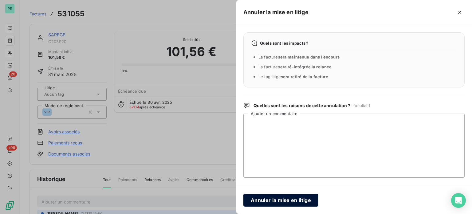
click at [275, 198] on button "Annuler la mise en litige" at bounding box center [280, 199] width 75 height 13
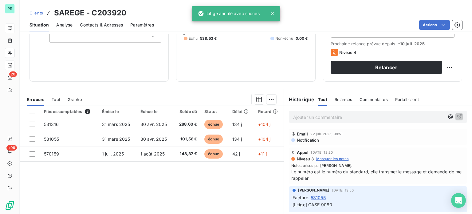
scroll to position [92, 0]
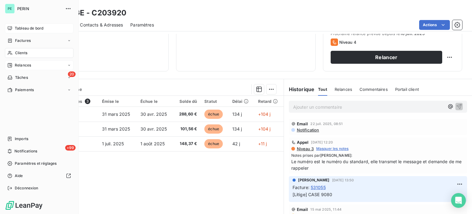
click at [15, 52] on span "Clients" at bounding box center [21, 53] width 12 height 6
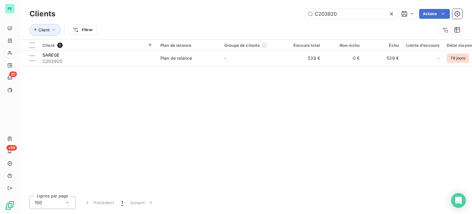
drag, startPoint x: 310, startPoint y: 13, endPoint x: 278, endPoint y: 12, distance: 32.0
click at [278, 13] on div "C203920 Actions" at bounding box center [262, 14] width 399 height 10
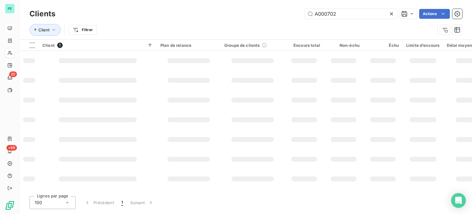
type input "A000702"
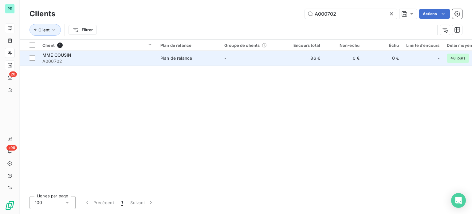
click at [286, 59] on td "86 €" at bounding box center [304, 58] width 39 height 15
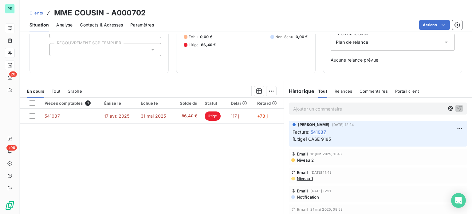
scroll to position [89, 0]
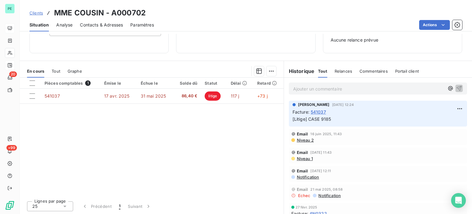
click at [301, 90] on p "Ajouter un commentaire ﻿" at bounding box center [368, 89] width 151 height 8
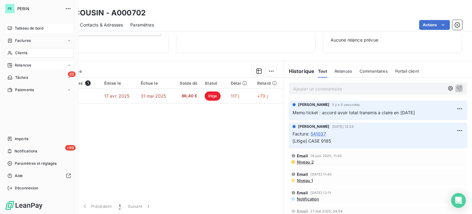
click at [21, 54] on span "Clients" at bounding box center [21, 53] width 12 height 6
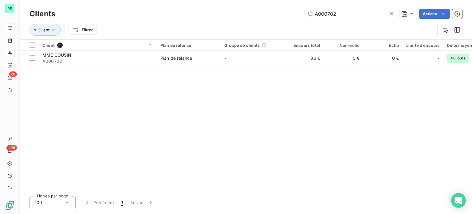
drag, startPoint x: 296, startPoint y: 10, endPoint x: 262, endPoint y: 8, distance: 34.2
click at [265, 9] on div "A000702 Actions" at bounding box center [262, 14] width 399 height 10
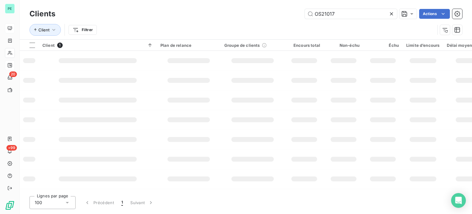
type input "OS21017"
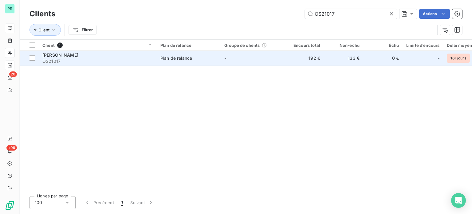
click at [267, 62] on td "-" at bounding box center [253, 58] width 64 height 15
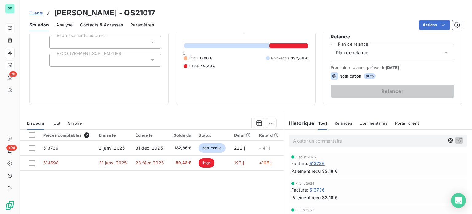
scroll to position [92, 0]
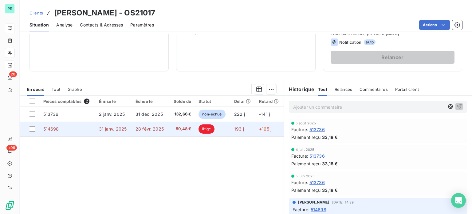
click at [211, 130] on span "litige" at bounding box center [206, 128] width 16 height 9
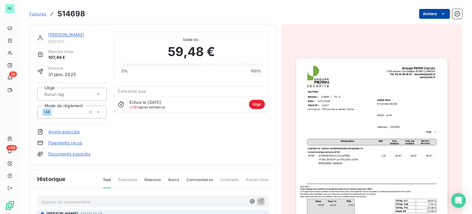
click at [432, 14] on html "PE 20 +99 Factures 514698 Actions [PERSON_NAME] OS21017 Montant initial 107,48 …" at bounding box center [236, 107] width 472 height 214
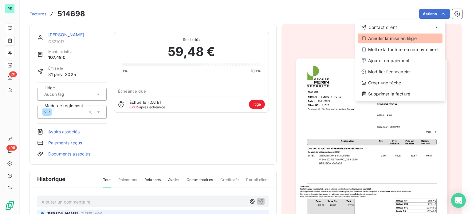
click at [395, 37] on div "Annuler la mise en litige" at bounding box center [400, 38] width 85 height 10
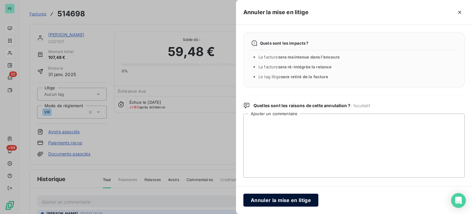
click at [273, 199] on button "Annuler la mise en litige" at bounding box center [280, 199] width 75 height 13
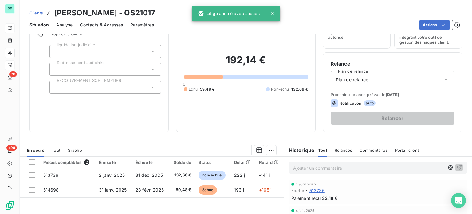
scroll to position [31, 0]
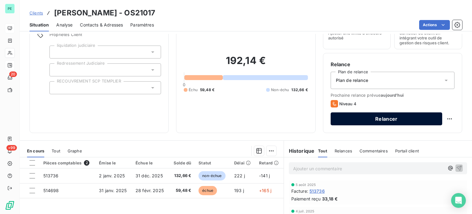
click at [384, 120] on button "Relancer" at bounding box center [387, 118] width 112 height 13
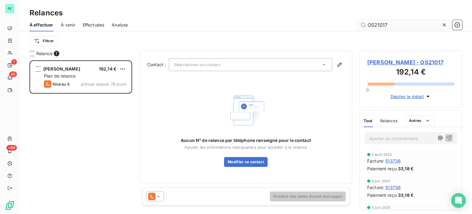
scroll to position [149, 98]
type input "OS21017"
click at [158, 197] on icon at bounding box center [158, 196] width 6 height 6
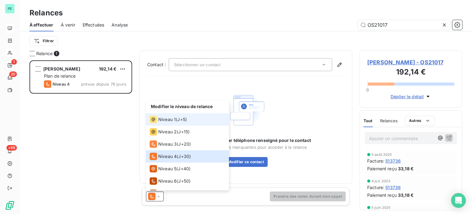
click at [164, 121] on span "Niveau 1" at bounding box center [167, 119] width 18 height 6
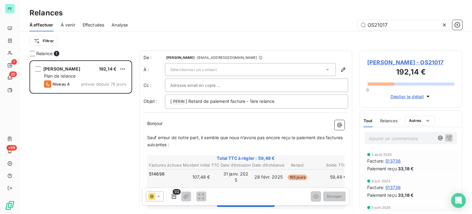
click at [265, 68] on div "Sélectionner un contact" at bounding box center [250, 69] width 171 height 13
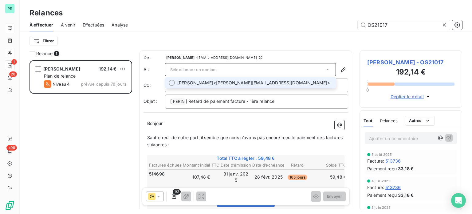
click at [264, 80] on span "[PERSON_NAME] <[PERSON_NAME][EMAIL_ADDRESS][DOMAIN_NAME]>" at bounding box center [254, 83] width 155 height 6
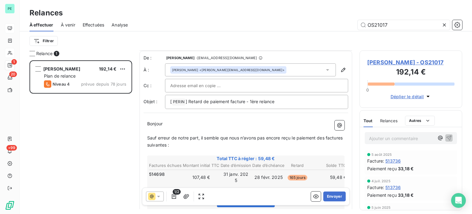
scroll to position [31, 0]
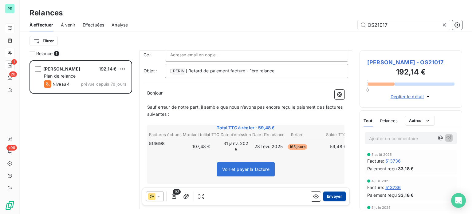
click at [327, 195] on button "Envoyer" at bounding box center [334, 196] width 22 height 10
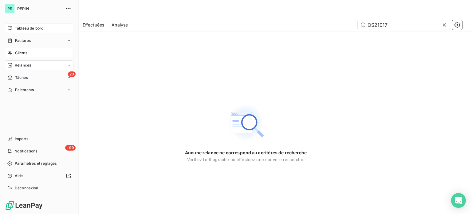
drag, startPoint x: 24, startPoint y: 50, endPoint x: 58, endPoint y: 49, distance: 34.7
click at [24, 50] on div "Clients" at bounding box center [39, 53] width 69 height 10
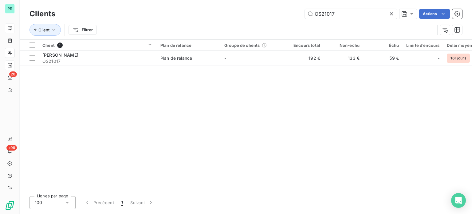
drag, startPoint x: 352, startPoint y: 13, endPoint x: 278, endPoint y: 13, distance: 73.7
click at [285, 13] on div "OS21017 Actions" at bounding box center [262, 14] width 399 height 10
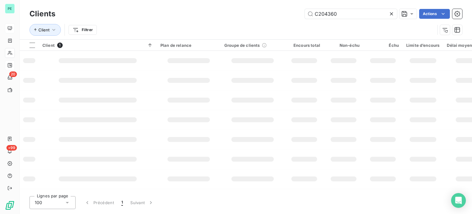
type input "C204360"
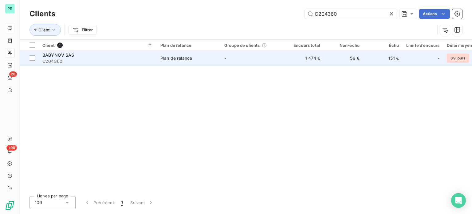
click at [242, 59] on td "-" at bounding box center [253, 58] width 64 height 15
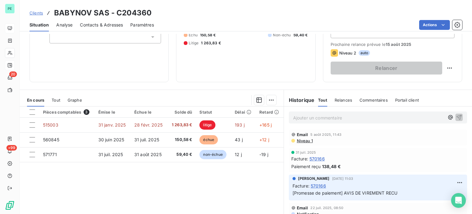
scroll to position [92, 0]
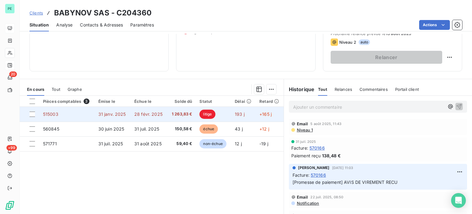
click at [196, 113] on td "litige" at bounding box center [213, 114] width 35 height 15
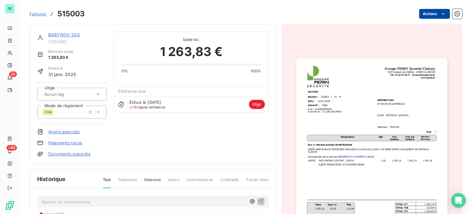
click at [422, 14] on html "PE 20 +99 Factures 515003 Actions BABYNOV SAS C204360 Montant initial 1 263,83 …" at bounding box center [236, 107] width 472 height 214
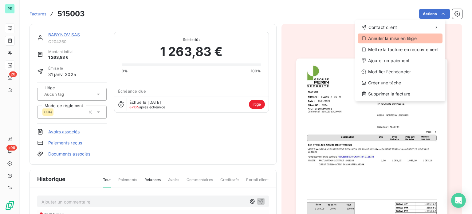
click at [391, 37] on div "Annuler la mise en litige" at bounding box center [400, 38] width 85 height 10
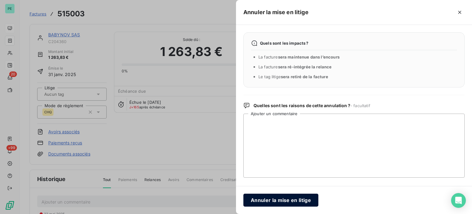
click at [274, 202] on button "Annuler la mise en litige" at bounding box center [280, 199] width 75 height 13
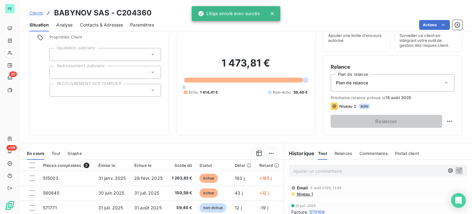
scroll to position [61, 0]
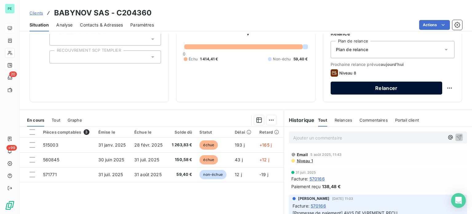
click at [390, 88] on button "Relancer" at bounding box center [387, 87] width 112 height 13
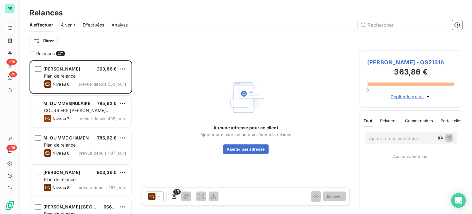
scroll to position [149, 98]
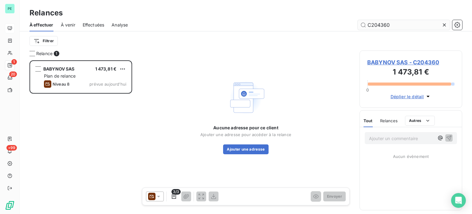
scroll to position [149, 98]
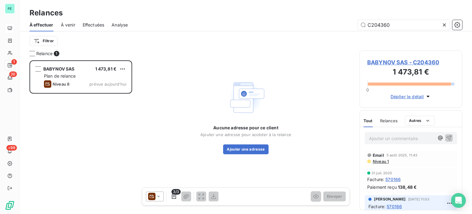
type input "C204360"
click at [160, 194] on icon at bounding box center [158, 196] width 6 height 6
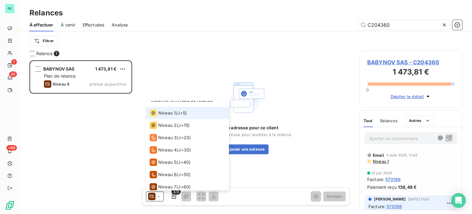
scroll to position [0, 0]
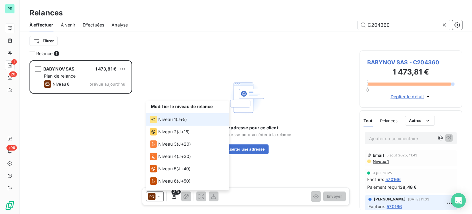
click at [167, 118] on span "Niveau 1" at bounding box center [167, 119] width 18 height 6
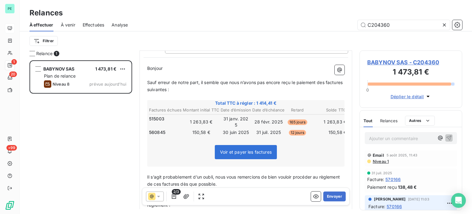
scroll to position [61, 0]
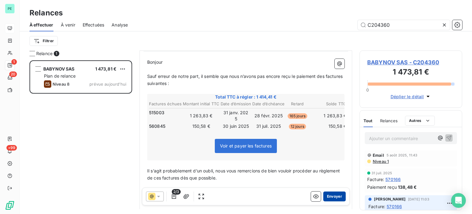
click at [338, 195] on button "Envoyer" at bounding box center [334, 196] width 22 height 10
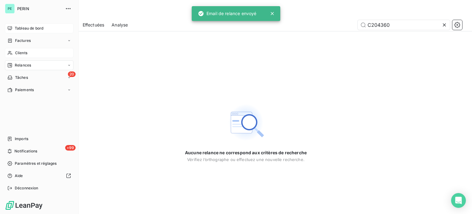
click at [23, 51] on span "Clients" at bounding box center [21, 53] width 12 height 6
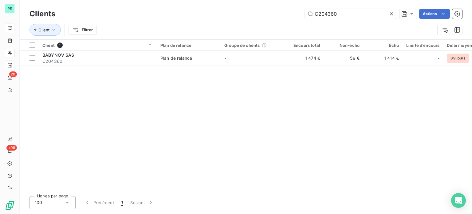
drag, startPoint x: 368, startPoint y: 13, endPoint x: 277, endPoint y: 3, distance: 92.2
click at [277, 3] on div "Clients C204360 Actions Client Filtrer" at bounding box center [246, 19] width 452 height 39
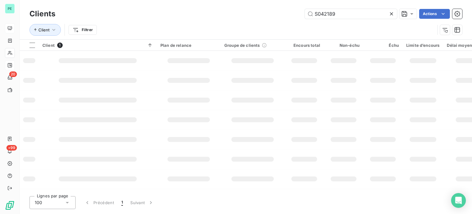
type input "S042189"
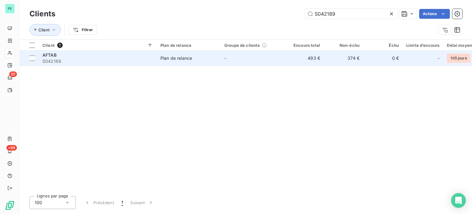
click at [245, 59] on td "-" at bounding box center [253, 58] width 64 height 15
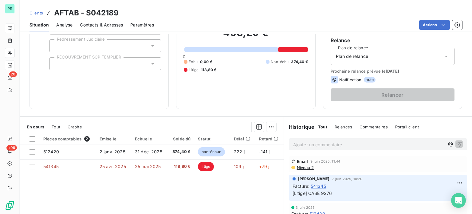
scroll to position [61, 0]
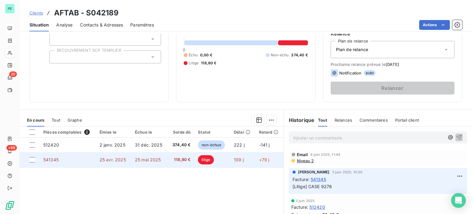
click at [185, 158] on span "118,80 €" at bounding box center [180, 159] width 19 height 6
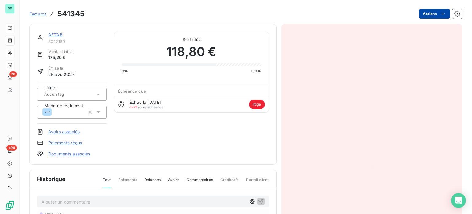
click at [434, 13] on html "PE 20 +99 Factures 541345 Actions AFTAB S042189 Montant initial 175,20 € Émise …" at bounding box center [236, 107] width 472 height 214
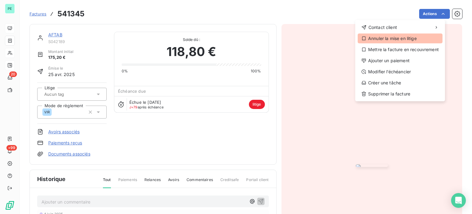
click at [403, 37] on div "Annuler la mise en litige" at bounding box center [400, 38] width 85 height 10
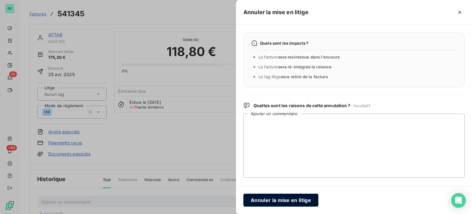
click at [262, 200] on button "Annuler la mise en litige" at bounding box center [280, 199] width 75 height 13
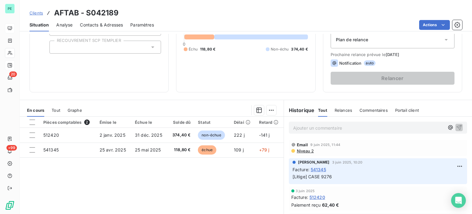
scroll to position [61, 0]
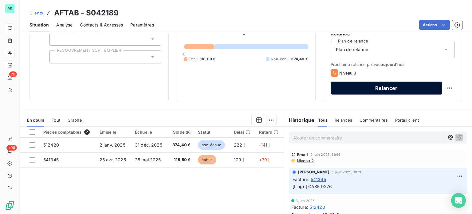
click at [394, 88] on button "Relancer" at bounding box center [387, 87] width 112 height 13
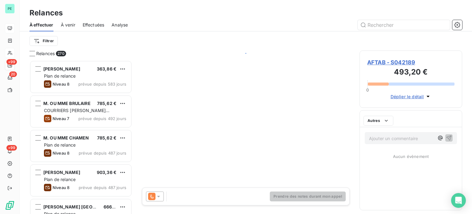
scroll to position [149, 98]
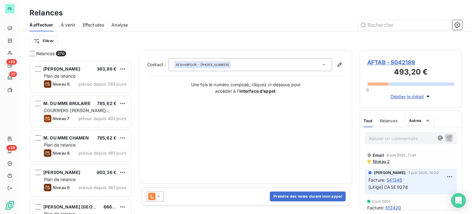
click at [160, 193] on icon at bounding box center [158, 196] width 6 height 6
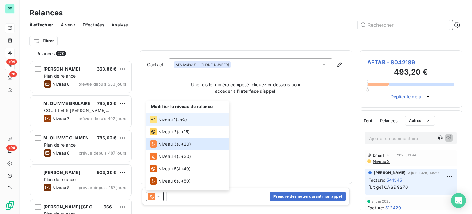
click at [166, 119] on span "Niveau 1" at bounding box center [167, 119] width 18 height 6
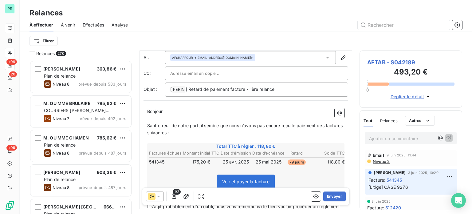
scroll to position [31, 0]
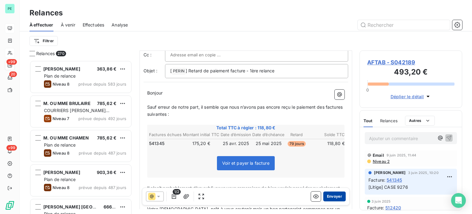
click at [334, 196] on button "Envoyer" at bounding box center [334, 196] width 22 height 10
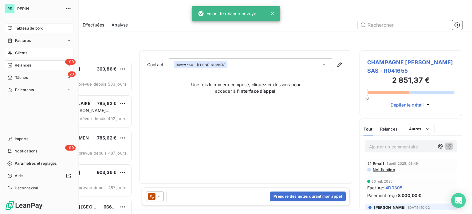
drag, startPoint x: 16, startPoint y: 49, endPoint x: 68, endPoint y: 56, distance: 52.5
click at [16, 49] on div "Clients" at bounding box center [39, 53] width 69 height 10
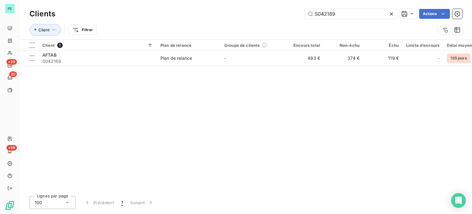
drag, startPoint x: 338, startPoint y: 14, endPoint x: 300, endPoint y: 14, distance: 38.1
click at [301, 14] on div "S042189 Actions" at bounding box center [262, 14] width 399 height 10
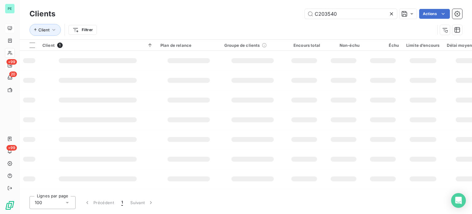
type input "C203540"
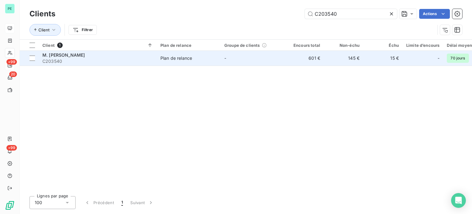
click at [285, 56] on td "601 €" at bounding box center [304, 58] width 39 height 15
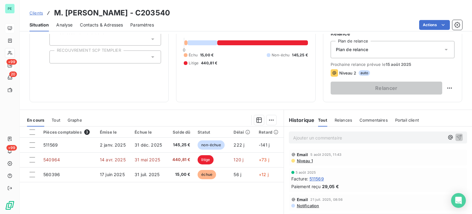
scroll to position [92, 0]
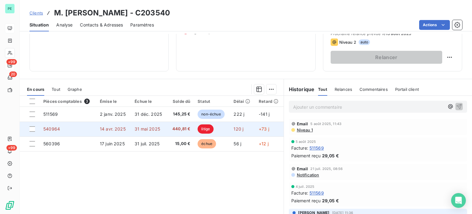
click at [181, 129] on span "440,81 €" at bounding box center [180, 129] width 19 height 6
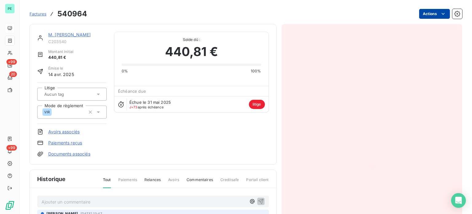
click at [424, 13] on html "PE +99 20 +99 Factures 540964 Actions M. [PERSON_NAME] C203540 Montant initial …" at bounding box center [236, 107] width 472 height 214
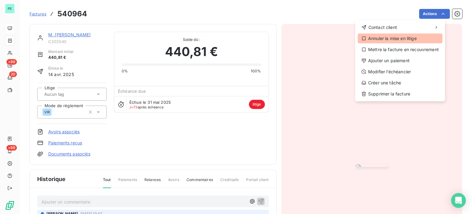
click at [405, 37] on div "Annuler la mise en litige" at bounding box center [400, 38] width 85 height 10
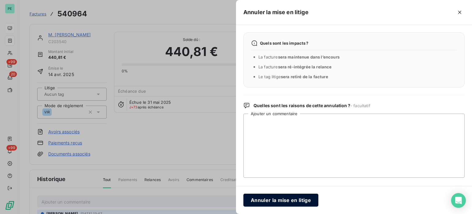
click at [273, 204] on button "Annuler la mise en litige" at bounding box center [280, 199] width 75 height 13
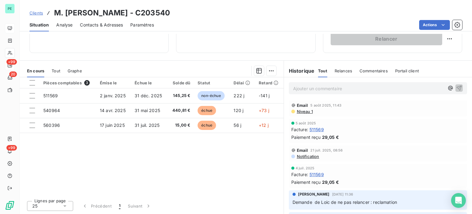
scroll to position [80, 0]
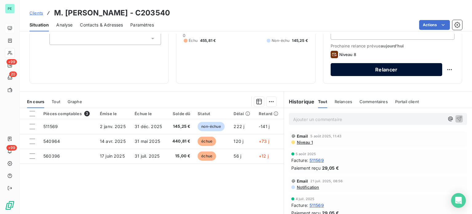
click at [382, 71] on button "Relancer" at bounding box center [387, 69] width 112 height 13
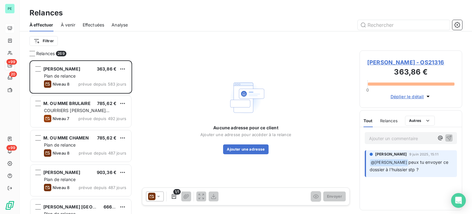
scroll to position [149, 98]
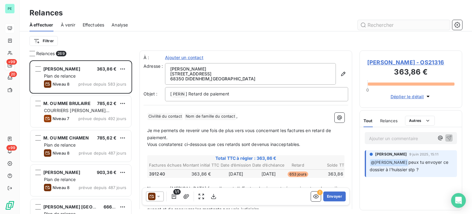
click at [375, 27] on input "text" at bounding box center [404, 25] width 92 height 10
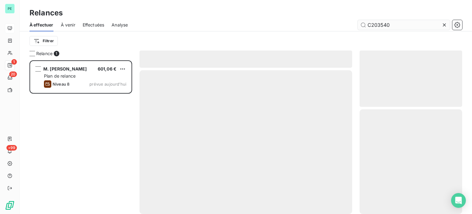
scroll to position [149, 98]
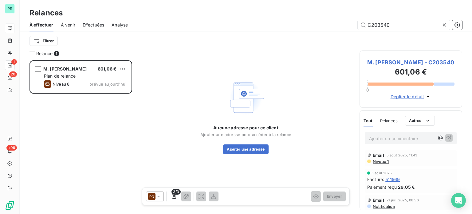
type input "C203540"
click at [160, 196] on icon at bounding box center [158, 196] width 6 height 6
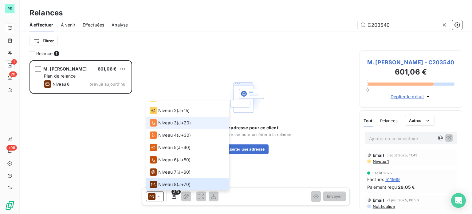
scroll to position [0, 0]
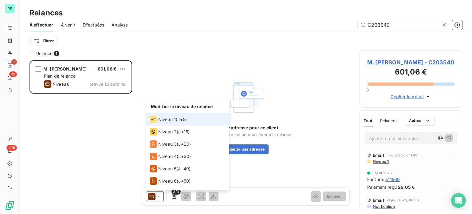
click at [168, 121] on span "Niveau 1" at bounding box center [167, 119] width 18 height 6
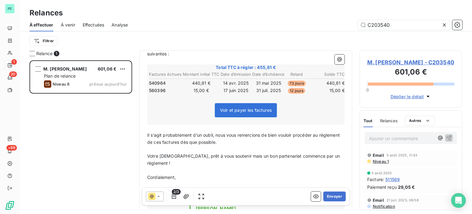
scroll to position [92, 0]
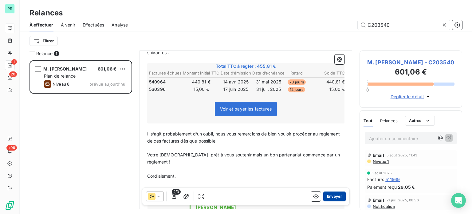
click at [328, 195] on button "Envoyer" at bounding box center [334, 196] width 22 height 10
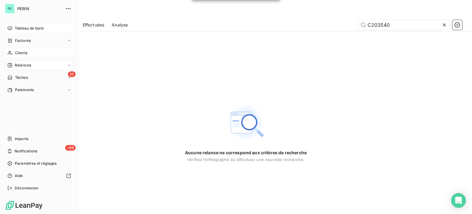
click at [21, 52] on span "Clients" at bounding box center [21, 53] width 12 height 6
